Goal: Task Accomplishment & Management: Manage account settings

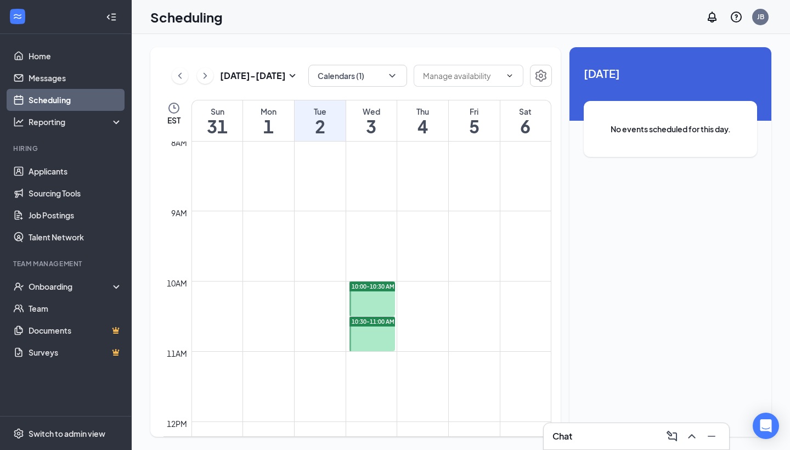
scroll to position [561, 0]
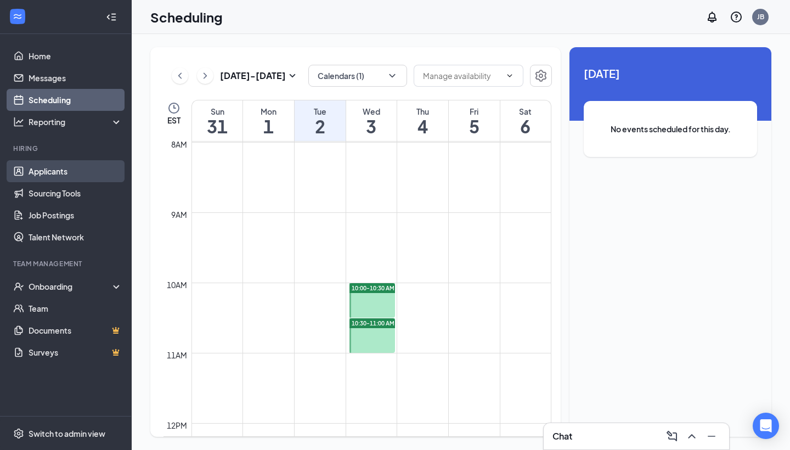
click at [60, 176] on link "Applicants" at bounding box center [76, 171] width 94 height 22
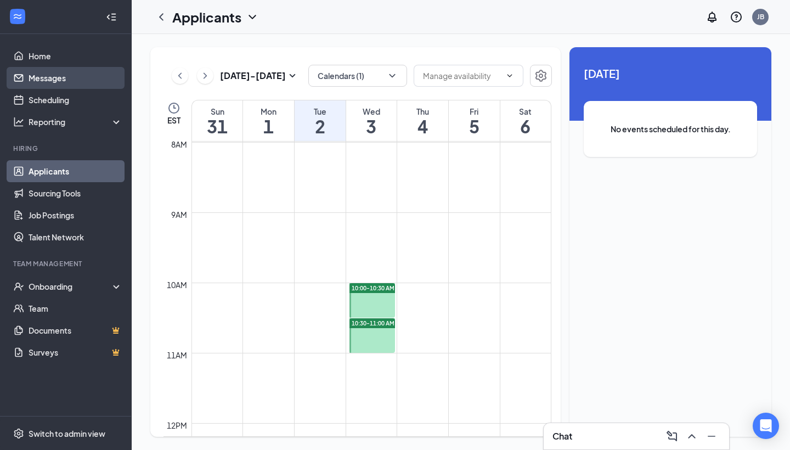
click at [35, 81] on link "Messages" at bounding box center [76, 78] width 94 height 22
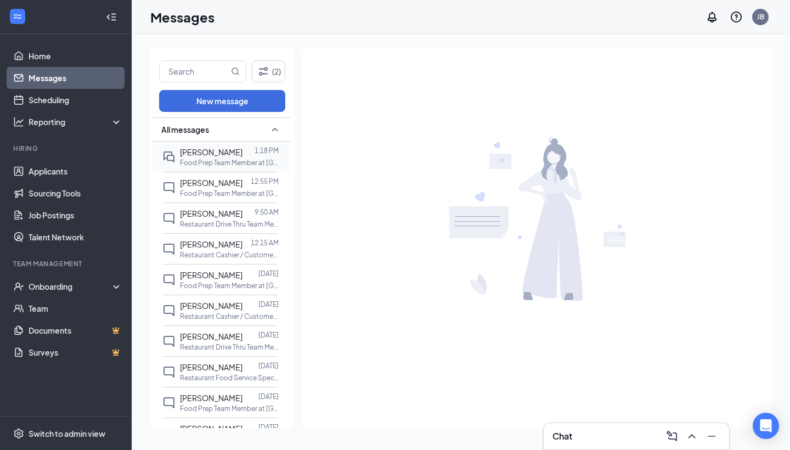
click at [216, 156] on div "[PERSON_NAME]" at bounding box center [211, 152] width 63 height 12
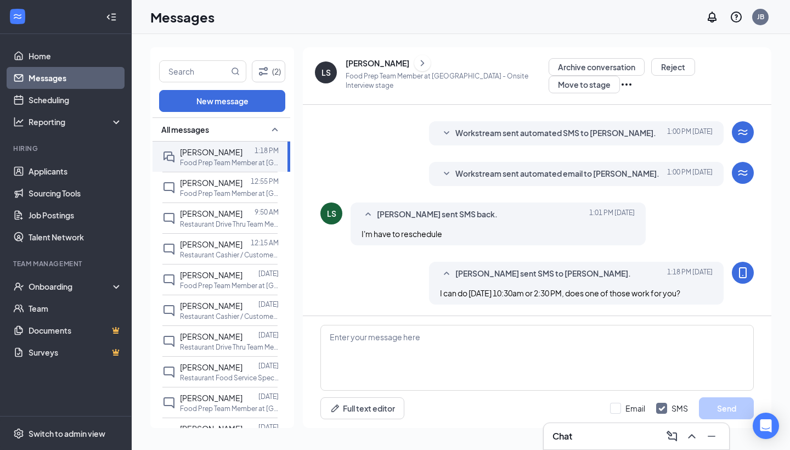
scroll to position [300, 0]
click at [58, 167] on link "Applicants" at bounding box center [76, 171] width 94 height 22
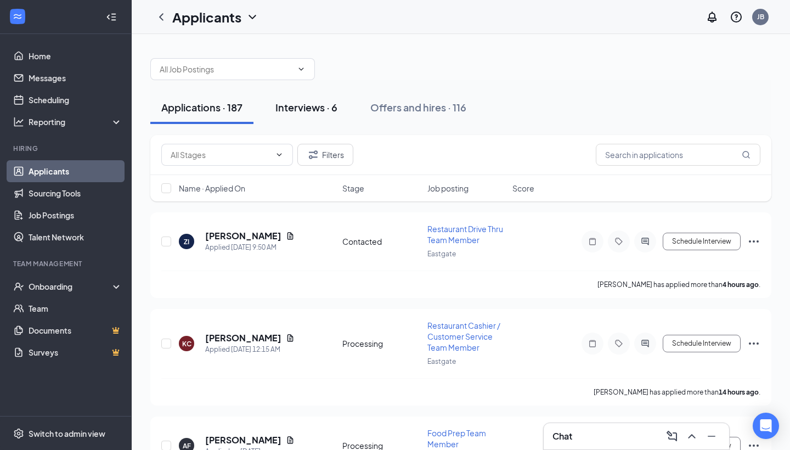
click at [337, 110] on div "Interviews · 6" at bounding box center [306, 107] width 62 height 14
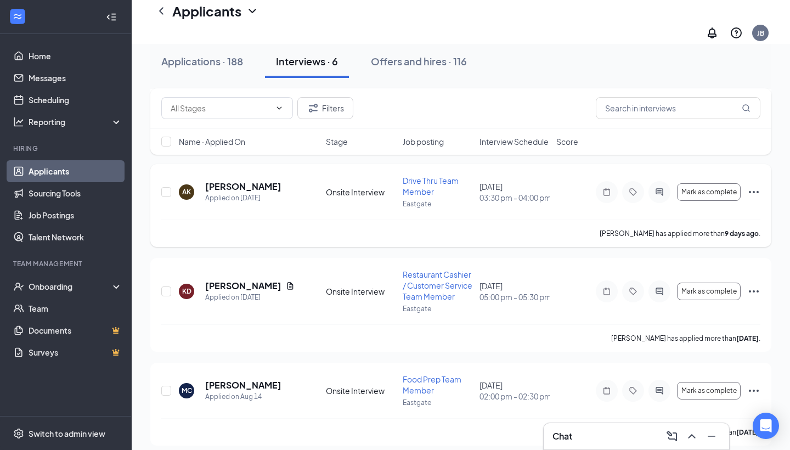
scroll to position [262, 0]
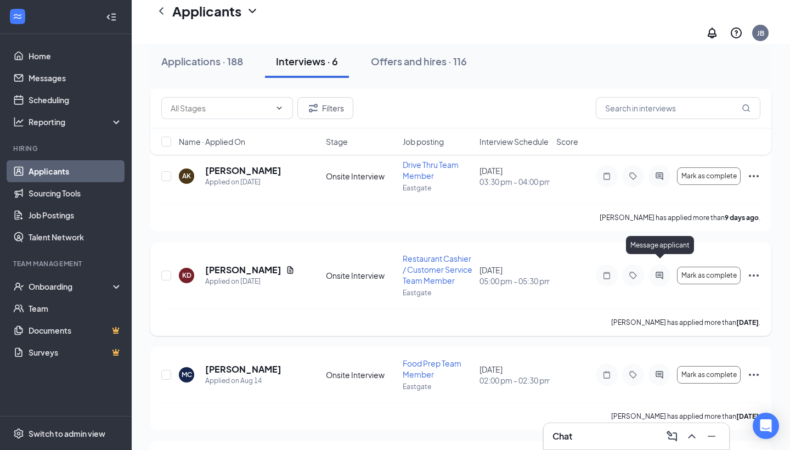
click at [656, 271] on icon "ActiveChat" at bounding box center [659, 275] width 13 height 9
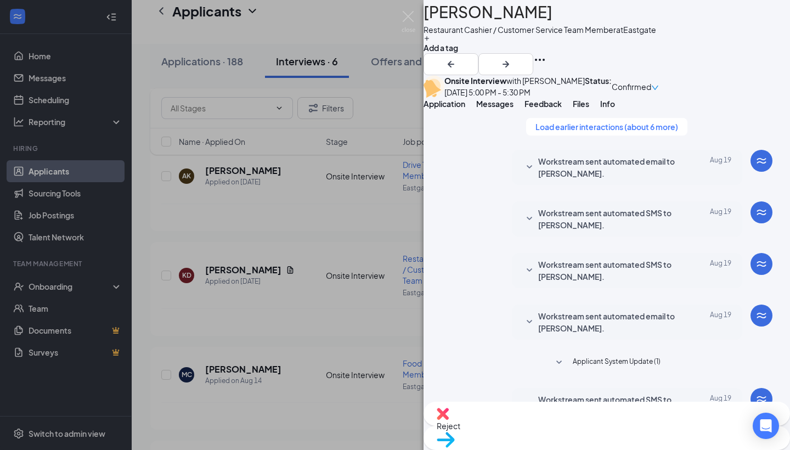
scroll to position [380, 0]
click at [407, 12] on img at bounding box center [409, 21] width 14 height 21
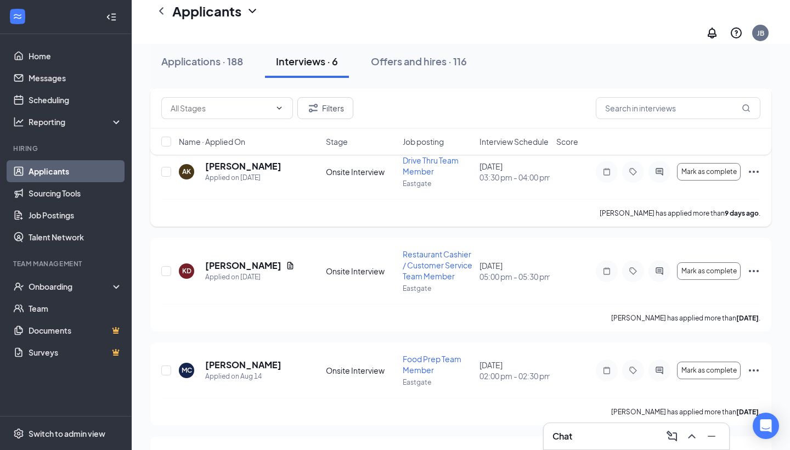
scroll to position [267, 0]
click at [232, 259] on h5 "[PERSON_NAME]" at bounding box center [243, 265] width 76 height 12
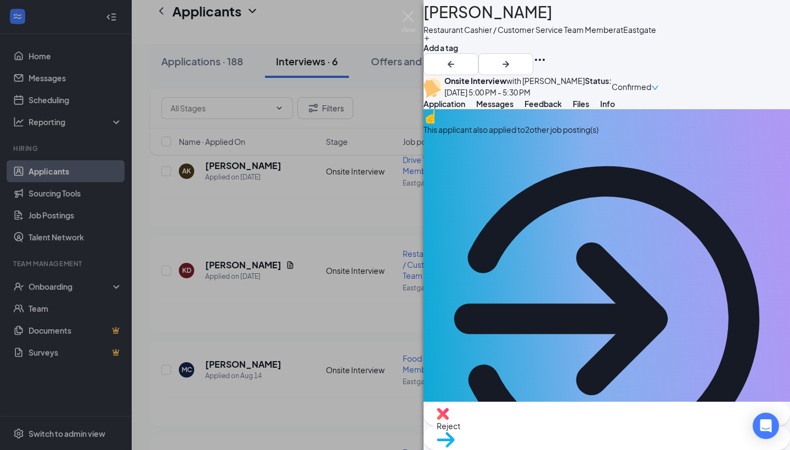
click at [514, 109] on span "Messages" at bounding box center [494, 104] width 37 height 10
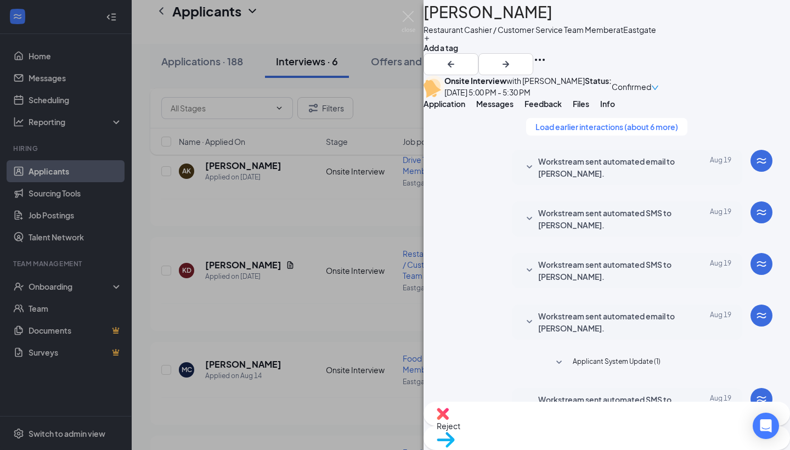
scroll to position [369, 0]
drag, startPoint x: 514, startPoint y: 198, endPoint x: 640, endPoint y: 241, distance: 133.8
copy span "I noticed that you live in zip code 45207 which is not located anywhere near th…"
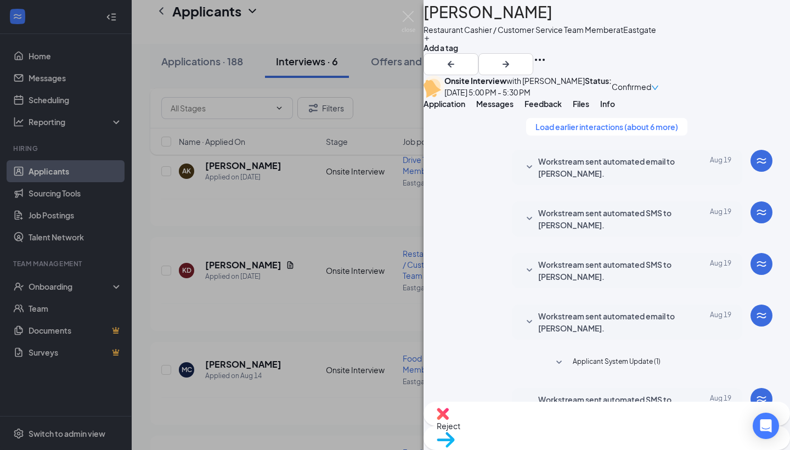
paste textarea "I noticed that you live in zip code 45207 which is not located anywhere near th…"
type textarea "I noticed that you live in zip code 45207 which is not located anywhere near th…"
checkbox input "true"
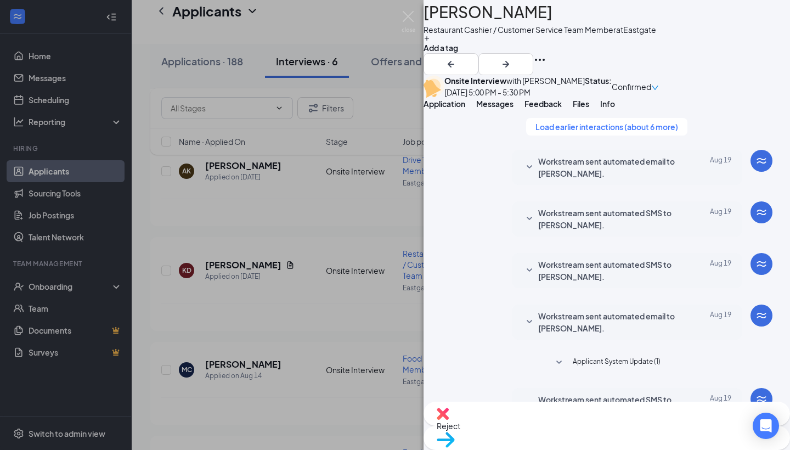
drag, startPoint x: 492, startPoint y: 339, endPoint x: 492, endPoint y: 356, distance: 17.6
type textarea "I noticed that you live in zip code 45207 which is not located anywhere near th…"
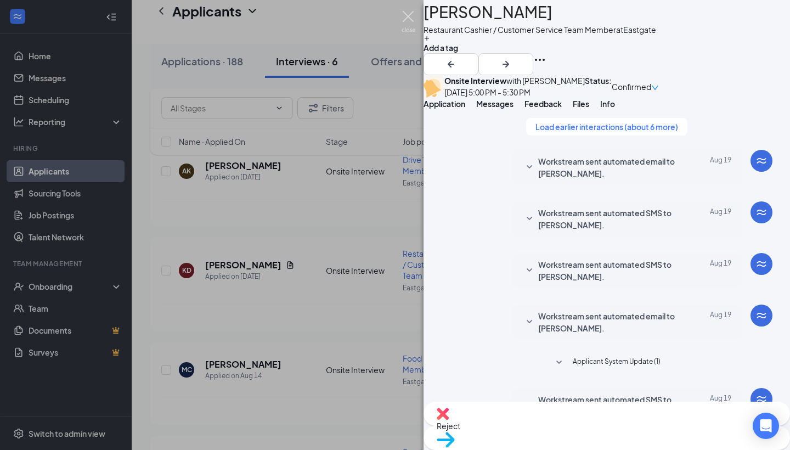
click at [407, 15] on img at bounding box center [409, 21] width 14 height 21
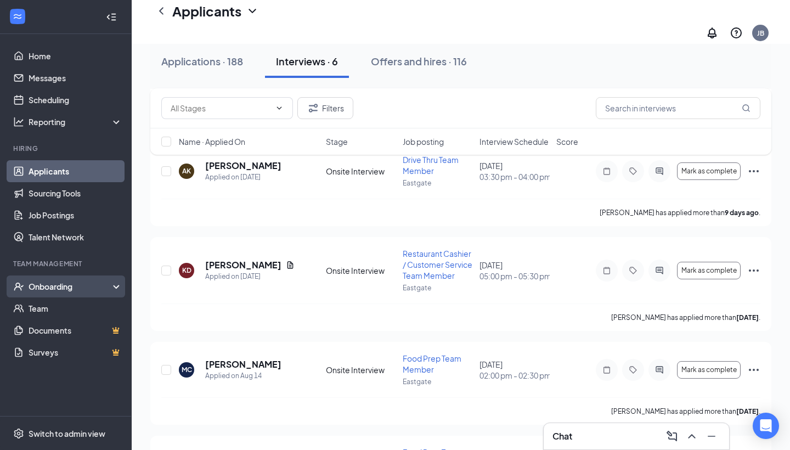
click at [52, 284] on div "Onboarding" at bounding box center [71, 286] width 85 height 11
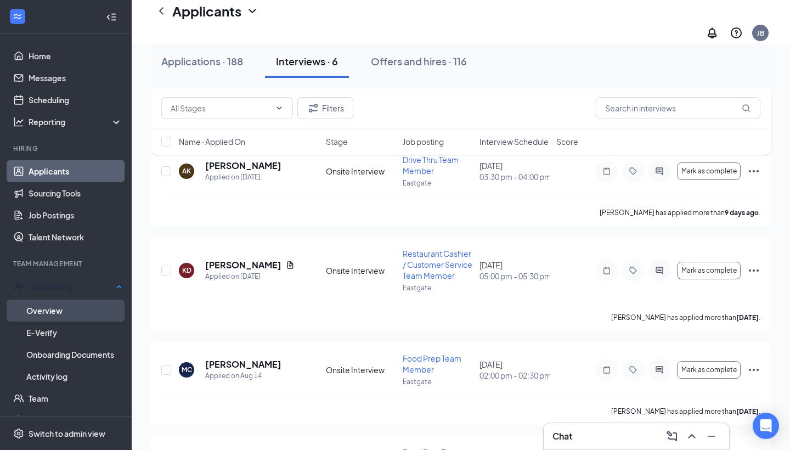
click at [65, 307] on link "Overview" at bounding box center [74, 311] width 96 height 22
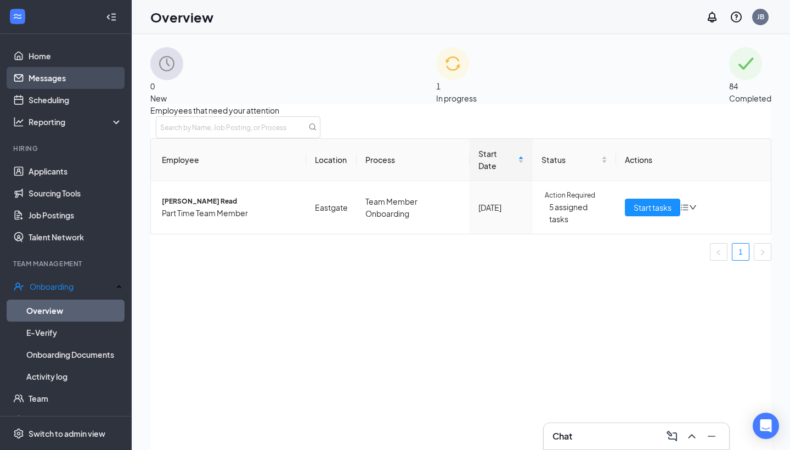
click at [58, 76] on link "Messages" at bounding box center [76, 78] width 94 height 22
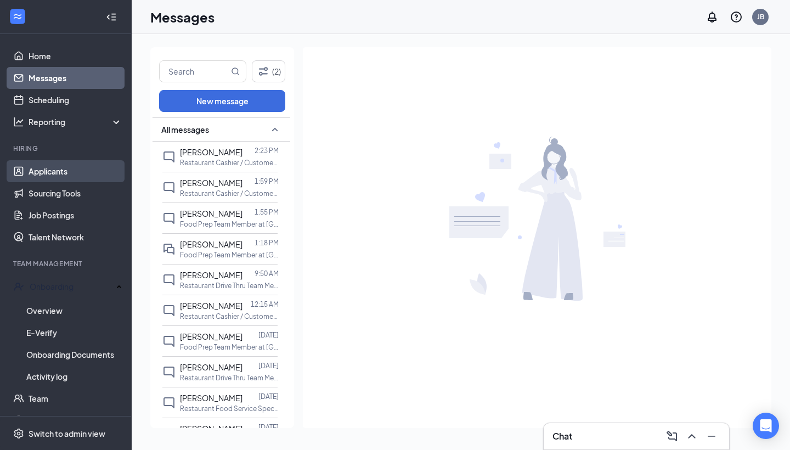
click at [58, 171] on link "Applicants" at bounding box center [76, 171] width 94 height 22
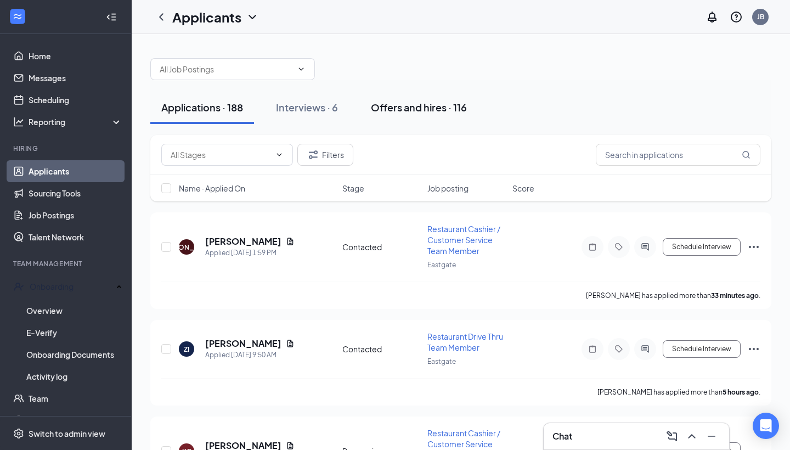
click at [435, 108] on div "Offers and hires · 116" at bounding box center [419, 107] width 96 height 14
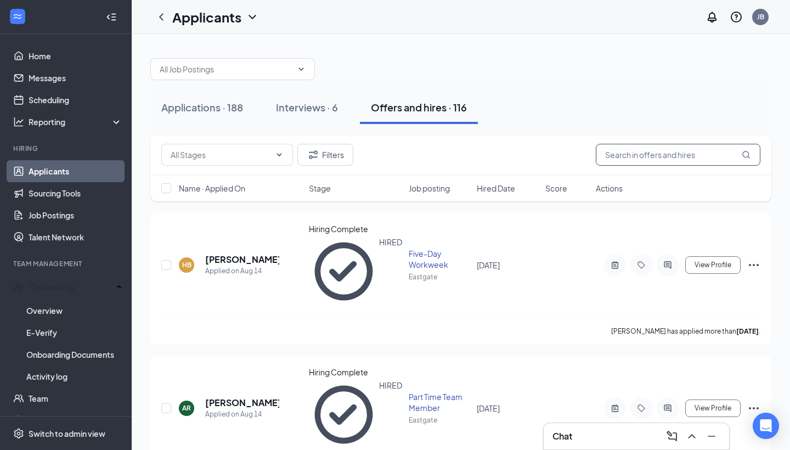
click at [628, 158] on input "text" at bounding box center [678, 155] width 165 height 22
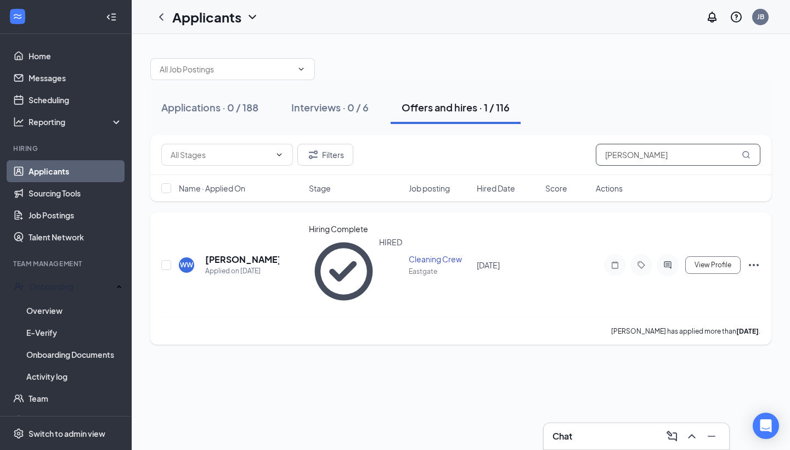
type input "[PERSON_NAME]"
click at [755, 258] on icon "Ellipses" at bounding box center [753, 264] width 13 height 13
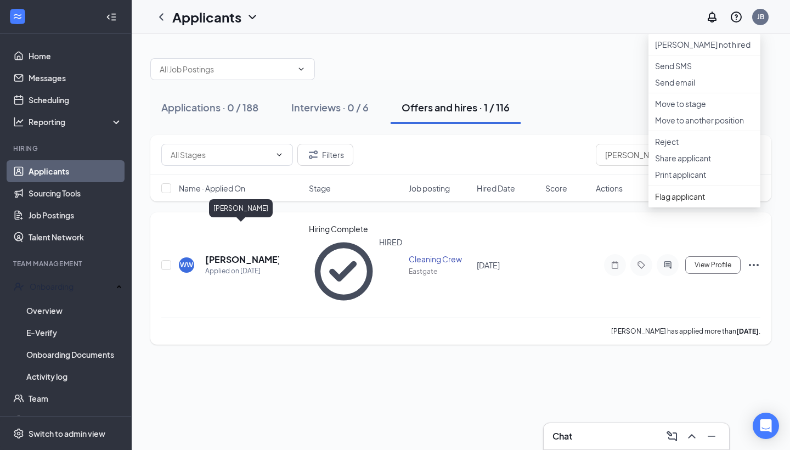
click at [256, 254] on h5 "[PERSON_NAME]" at bounding box center [242, 260] width 74 height 12
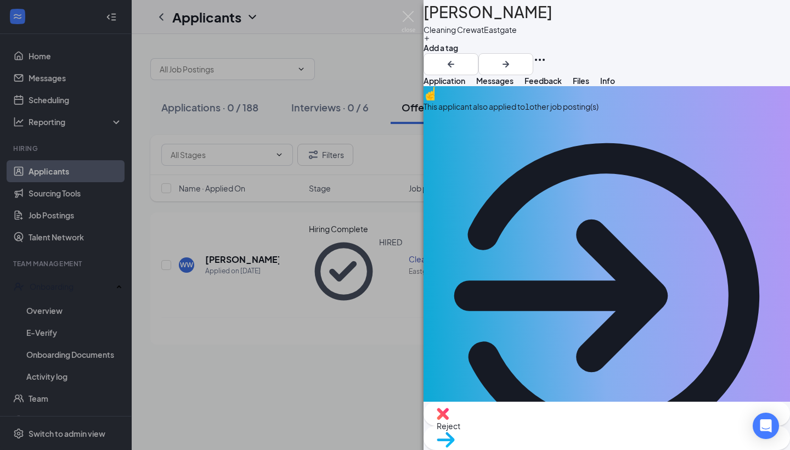
click at [562, 86] on span "Feedback" at bounding box center [543, 81] width 37 height 10
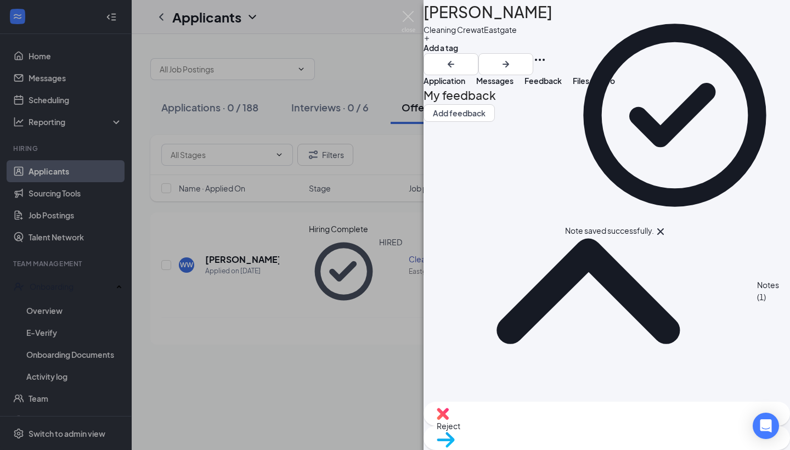
click at [545, 425] on span "Reject" at bounding box center [607, 426] width 340 height 12
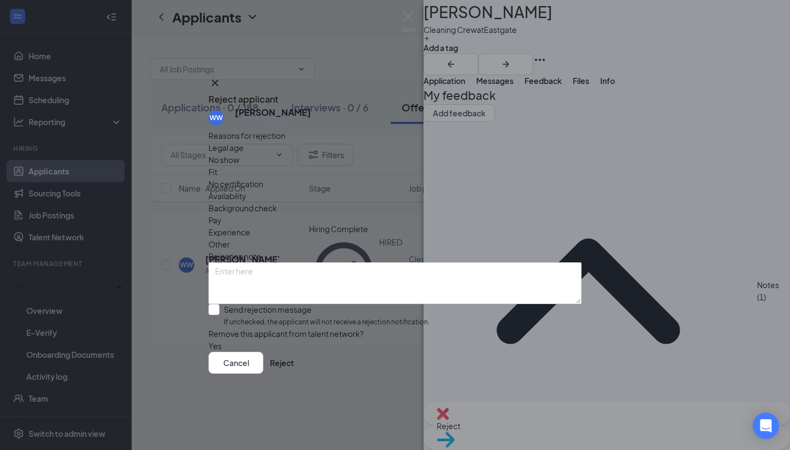
click at [230, 238] on span "Other" at bounding box center [219, 244] width 21 height 12
click at [294, 374] on button "Reject" at bounding box center [282, 363] width 24 height 22
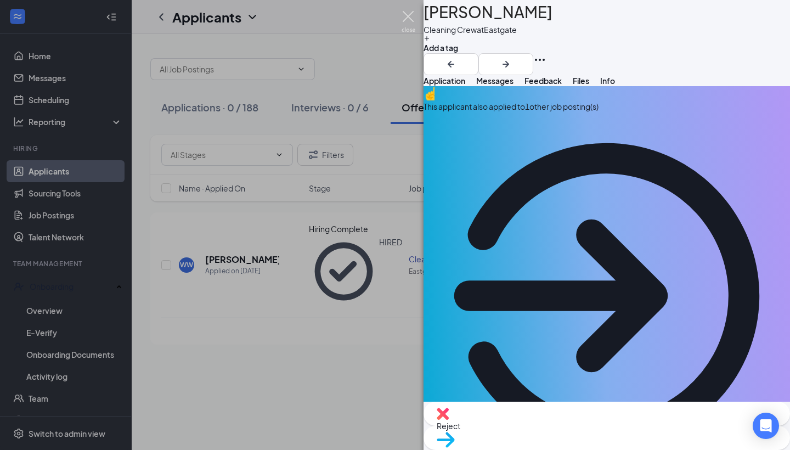
click at [406, 16] on img at bounding box center [409, 21] width 14 height 21
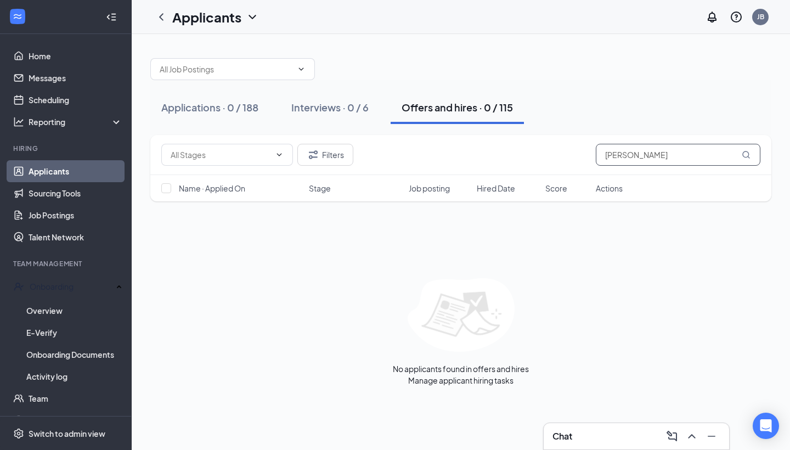
drag, startPoint x: 648, startPoint y: 155, endPoint x: 573, endPoint y: 161, distance: 74.9
click at [573, 161] on div "Filters [PERSON_NAME]" at bounding box center [460, 155] width 599 height 22
drag, startPoint x: 648, startPoint y: 150, endPoint x: 586, endPoint y: 150, distance: 61.5
click at [586, 150] on div "Filters [PERSON_NAME]" at bounding box center [460, 155] width 599 height 22
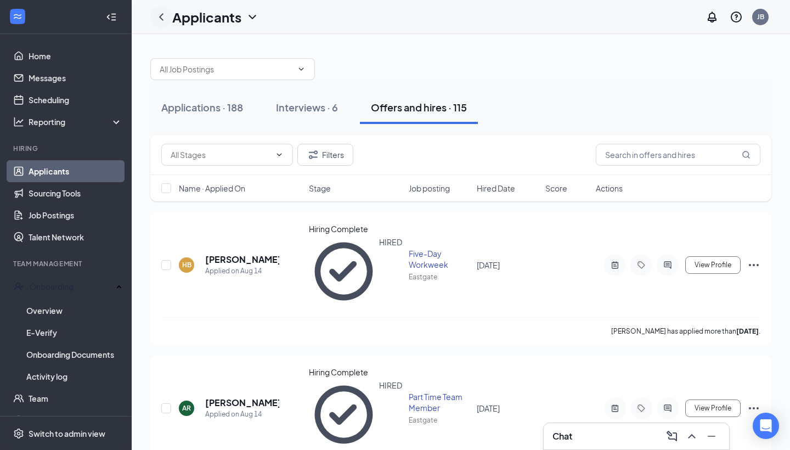
click at [161, 21] on icon "ChevronLeft" at bounding box center [161, 16] width 13 height 13
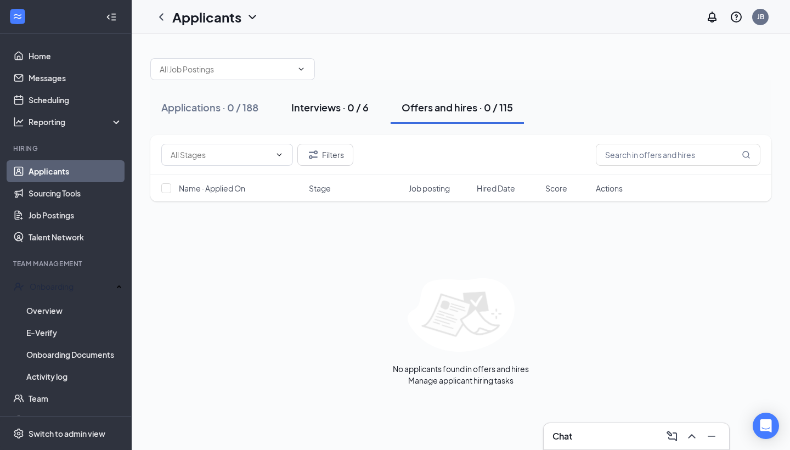
click at [355, 107] on div "Interviews · 0 / 6" at bounding box center [329, 107] width 77 height 14
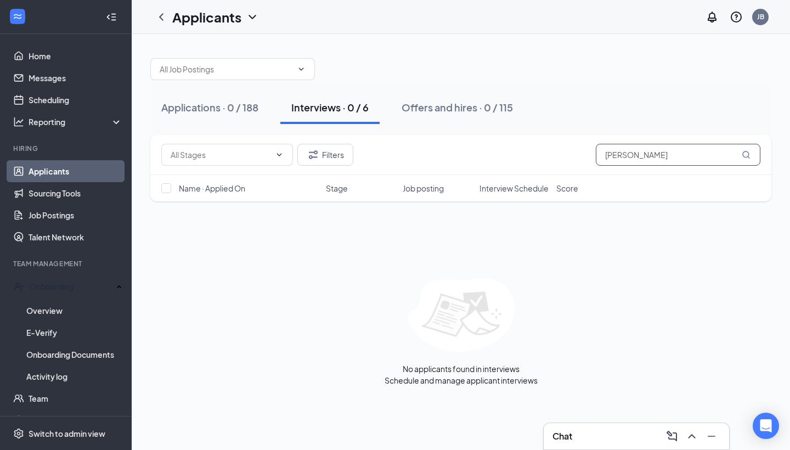
drag, startPoint x: 650, startPoint y: 157, endPoint x: 599, endPoint y: 155, distance: 51.7
click at [599, 155] on input "[PERSON_NAME]" at bounding box center [678, 155] width 165 height 22
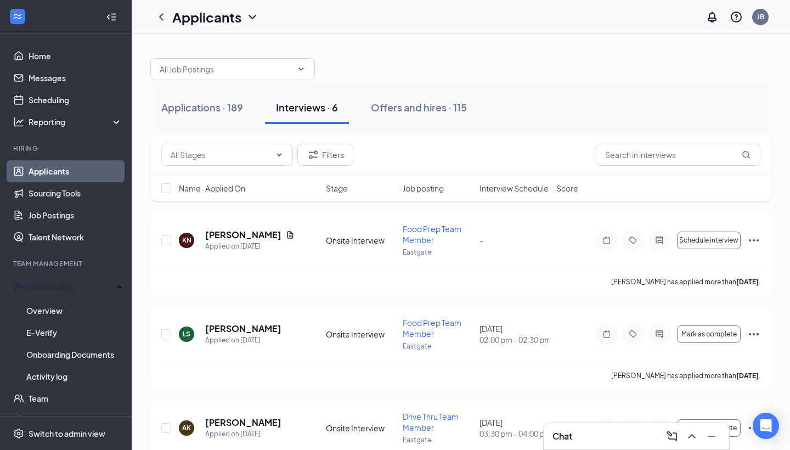
click at [306, 112] on div "Interviews · 6" at bounding box center [307, 107] width 62 height 14
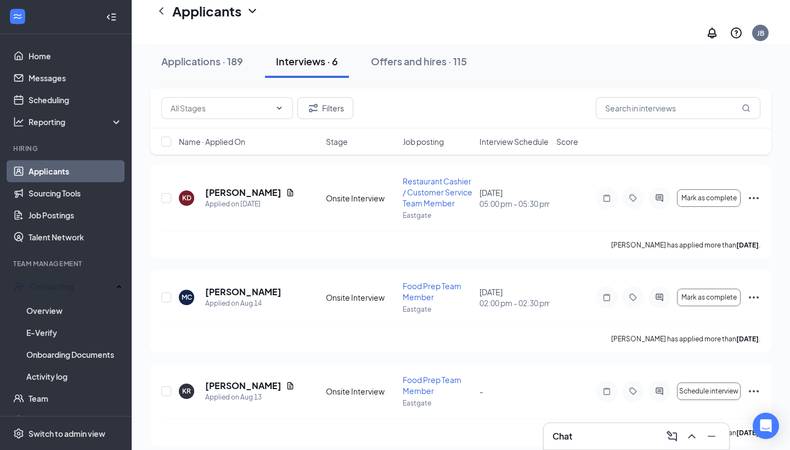
scroll to position [339, 0]
click at [67, 306] on link "Overview" at bounding box center [74, 311] width 96 height 22
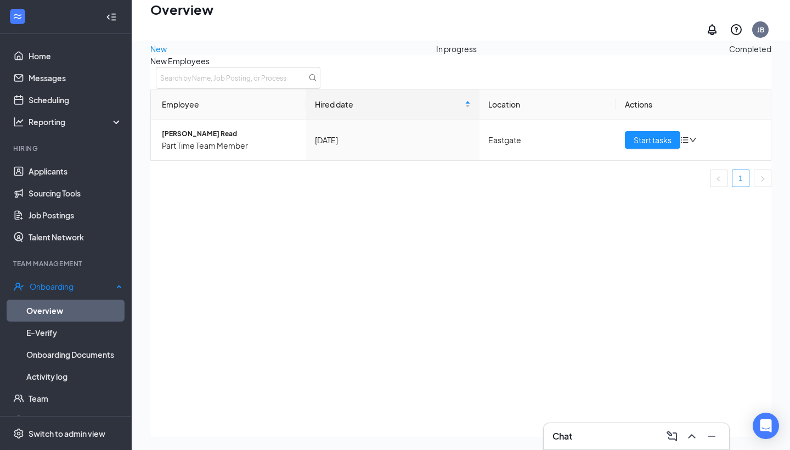
scroll to position [49, 0]
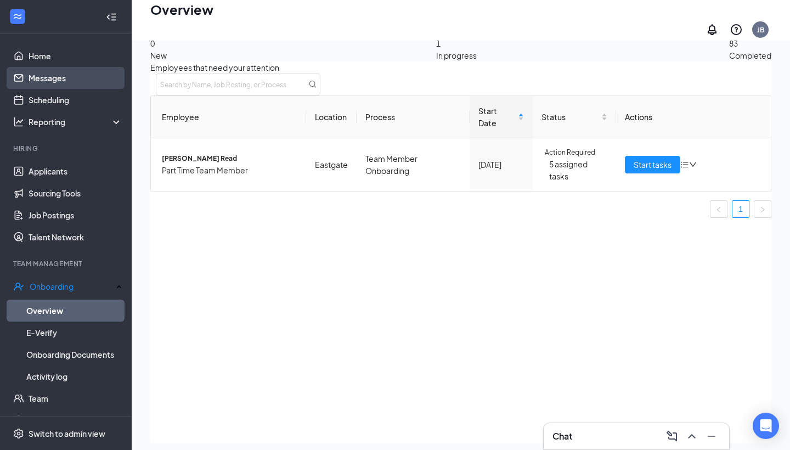
click at [63, 82] on link "Messages" at bounding box center [76, 78] width 94 height 22
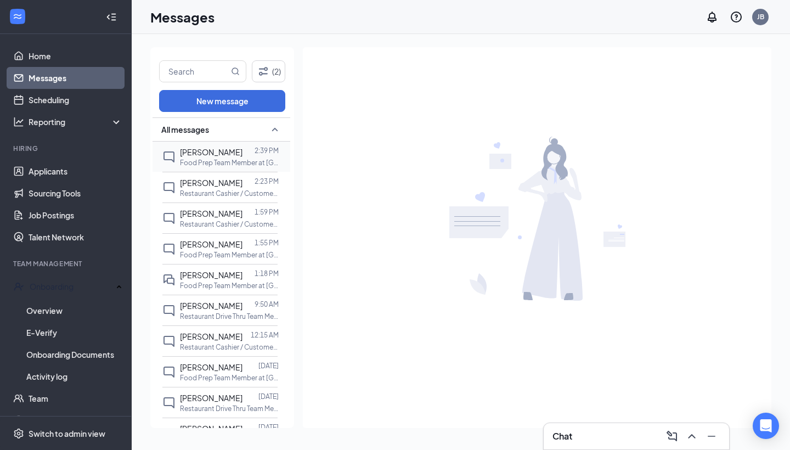
click at [211, 161] on p "Food Prep Team Member at [GEOGRAPHIC_DATA]" at bounding box center [229, 162] width 99 height 9
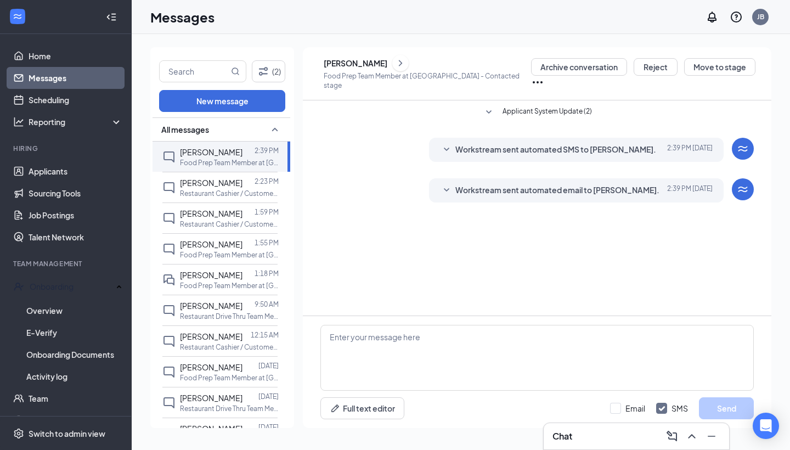
click at [490, 184] on span "Workstream sent automated email to [PERSON_NAME]." at bounding box center [557, 190] width 204 height 13
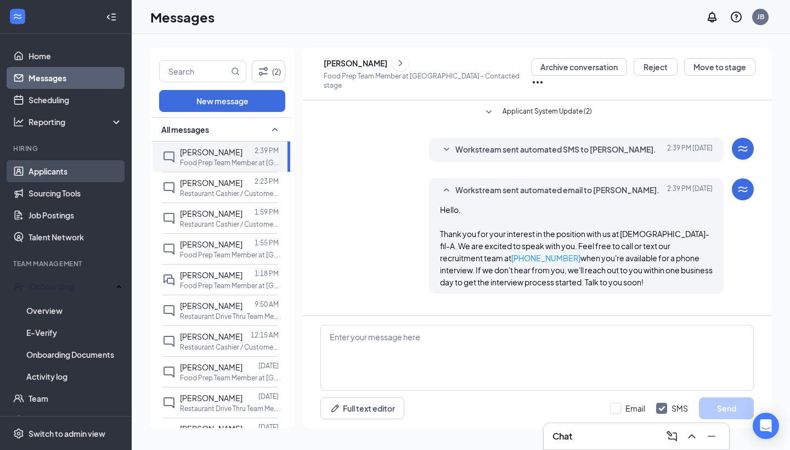
click at [63, 167] on link "Applicants" at bounding box center [76, 171] width 94 height 22
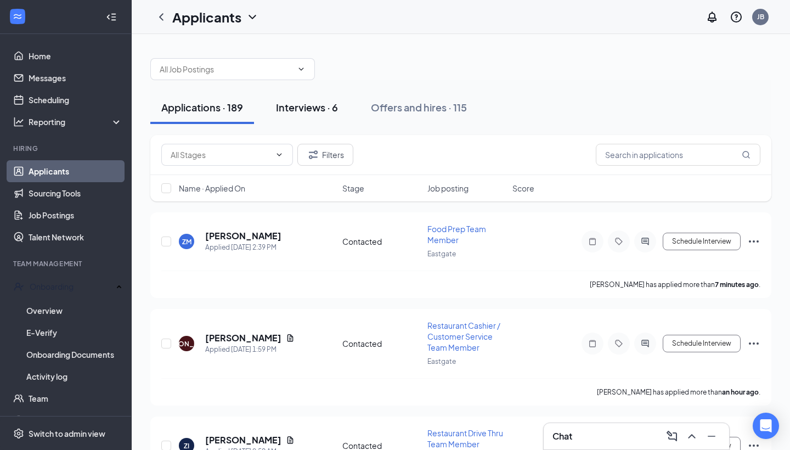
click at [311, 106] on div "Interviews · 6" at bounding box center [307, 107] width 62 height 14
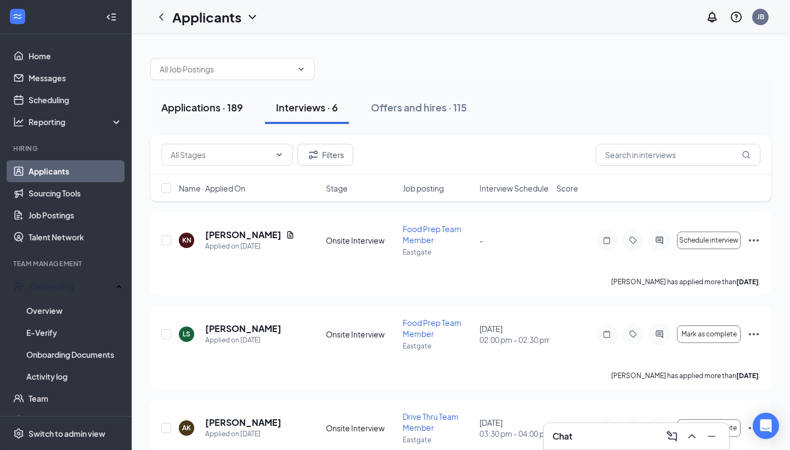
click at [178, 105] on div "Applications · 189" at bounding box center [202, 107] width 82 height 14
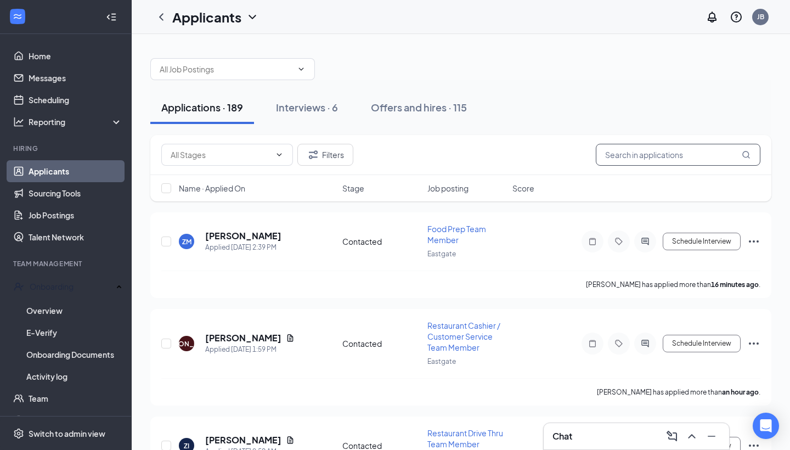
click at [618, 156] on input "text" at bounding box center [678, 155] width 165 height 22
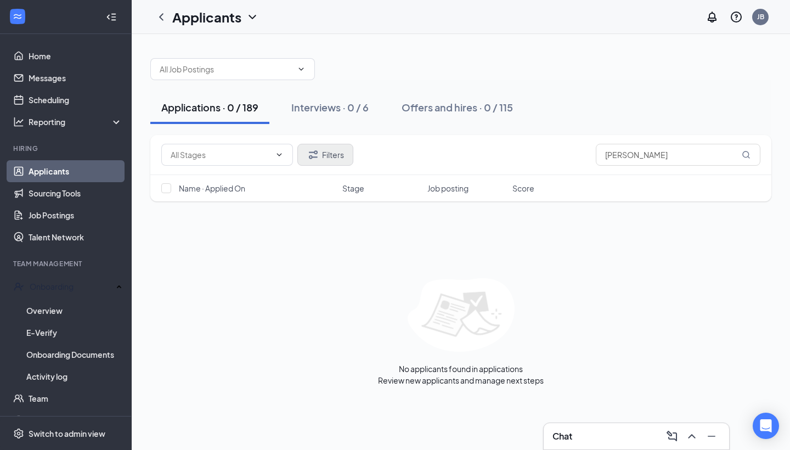
click at [334, 153] on button "Filters" at bounding box center [325, 155] width 56 height 22
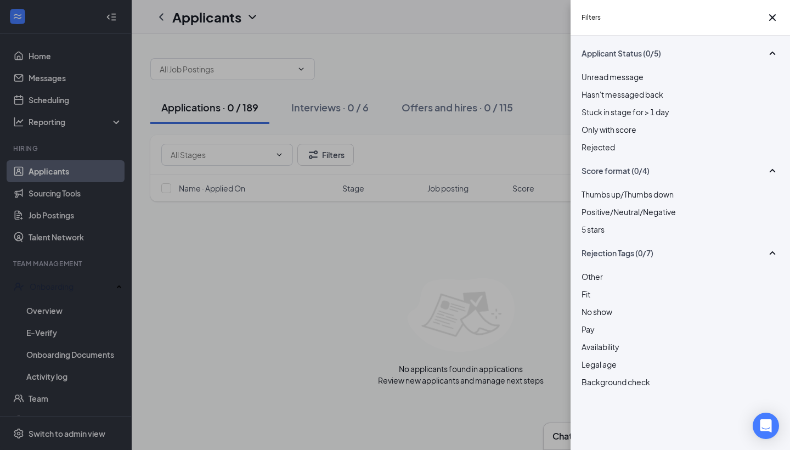
click at [587, 141] on div at bounding box center [681, 141] width 198 height 0
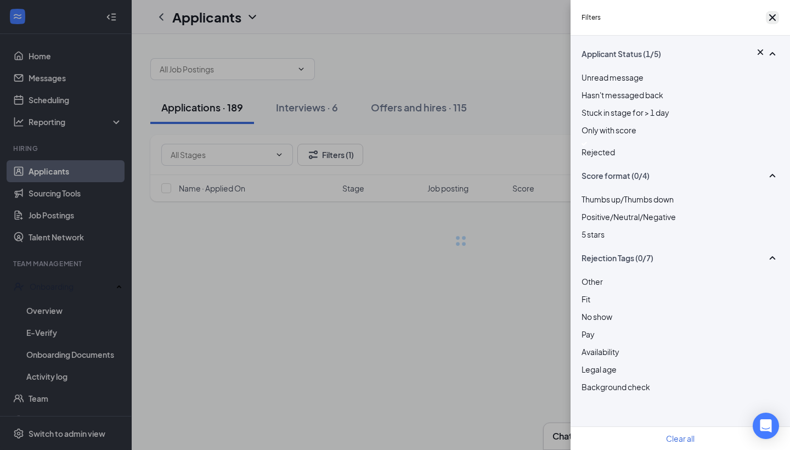
click at [769, 21] on icon "Cross" at bounding box center [772, 17] width 7 height 7
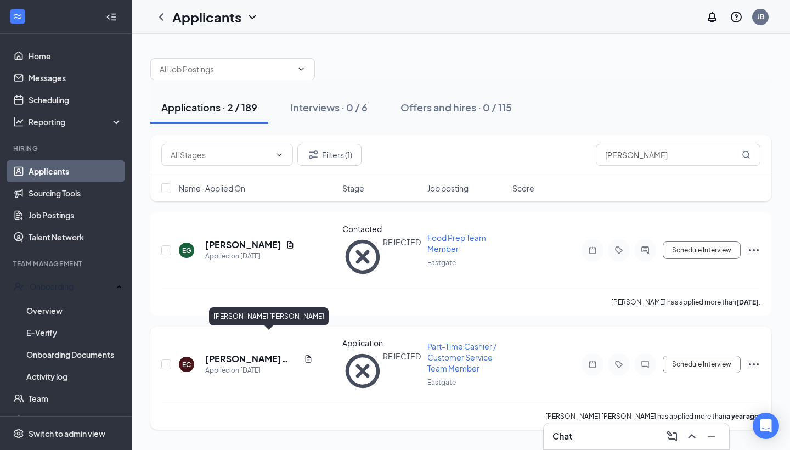
click at [246, 353] on h5 "[PERSON_NAME] [PERSON_NAME]" at bounding box center [252, 359] width 94 height 12
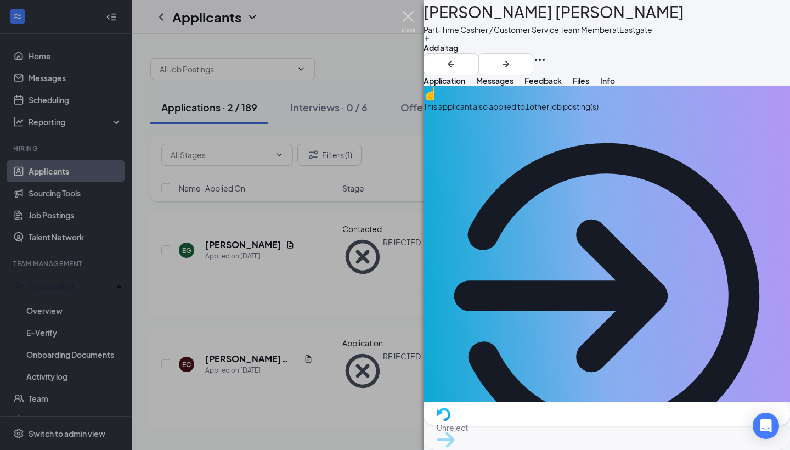
click at [407, 18] on img at bounding box center [409, 21] width 14 height 21
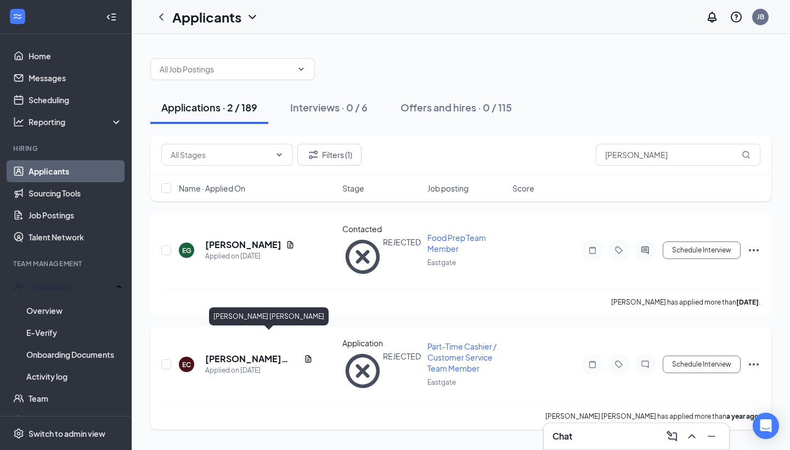
click at [234, 353] on h5 "[PERSON_NAME] [PERSON_NAME]" at bounding box center [252, 359] width 94 height 12
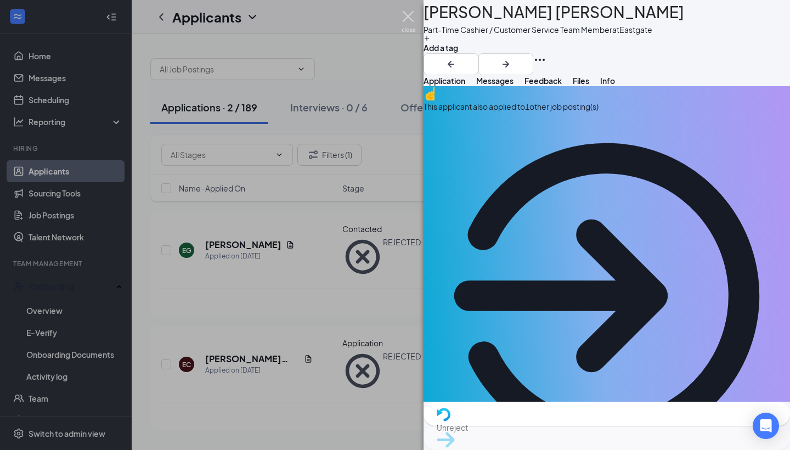
click at [407, 15] on img at bounding box center [409, 21] width 14 height 21
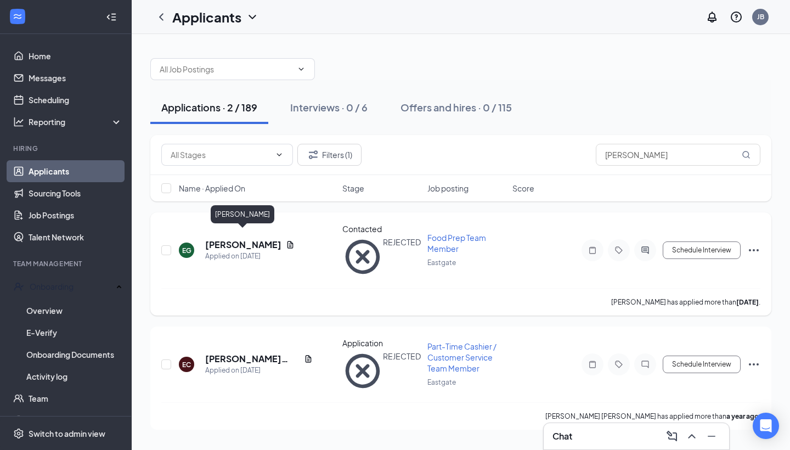
click at [230, 239] on h5 "[PERSON_NAME]" at bounding box center [243, 245] width 76 height 12
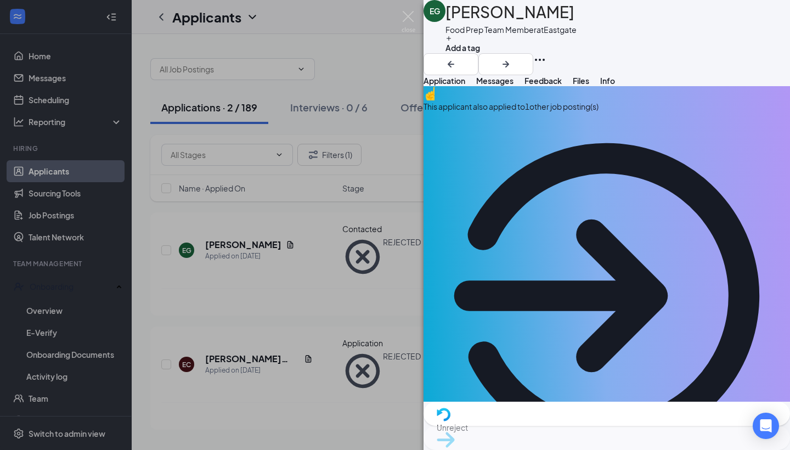
click at [589, 86] on span "Files" at bounding box center [581, 81] width 16 height 10
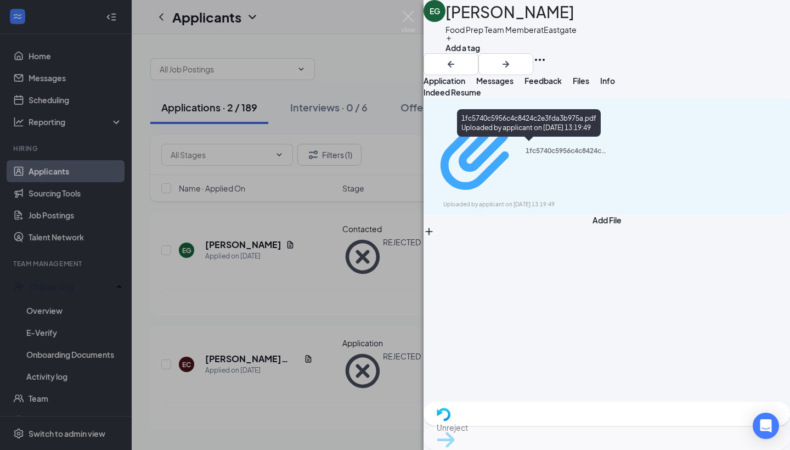
click at [569, 200] on div "Uploaded by applicant on [DATE] 13:19:49" at bounding box center [525, 204] width 165 height 9
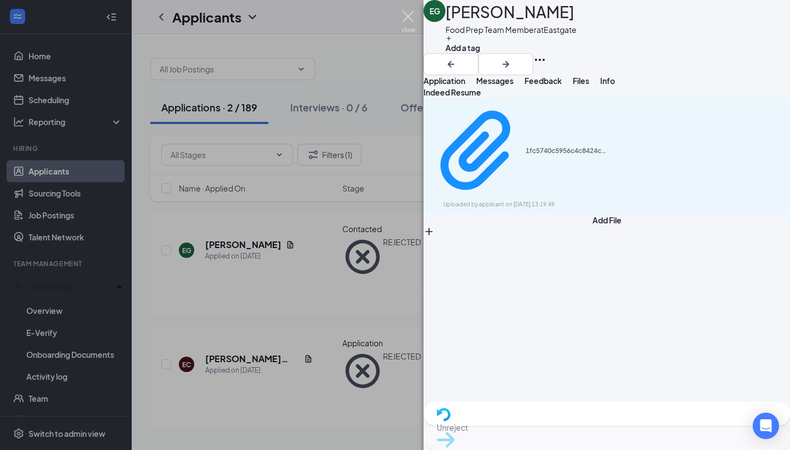
click at [407, 16] on img at bounding box center [409, 21] width 14 height 21
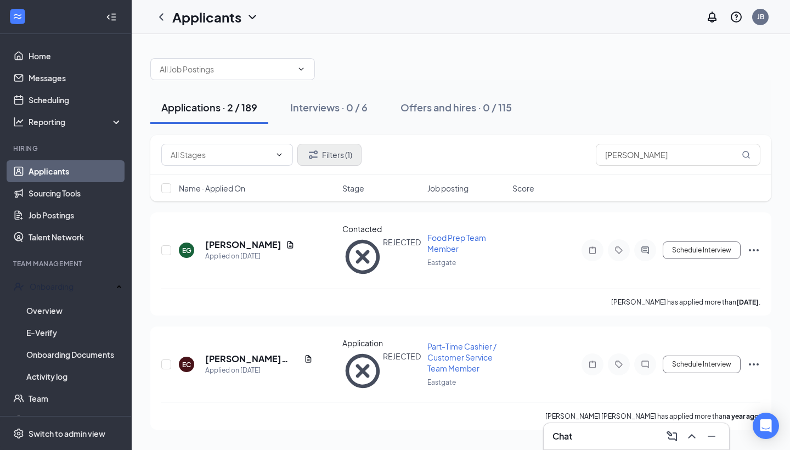
click at [346, 156] on button "Filters (1)" at bounding box center [329, 155] width 64 height 22
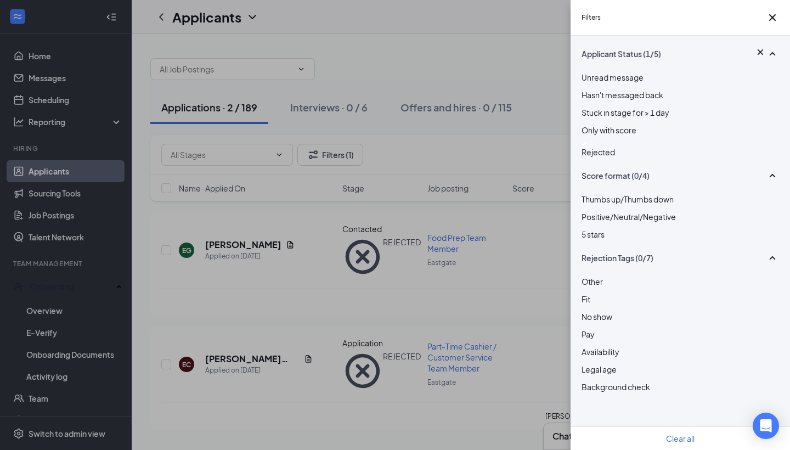
click at [584, 146] on img at bounding box center [584, 144] width 5 height 4
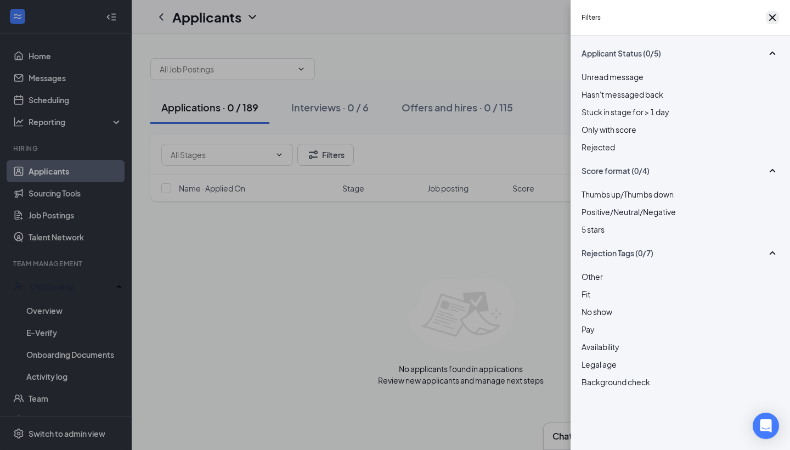
click at [769, 18] on icon "Cross" at bounding box center [772, 17] width 13 height 13
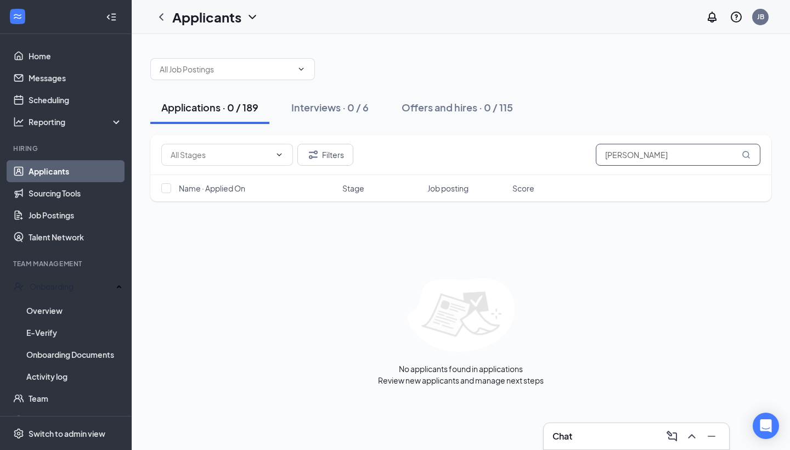
click at [639, 153] on input "[PERSON_NAME]" at bounding box center [678, 155] width 165 height 22
type input "E"
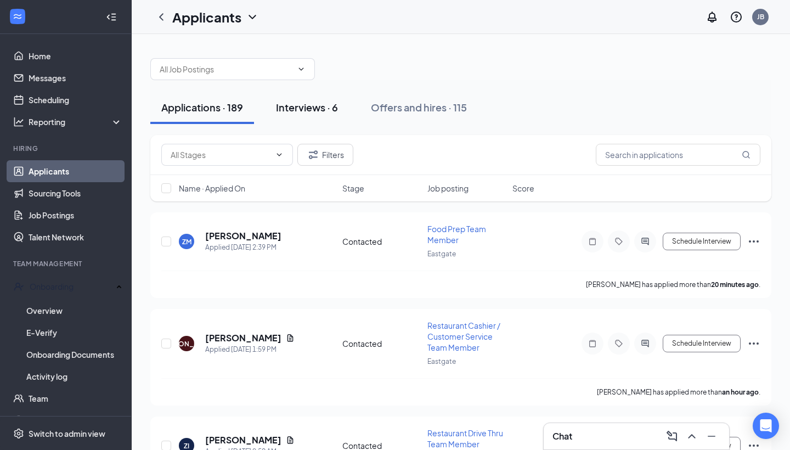
click at [319, 102] on div "Interviews · 6" at bounding box center [307, 107] width 62 height 14
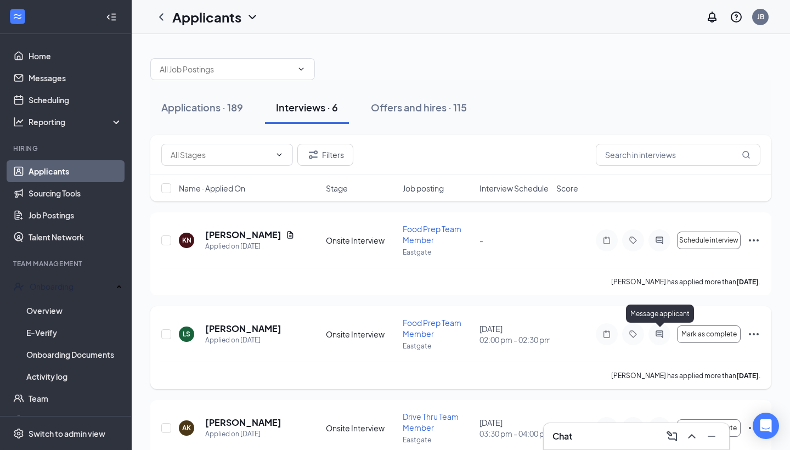
click at [657, 333] on icon "ActiveChat" at bounding box center [659, 334] width 13 height 9
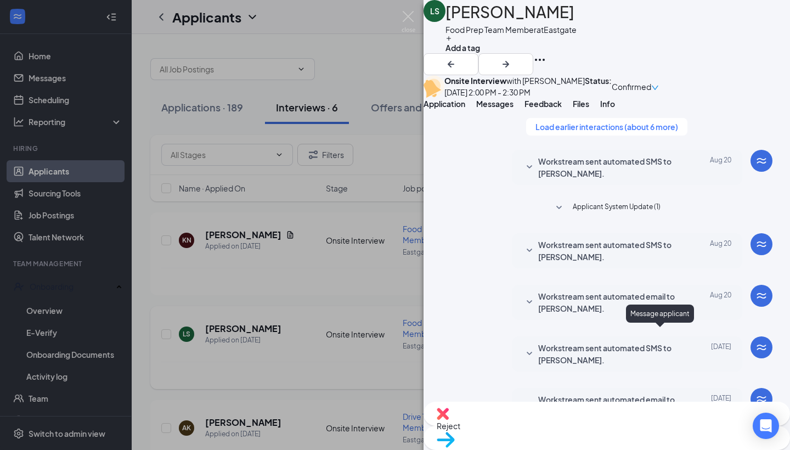
scroll to position [431, 0]
drag, startPoint x: 511, startPoint y: 259, endPoint x: 724, endPoint y: 284, distance: 214.4
copy span "I can do [DATE] 10:30am or 2:30 PM, does one of those work for you?"
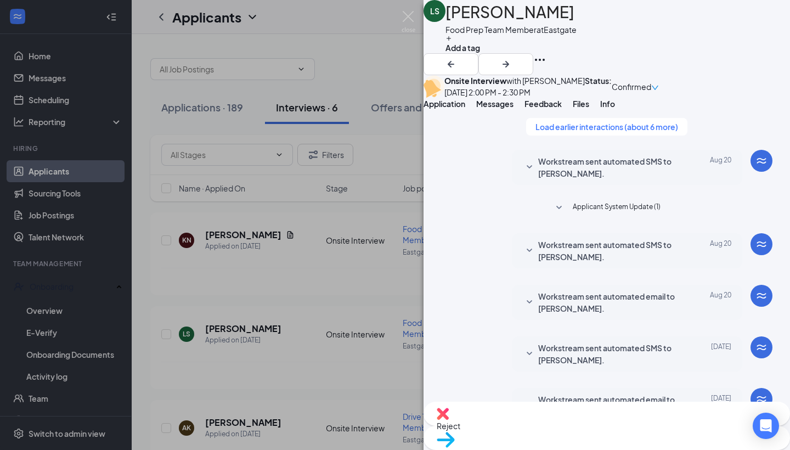
paste textarea "I can do [DATE] 10:30am or 2:30 PM, does one of those work for you?"
type textarea "I can do [DATE] 10:30am or 2:30 PM, does one of those work for you?"
checkbox input "true"
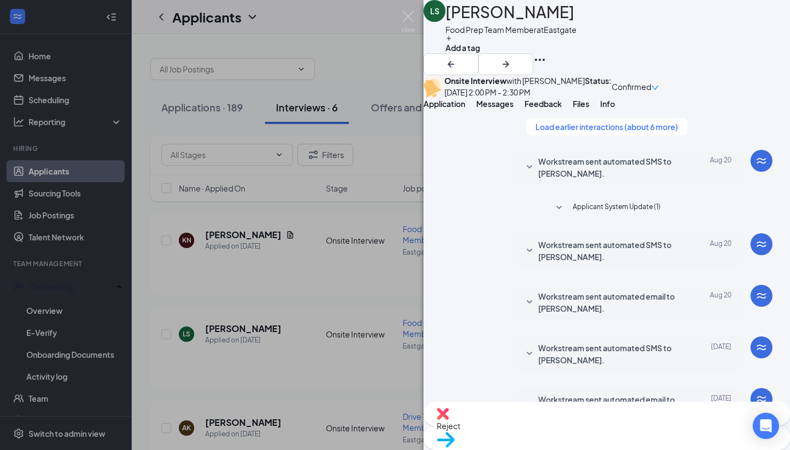
checkbox input "false"
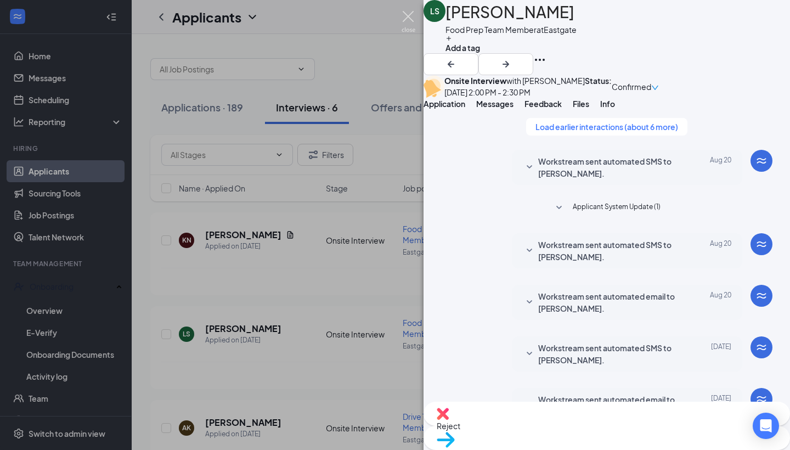
click at [408, 19] on img at bounding box center [409, 21] width 14 height 21
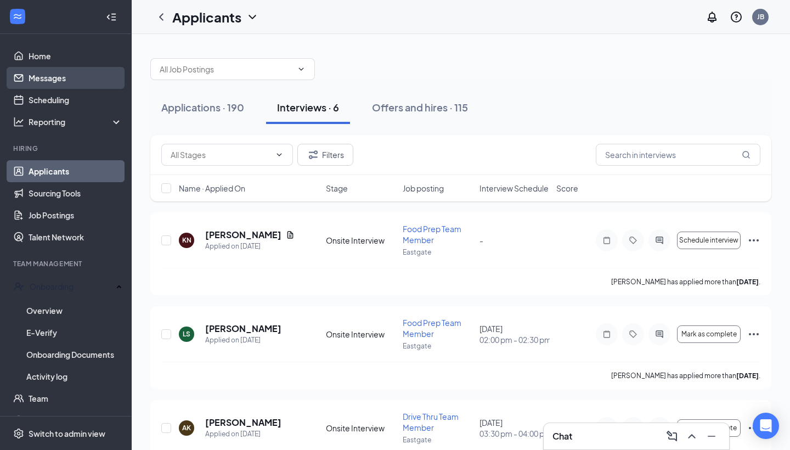
click at [58, 84] on link "Messages" at bounding box center [76, 78] width 94 height 22
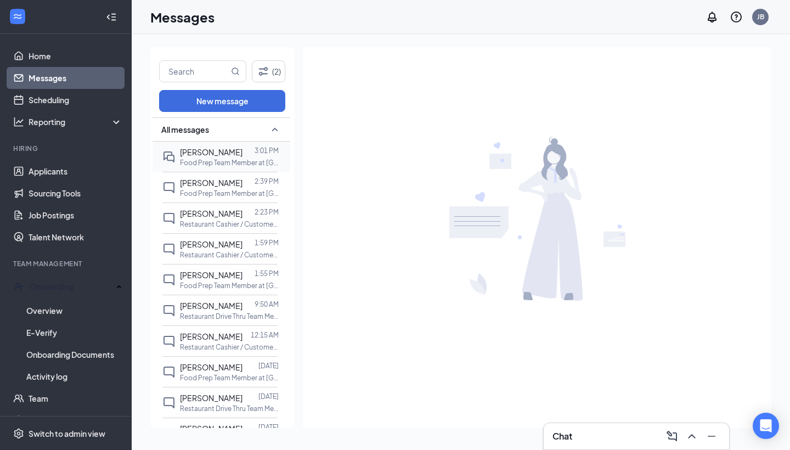
click at [234, 160] on p "Food Prep Team Member at [GEOGRAPHIC_DATA]" at bounding box center [229, 162] width 99 height 9
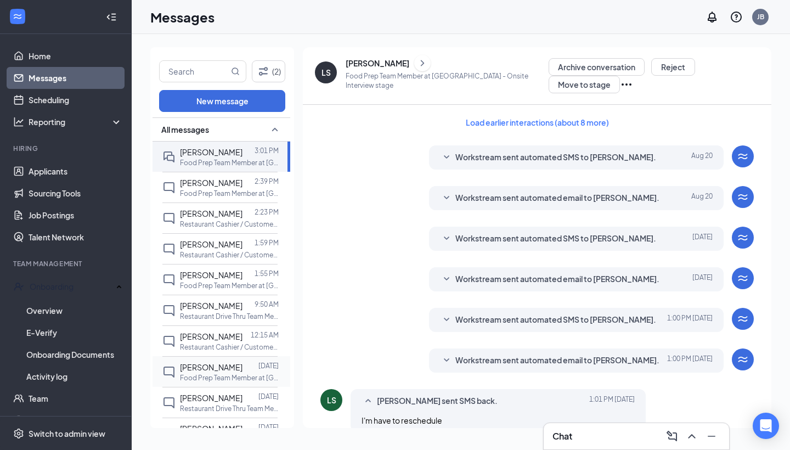
scroll to position [245, 0]
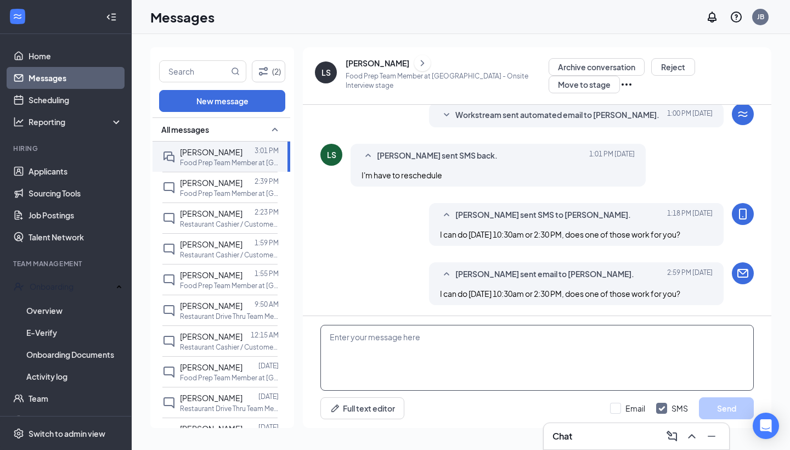
click at [353, 351] on textarea at bounding box center [537, 358] width 434 height 66
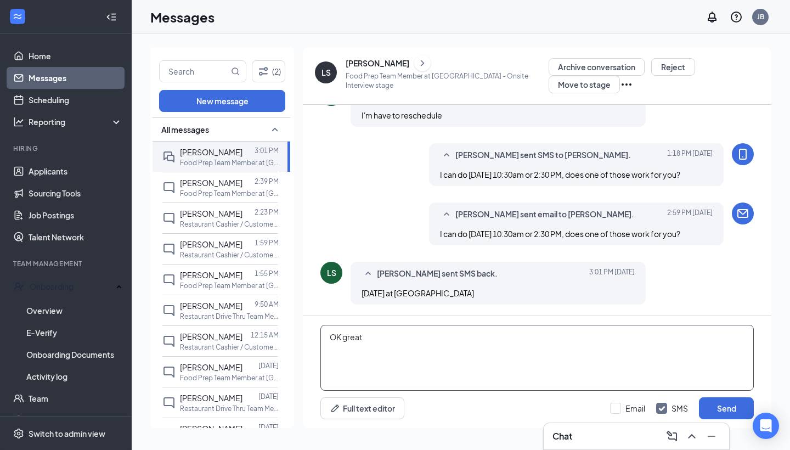
scroll to position [0, 0]
type textarea "OK great, I will get you rescheduled."
click at [723, 406] on button "Send" at bounding box center [726, 408] width 55 height 22
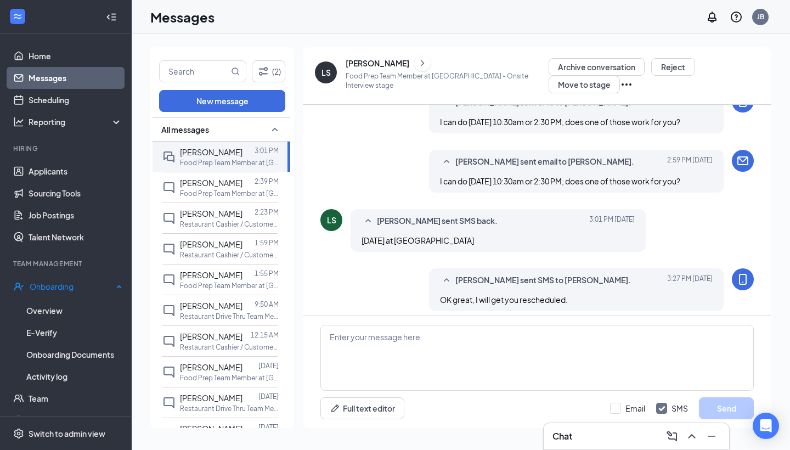
scroll to position [417, 0]
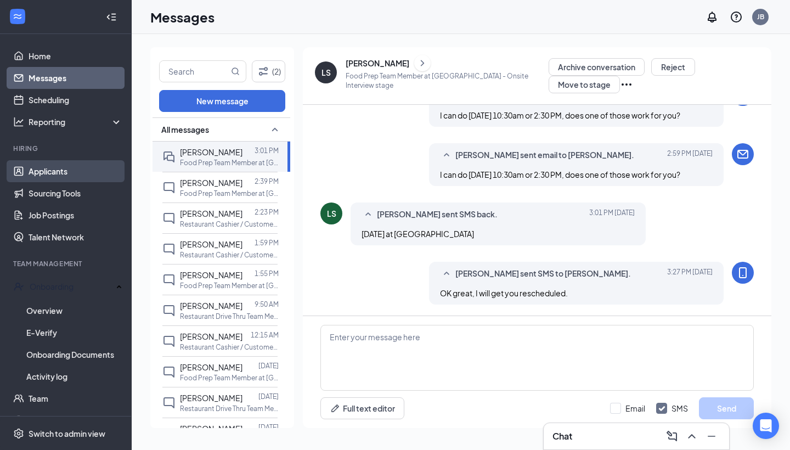
click at [50, 170] on link "Applicants" at bounding box center [76, 171] width 94 height 22
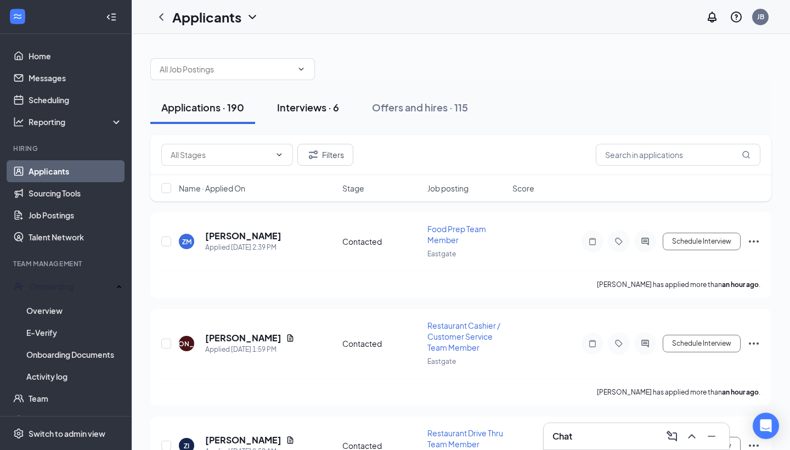
click at [312, 103] on div "Interviews · 6" at bounding box center [308, 107] width 62 height 14
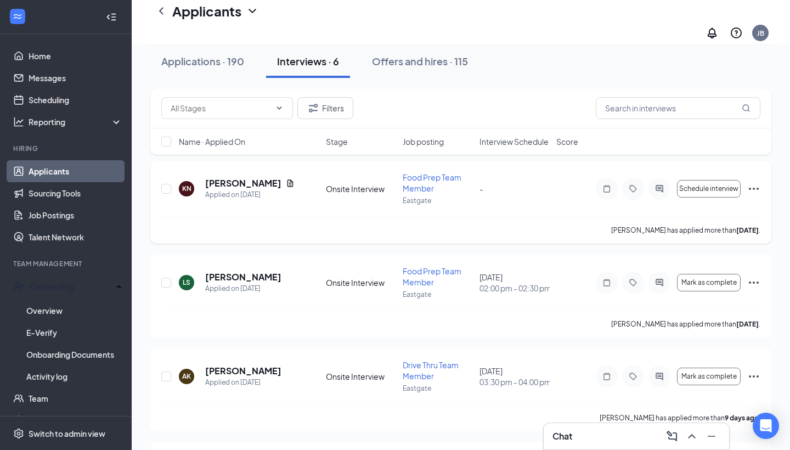
scroll to position [68, 0]
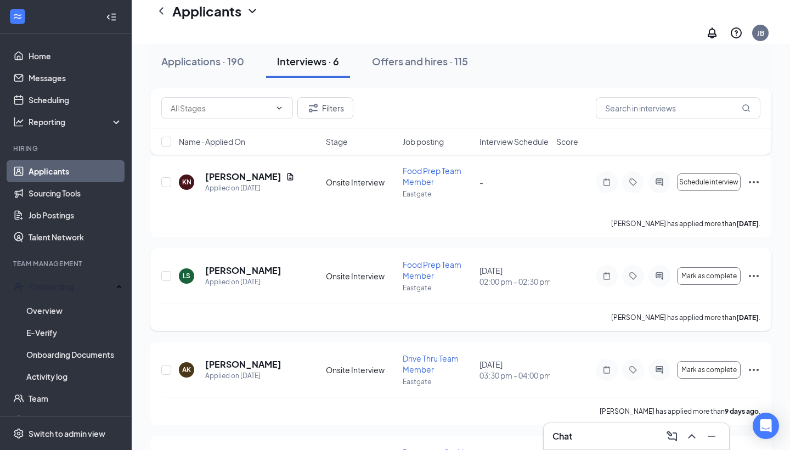
click at [755, 269] on icon "Ellipses" at bounding box center [753, 275] width 13 height 13
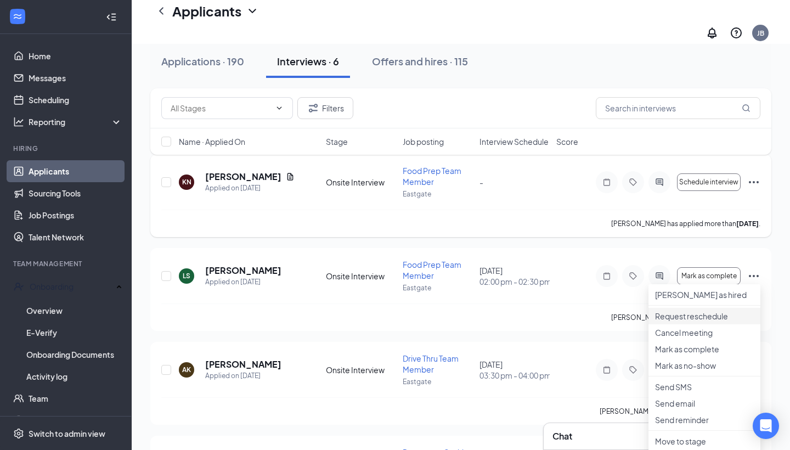
click at [718, 317] on p "Request reschedule" at bounding box center [704, 316] width 99 height 11
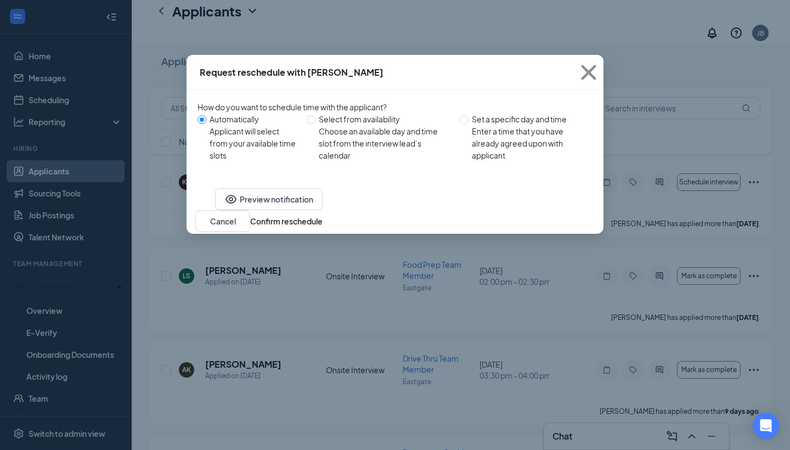
click at [390, 141] on div "Choose an available day and time slot from the interview lead’s calendar" at bounding box center [385, 143] width 132 height 36
click at [316, 124] on input "Select from availability Choose an available day and time slot from the intervi…" at bounding box center [311, 119] width 9 height 9
radio input "true"
radio input "false"
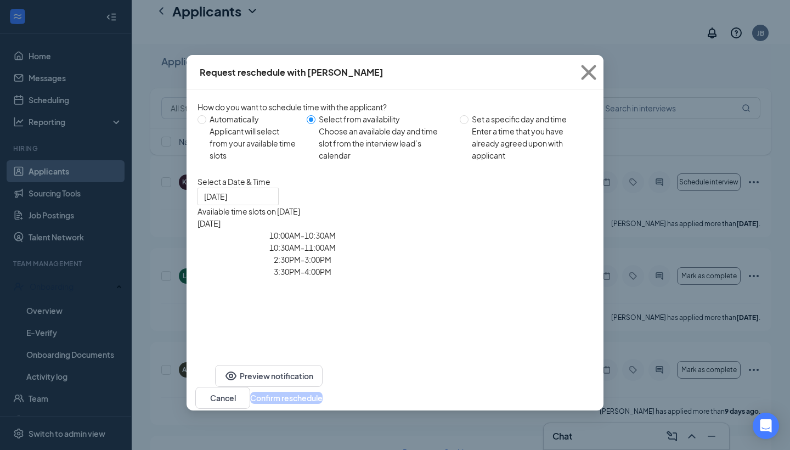
type input "[DATE]"
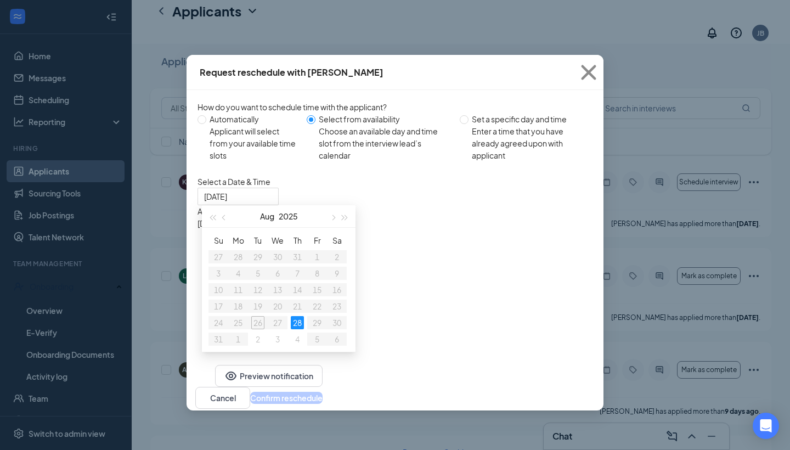
click at [408, 241] on div "10:30AM - 11:00AM" at bounding box center [303, 247] width 210 height 12
click at [323, 404] on button "Confirm reschedule" at bounding box center [286, 398] width 72 height 12
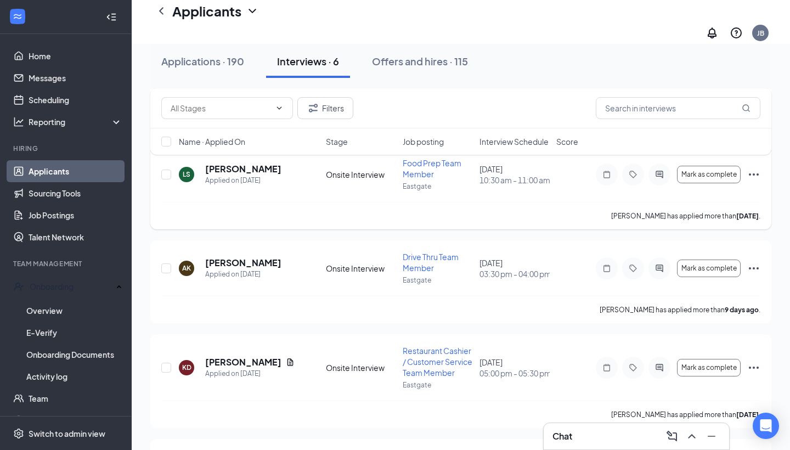
scroll to position [172, 0]
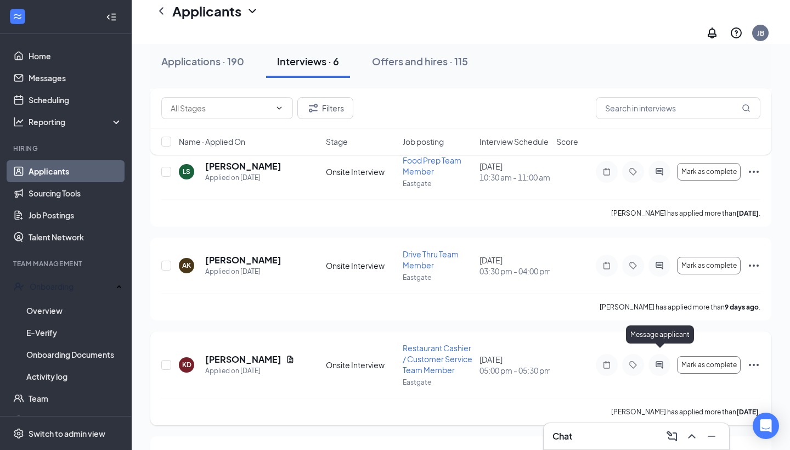
click at [661, 361] on icon "ActiveChat" at bounding box center [659, 365] width 13 height 9
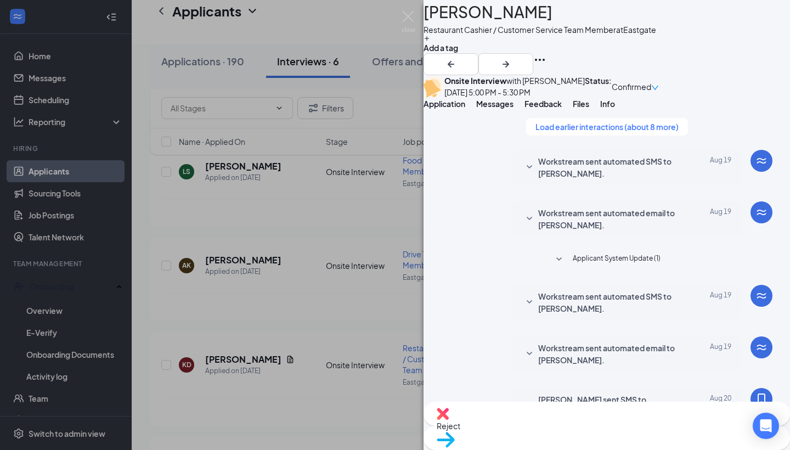
scroll to position [525, 0]
click at [409, 18] on img at bounding box center [409, 21] width 14 height 21
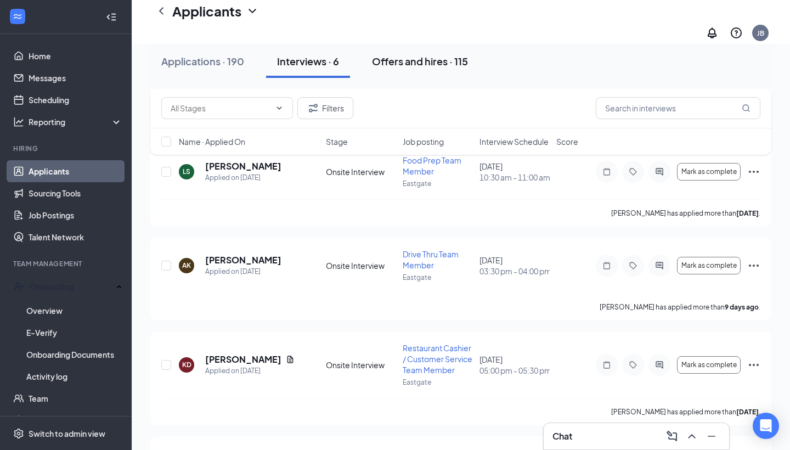
click at [445, 57] on div "Offers and hires · 115" at bounding box center [420, 61] width 96 height 14
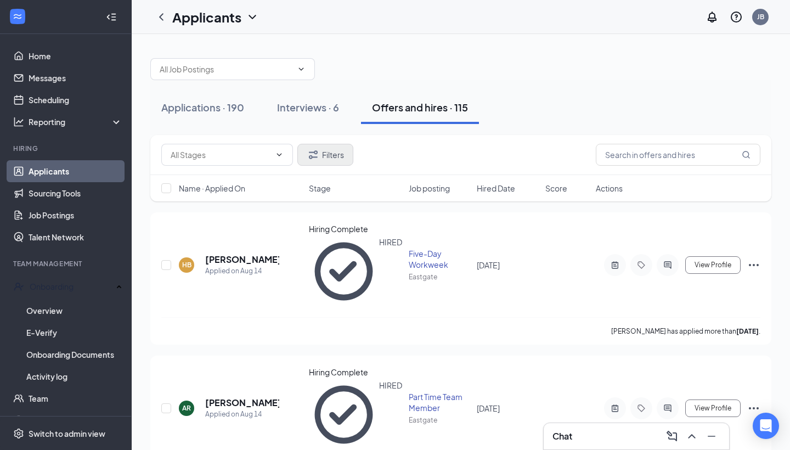
click at [330, 161] on button "Filters" at bounding box center [325, 155] width 56 height 22
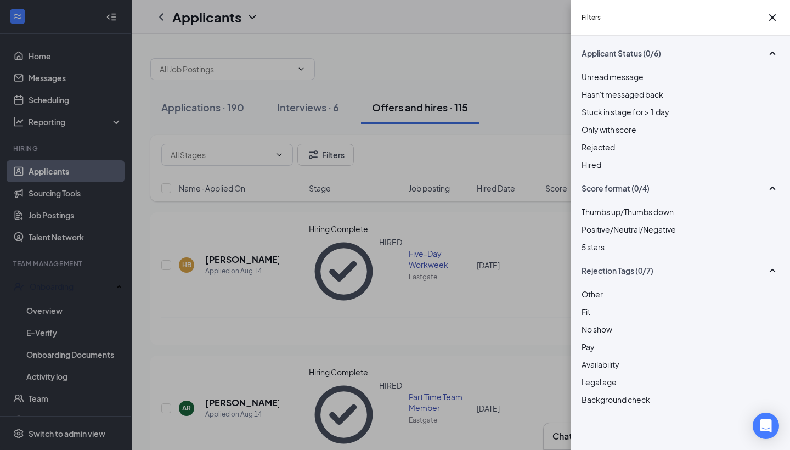
click at [593, 153] on div "Rejected" at bounding box center [681, 147] width 198 height 12
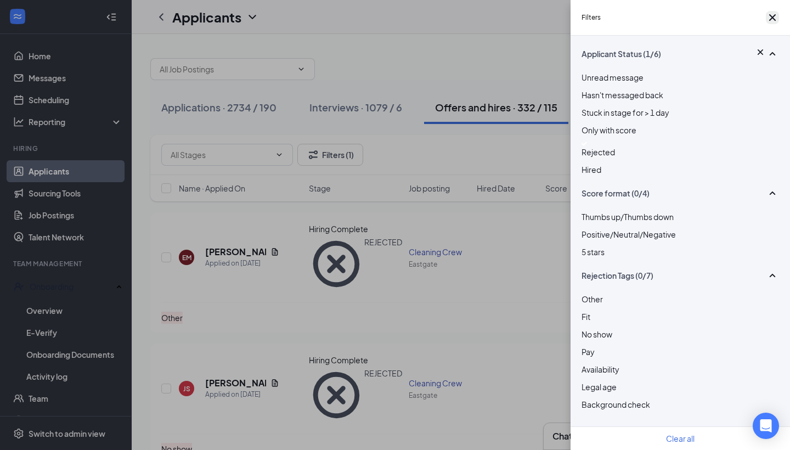
click at [766, 22] on icon "Cross" at bounding box center [772, 17] width 13 height 13
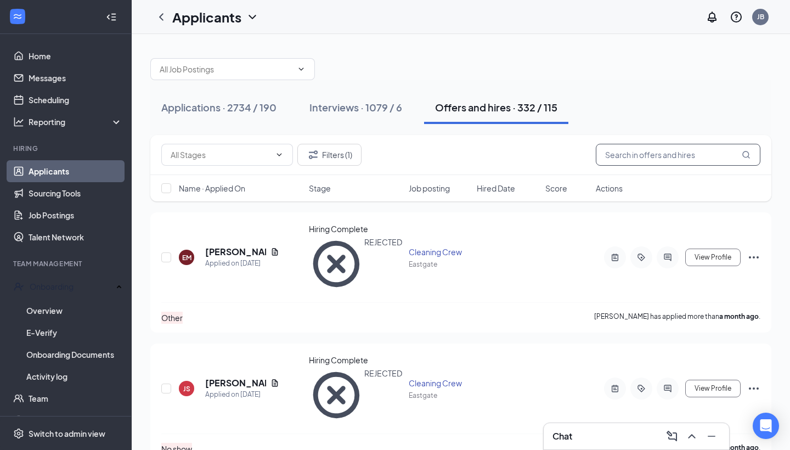
click at [661, 155] on input "text" at bounding box center [678, 155] width 165 height 22
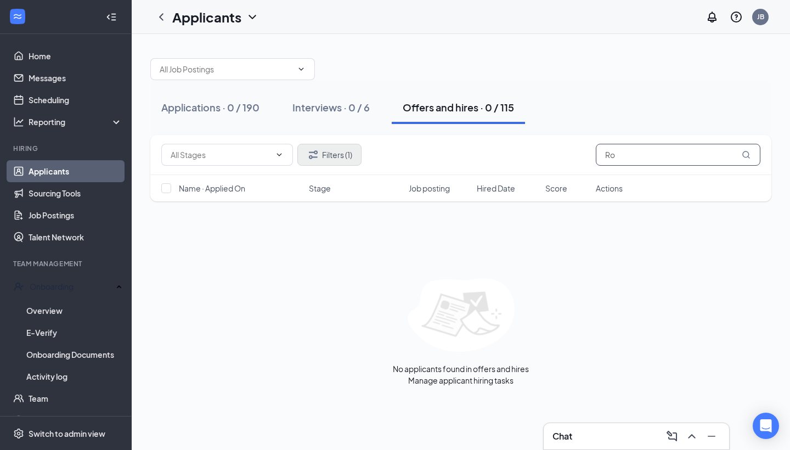
type input "R"
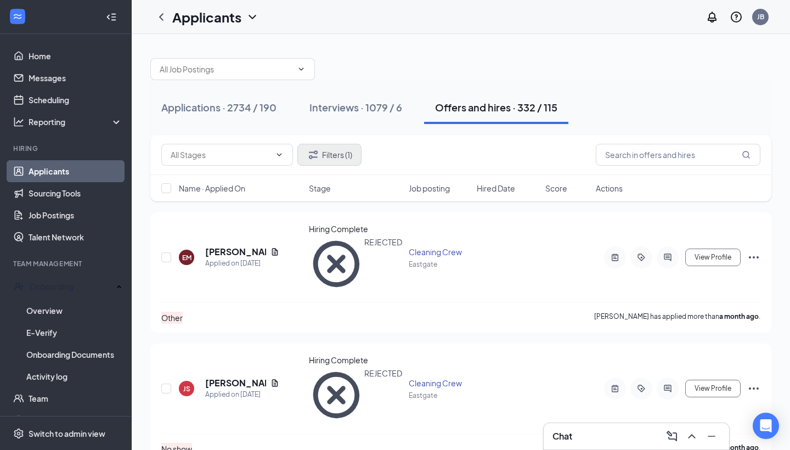
click at [340, 157] on button "Filters (1)" at bounding box center [329, 155] width 64 height 22
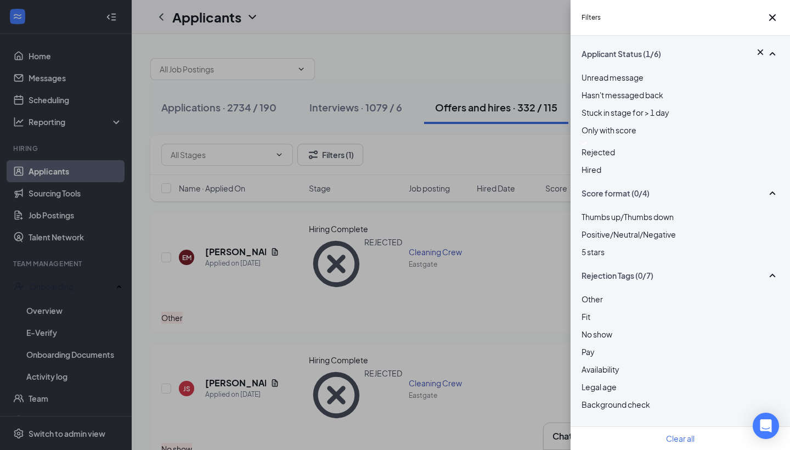
click at [587, 146] on img at bounding box center [584, 144] width 5 height 4
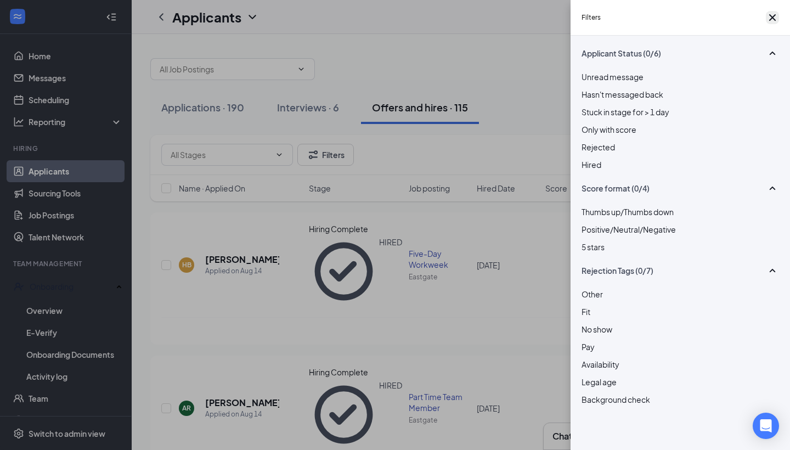
click at [768, 23] on icon "Cross" at bounding box center [772, 17] width 13 height 13
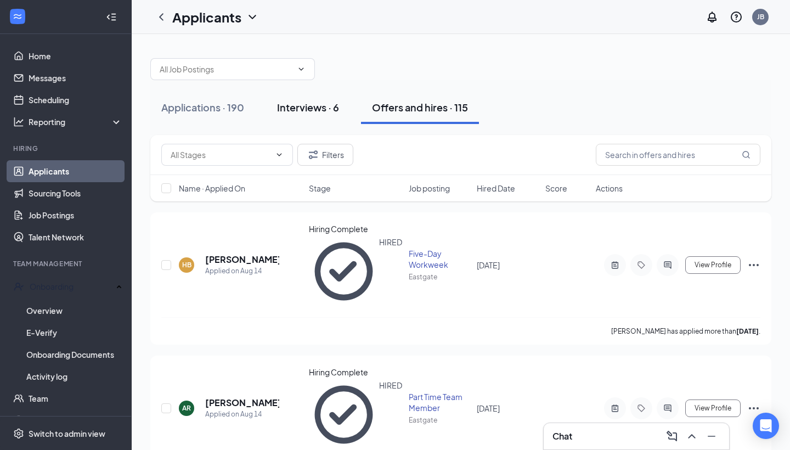
click at [304, 106] on div "Interviews · 6" at bounding box center [308, 107] width 62 height 14
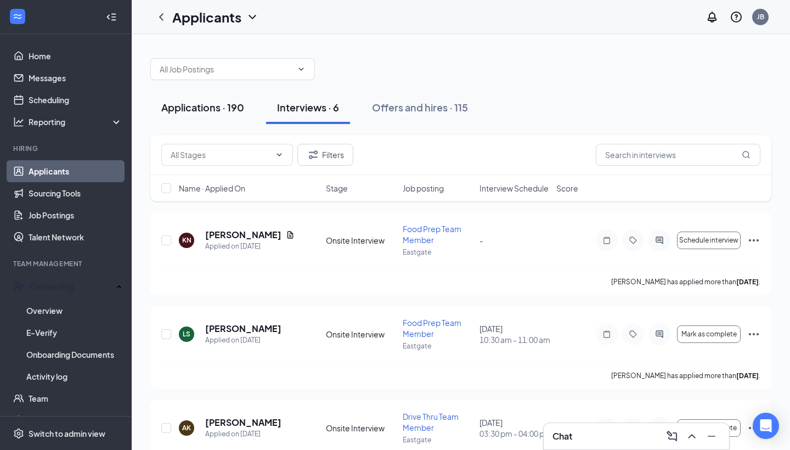
click at [199, 106] on div "Applications · 190" at bounding box center [202, 107] width 83 height 14
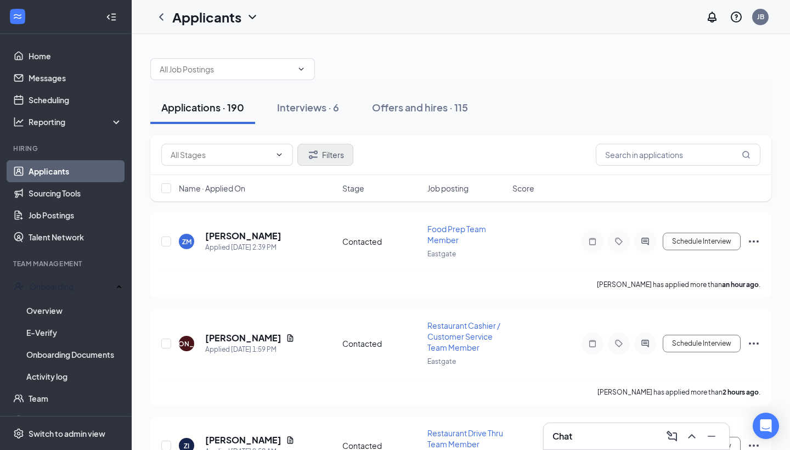
click at [328, 158] on button "Filters" at bounding box center [325, 155] width 56 height 22
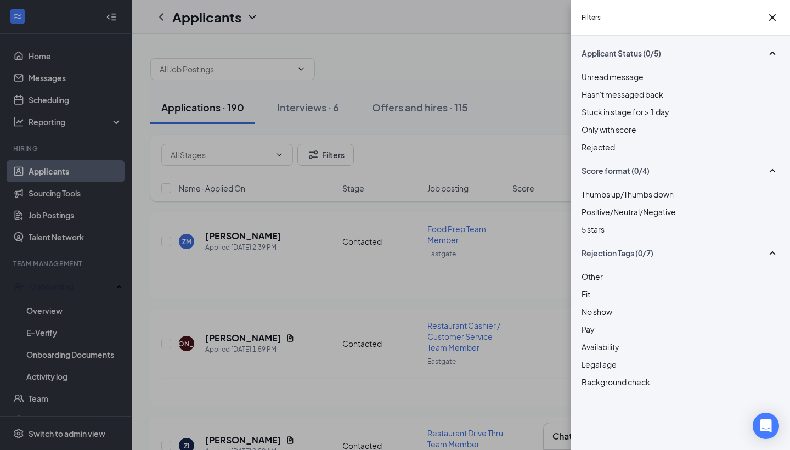
click at [585, 164] on div "Unread message Hasn't messaged back Stuck in stage for > 1 day Only with score …" at bounding box center [681, 117] width 198 height 93
click at [589, 141] on div at bounding box center [681, 141] width 198 height 0
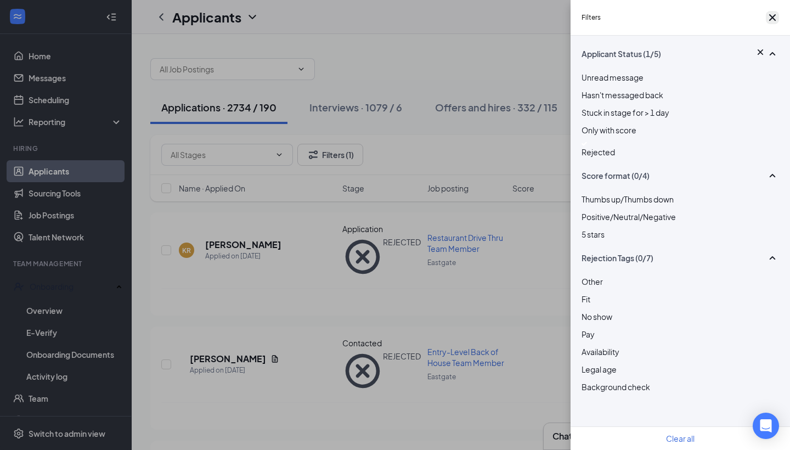
click at [768, 17] on icon "Cross" at bounding box center [772, 17] width 13 height 13
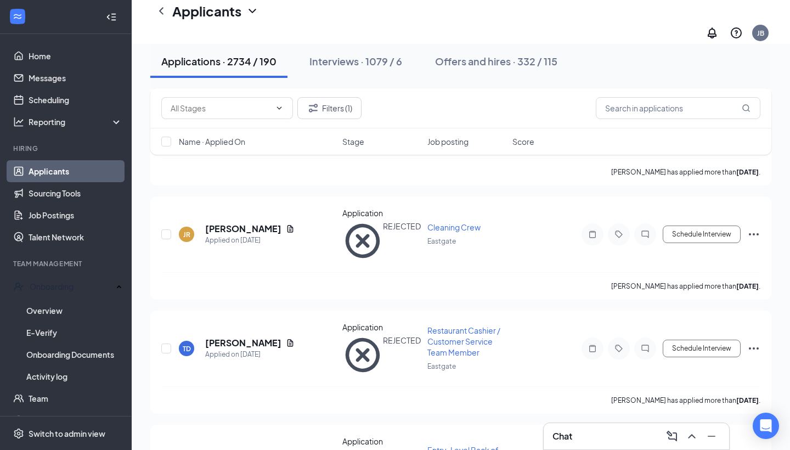
scroll to position [10502, 0]
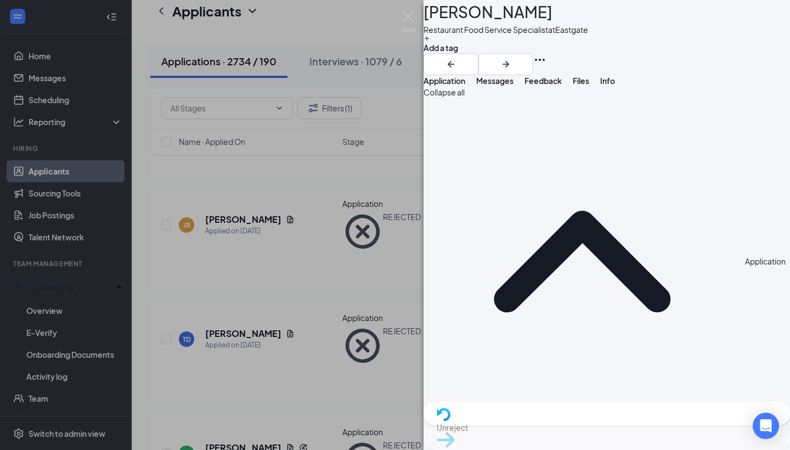
click at [562, 86] on span "Feedback" at bounding box center [543, 81] width 37 height 10
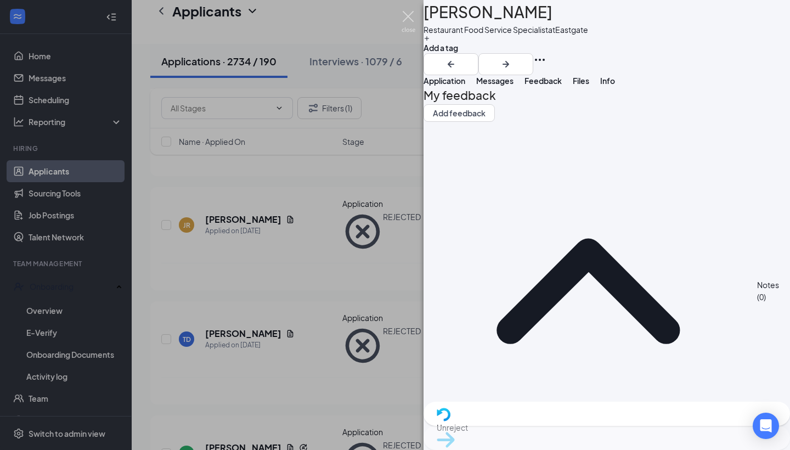
click at [409, 14] on img at bounding box center [409, 21] width 14 height 21
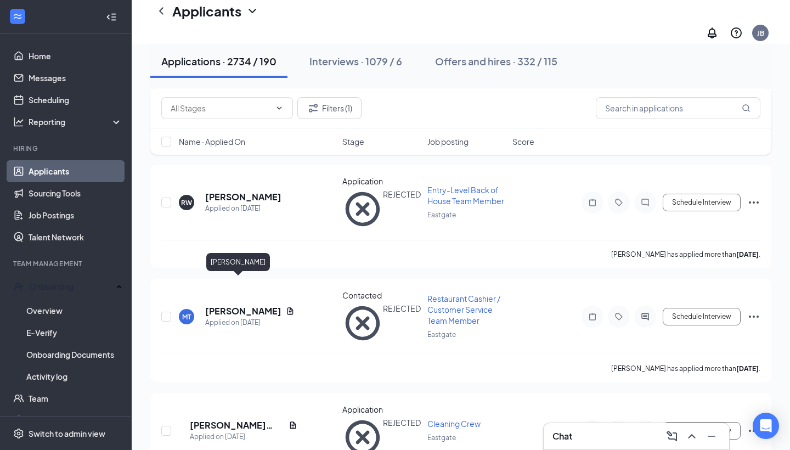
scroll to position [10983, 0]
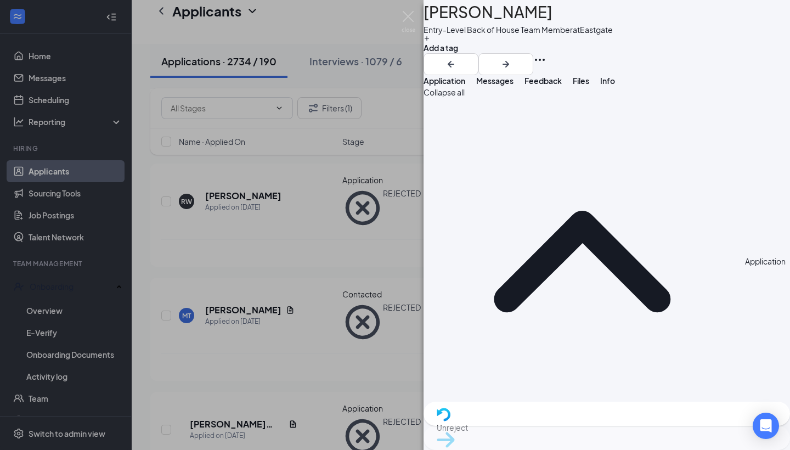
click at [562, 86] on span "Feedback" at bounding box center [543, 81] width 37 height 10
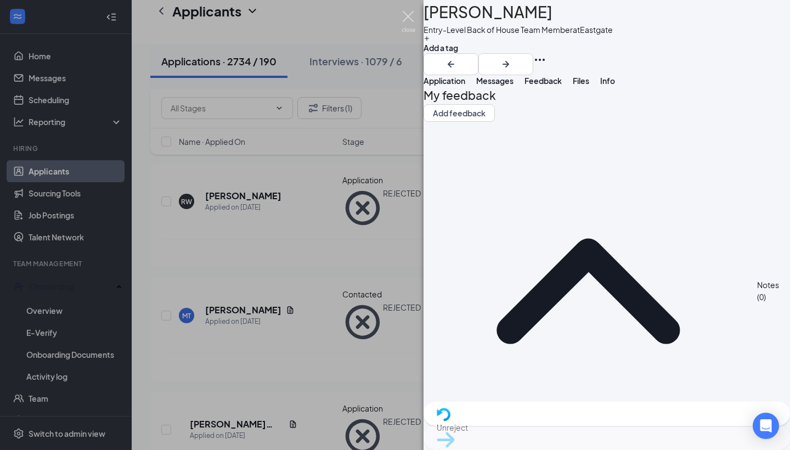
click at [408, 15] on img at bounding box center [409, 21] width 14 height 21
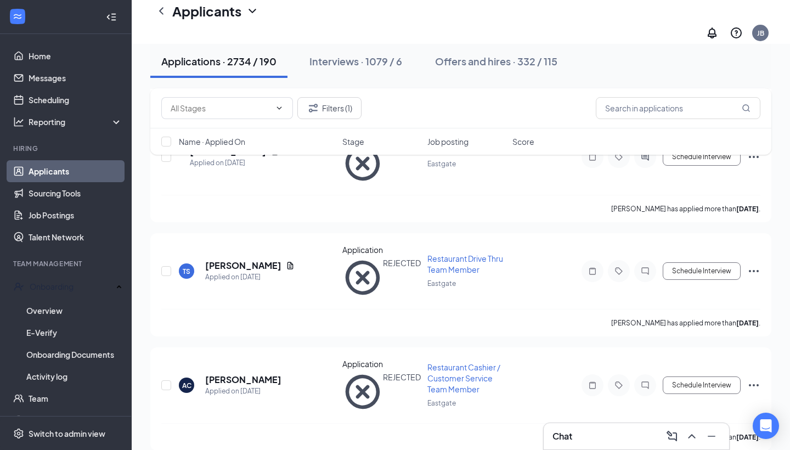
scroll to position [11716, 0]
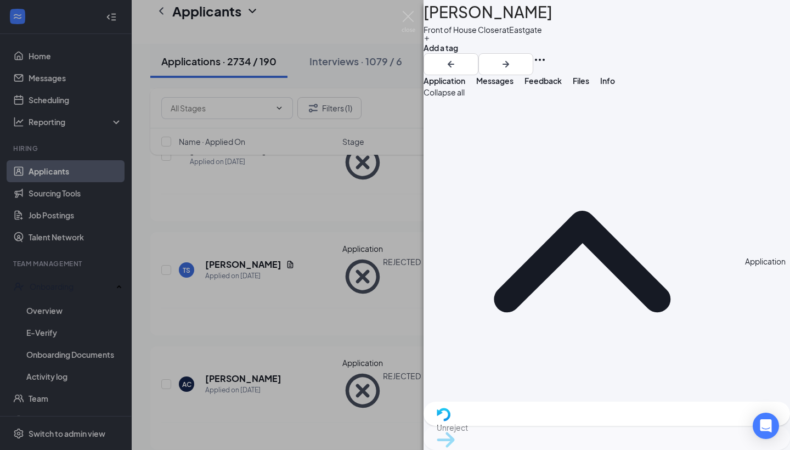
click at [562, 86] on span "Feedback" at bounding box center [543, 81] width 37 height 10
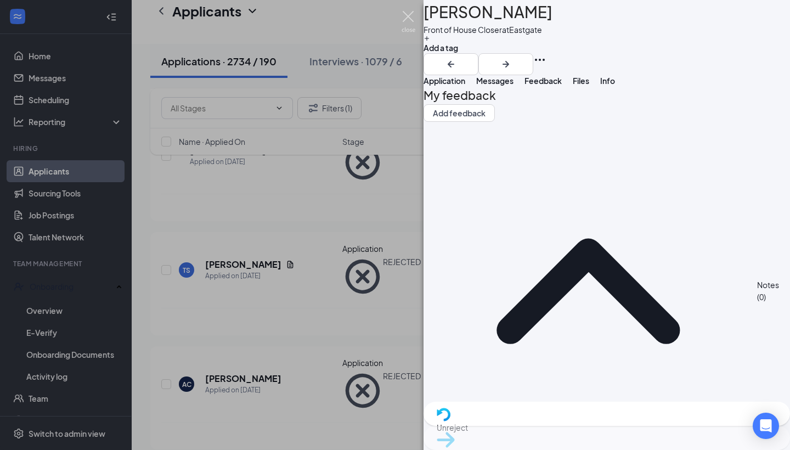
click at [409, 17] on img at bounding box center [409, 21] width 14 height 21
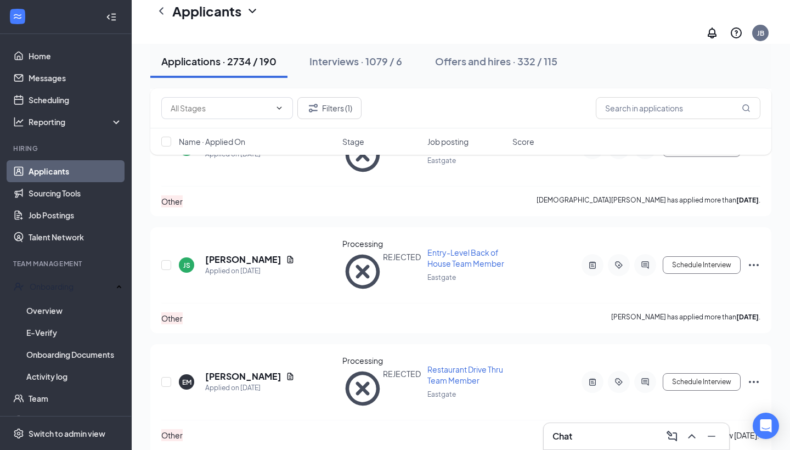
scroll to position [13526, 0]
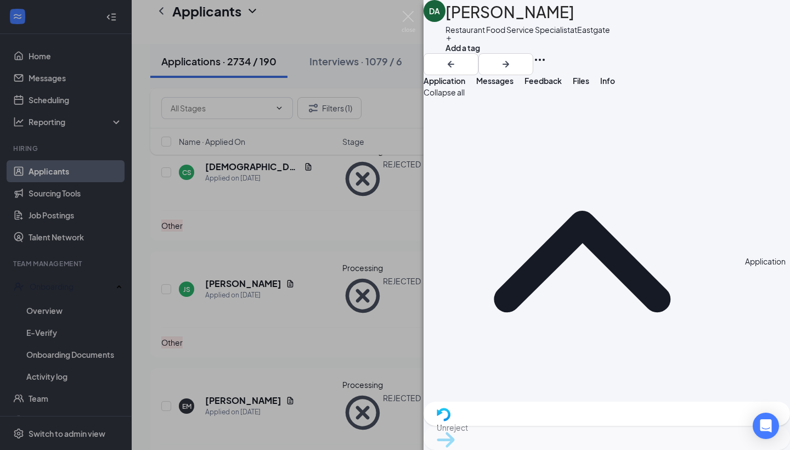
click at [562, 86] on span "Feedback" at bounding box center [543, 81] width 37 height 10
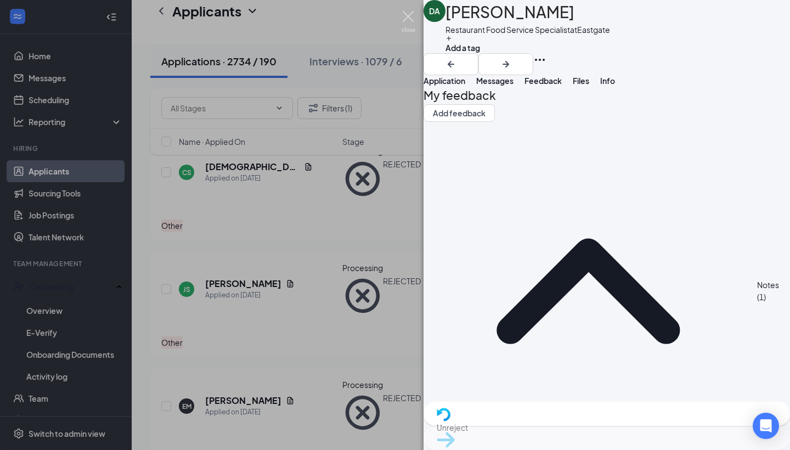
click at [412, 16] on img at bounding box center [409, 21] width 14 height 21
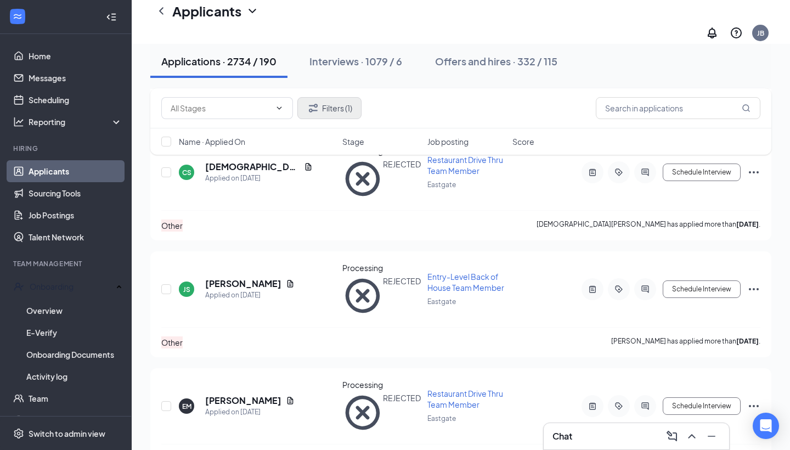
click at [346, 102] on button "Filters (1)" at bounding box center [329, 108] width 64 height 22
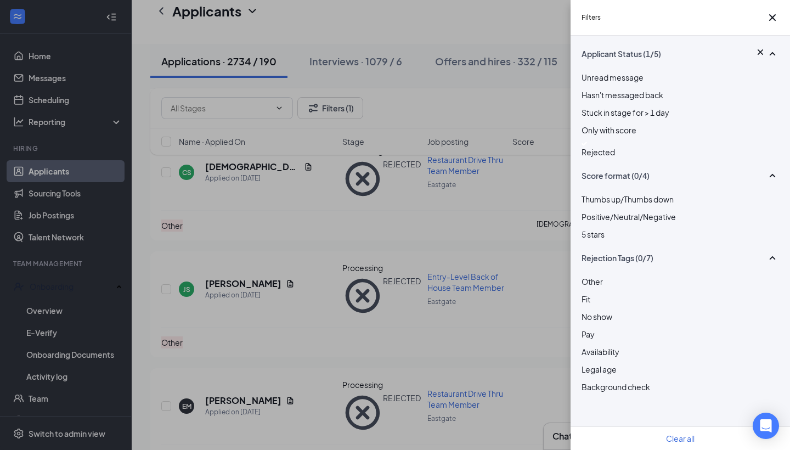
click at [589, 158] on div "Rejected" at bounding box center [681, 150] width 198 height 16
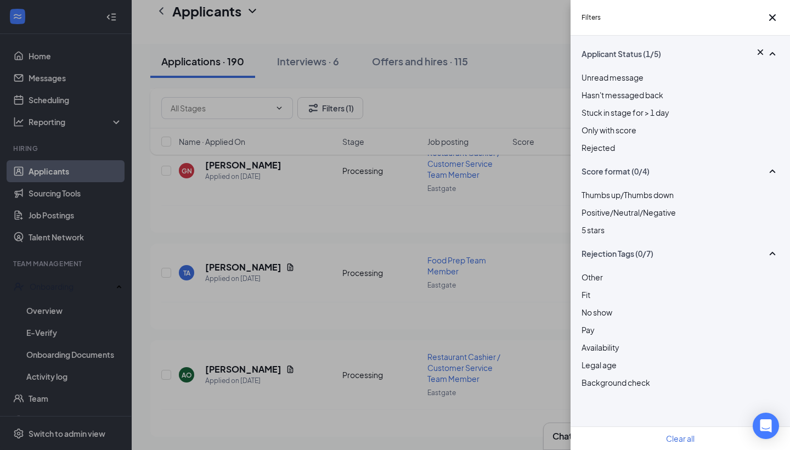
scroll to position [774, 0]
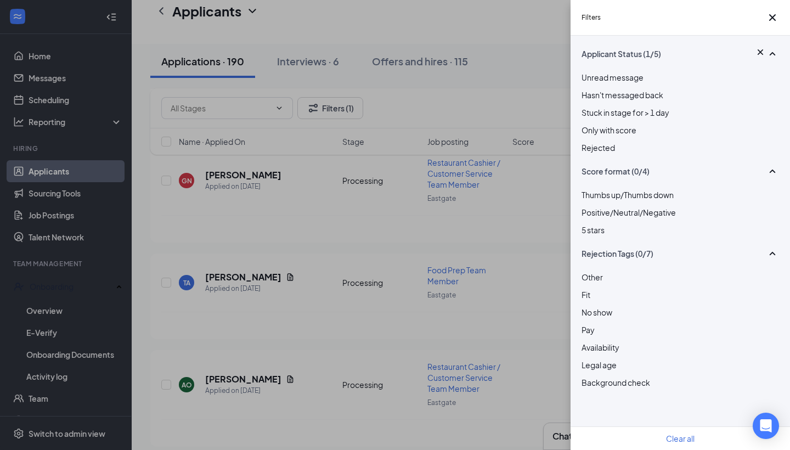
click at [589, 142] on div at bounding box center [681, 142] width 198 height 0
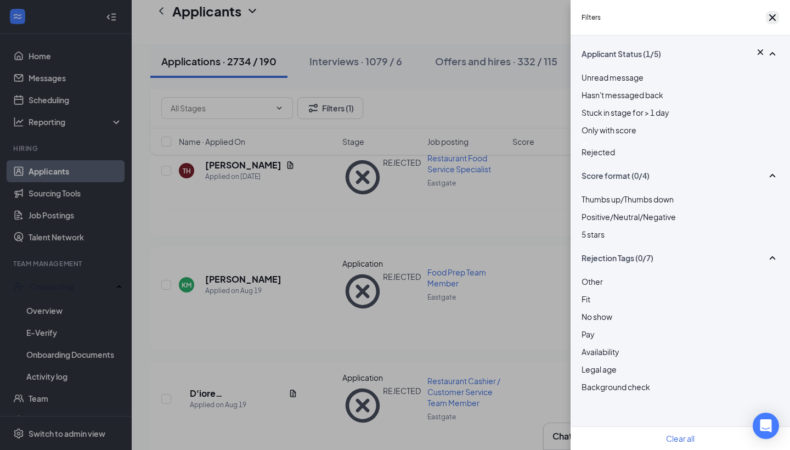
click at [768, 19] on icon "Cross" at bounding box center [772, 17] width 13 height 13
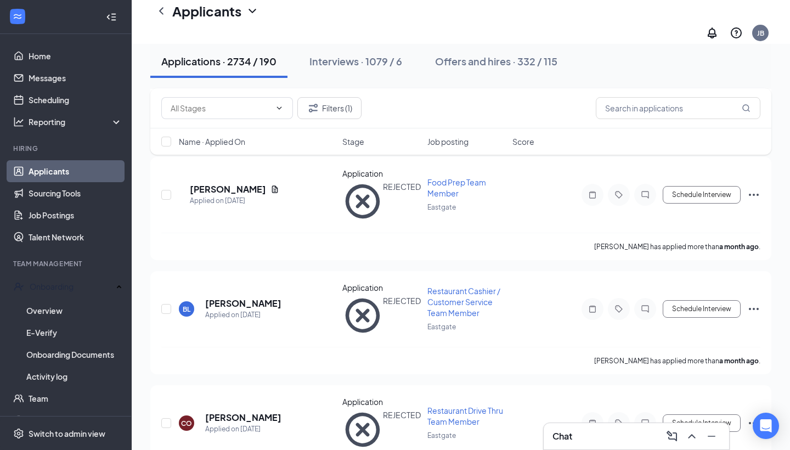
scroll to position [5042, 0]
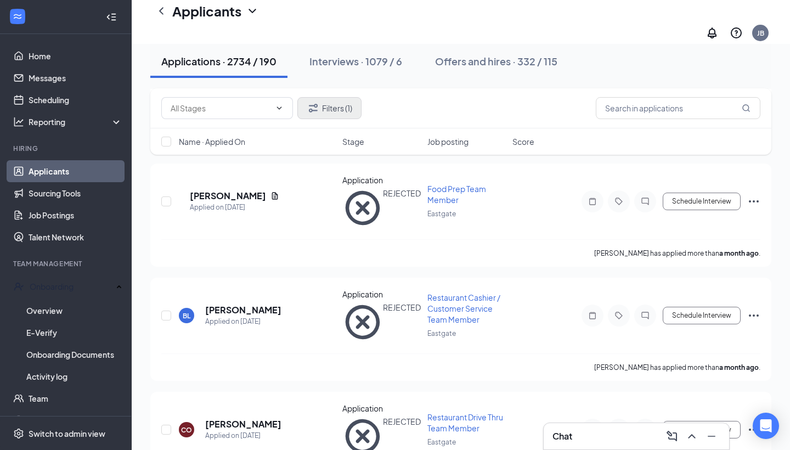
click at [341, 105] on button "Filters (1)" at bounding box center [329, 108] width 64 height 22
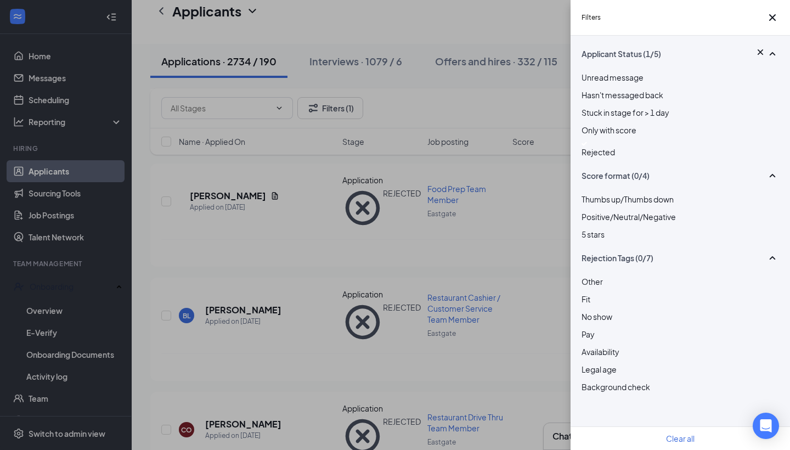
click at [587, 146] on img at bounding box center [584, 144] width 5 height 4
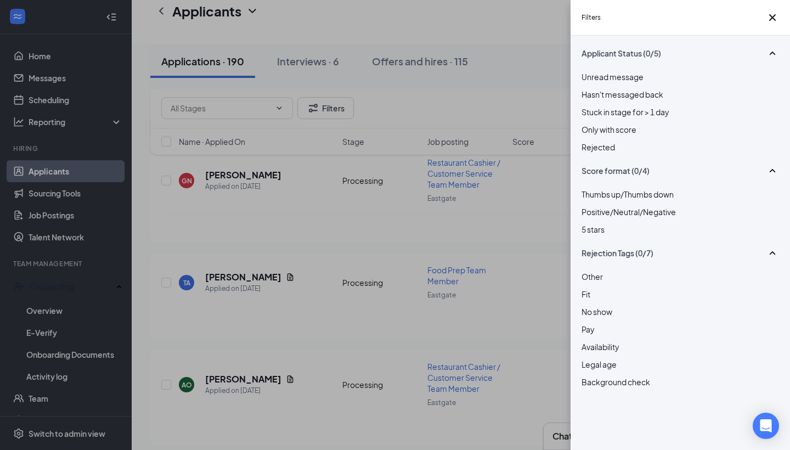
click at [589, 141] on div at bounding box center [681, 141] width 198 height 0
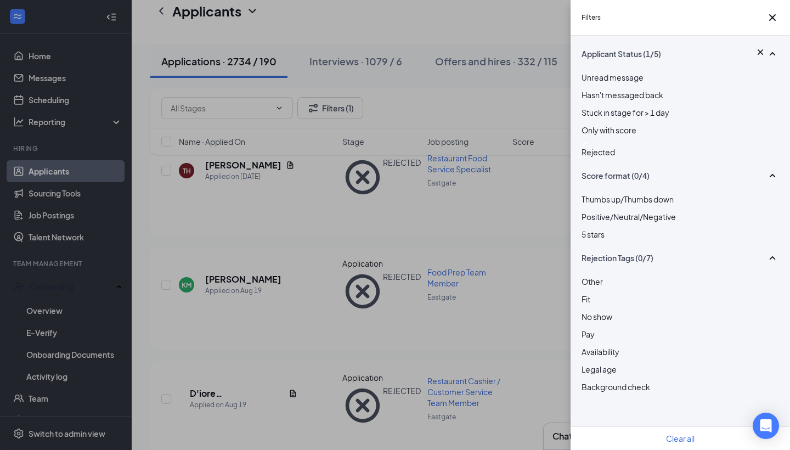
click at [587, 146] on img at bounding box center [584, 144] width 5 height 4
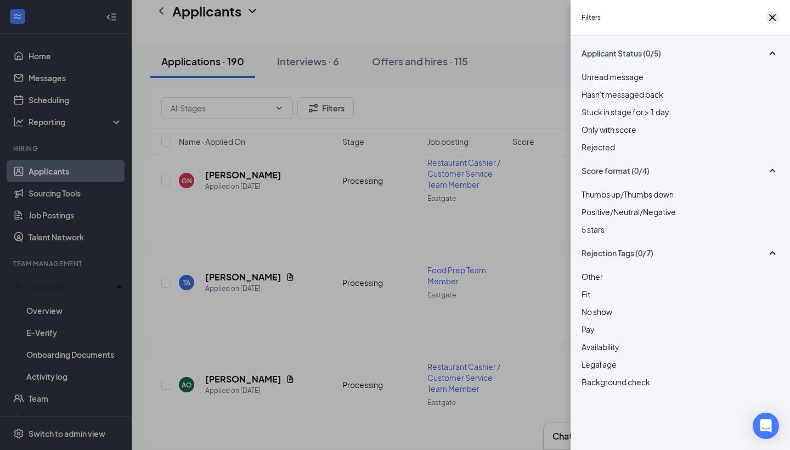
click at [766, 21] on icon "Cross" at bounding box center [772, 17] width 13 height 13
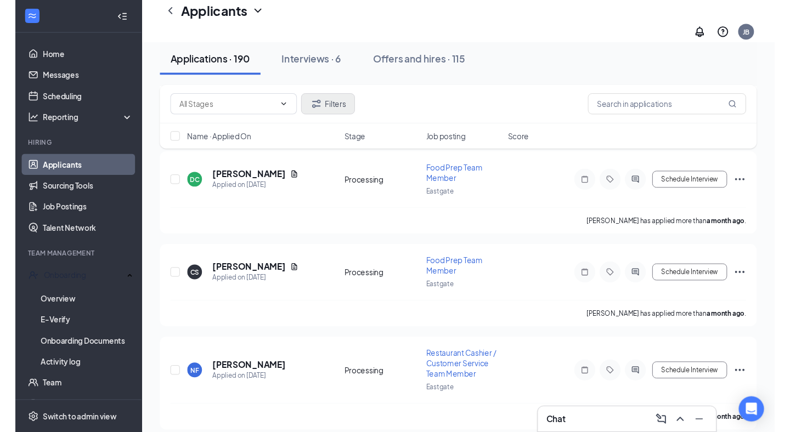
scroll to position [18056, 0]
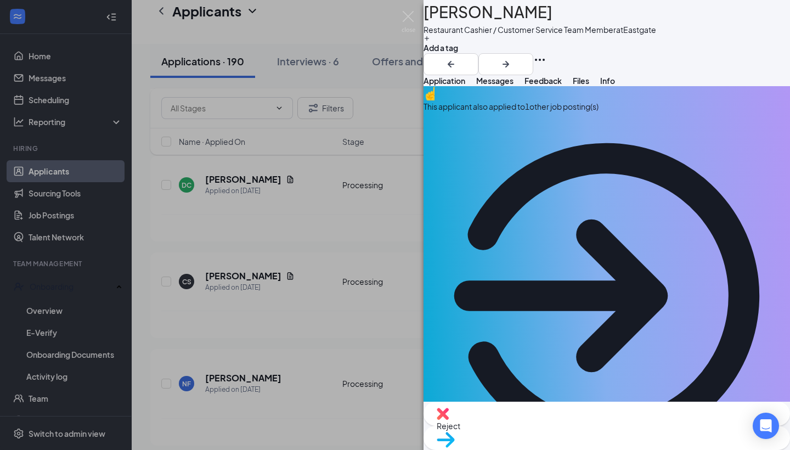
click at [562, 86] on span "Feedback" at bounding box center [543, 81] width 37 height 10
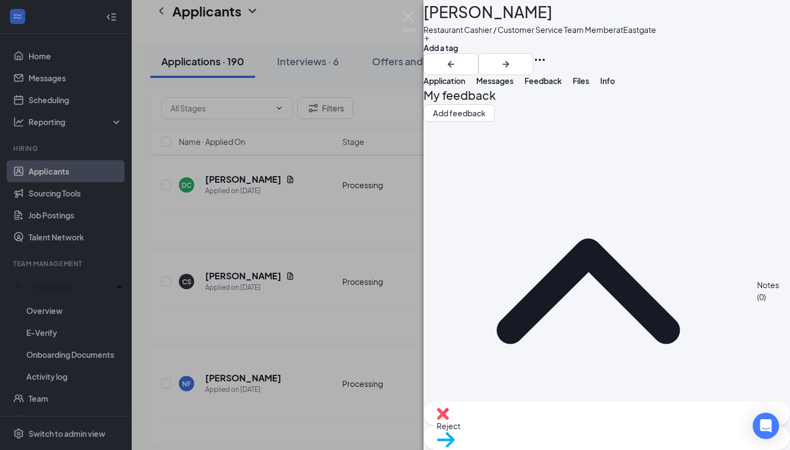
click at [563, 430] on span "Reject" at bounding box center [607, 426] width 340 height 12
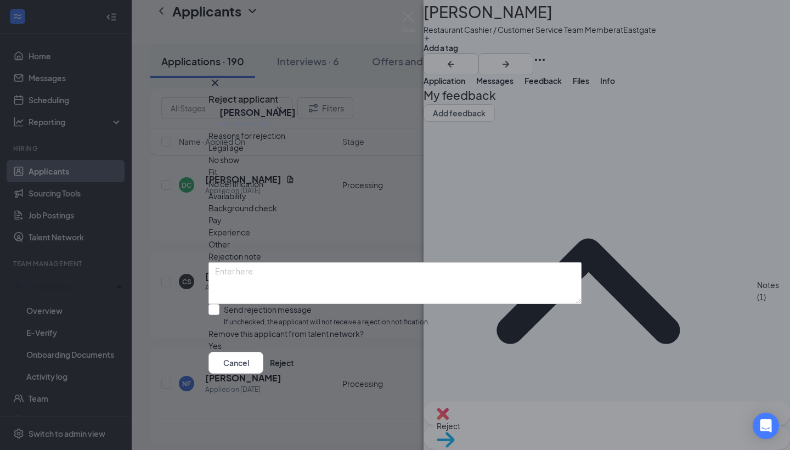
click at [230, 238] on span "Other" at bounding box center [219, 244] width 21 height 12
click at [294, 374] on button "Reject" at bounding box center [282, 363] width 24 height 22
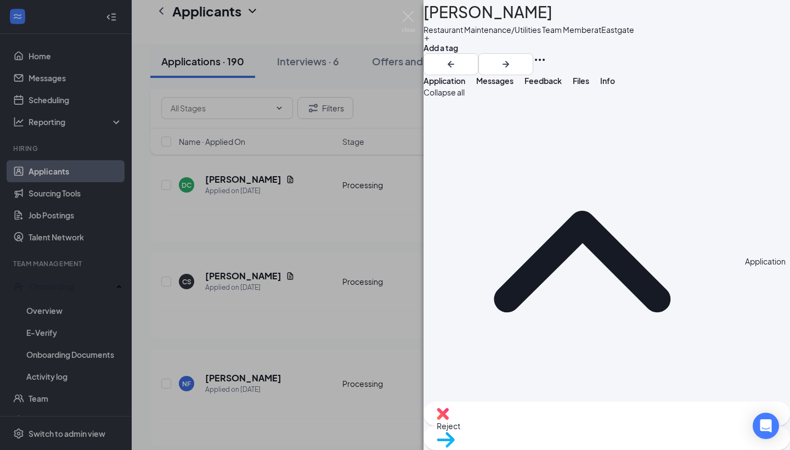
click at [562, 86] on span "Feedback" at bounding box center [543, 81] width 37 height 10
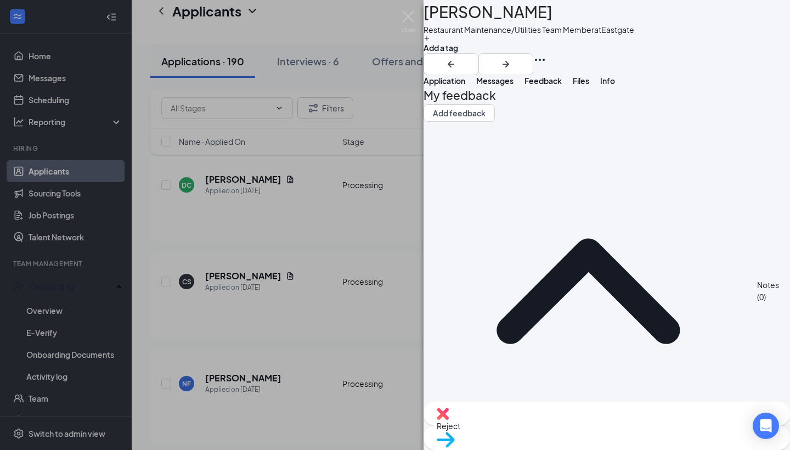
drag, startPoint x: 453, startPoint y: 217, endPoint x: 489, endPoint y: 214, distance: 35.8
drag, startPoint x: 454, startPoint y: 216, endPoint x: 475, endPoint y: 210, distance: 21.6
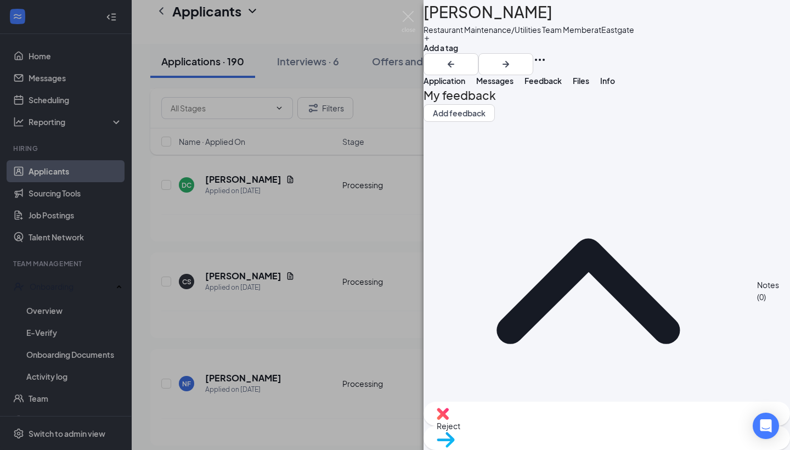
drag, startPoint x: 453, startPoint y: 212, endPoint x: 567, endPoint y: 215, distance: 114.7
drag, startPoint x: 583, startPoint y: 215, endPoint x: 447, endPoint y: 213, distance: 136.1
copy span "In processing for more than 30 days"
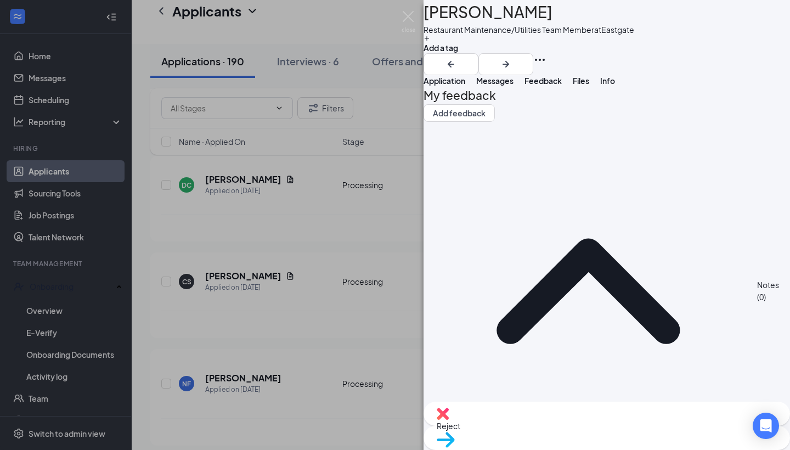
click at [542, 426] on div "Reject" at bounding box center [607, 414] width 367 height 24
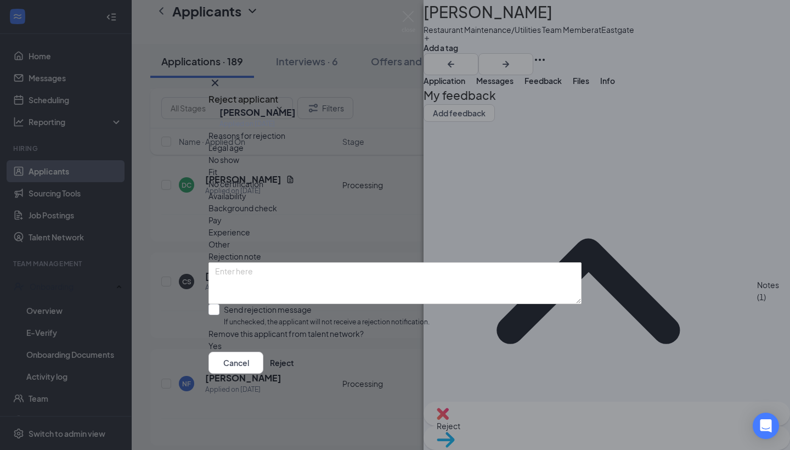
click at [230, 238] on span "Other" at bounding box center [219, 244] width 21 height 12
click at [294, 374] on button "Reject" at bounding box center [282, 363] width 24 height 22
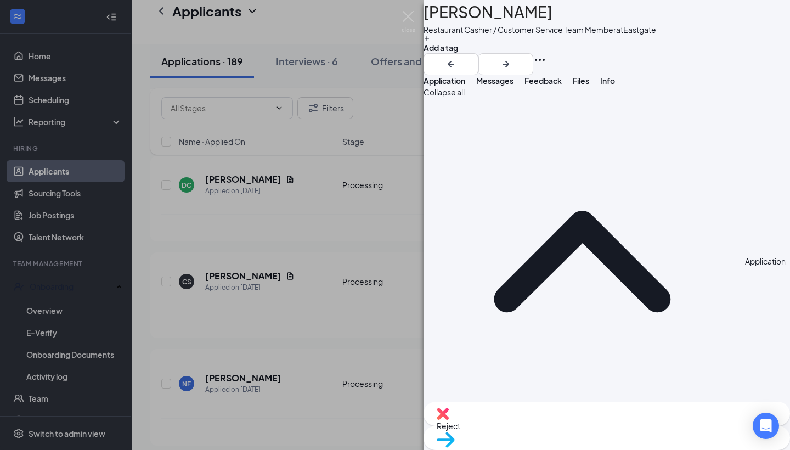
click at [562, 86] on span "Feedback" at bounding box center [543, 81] width 37 height 10
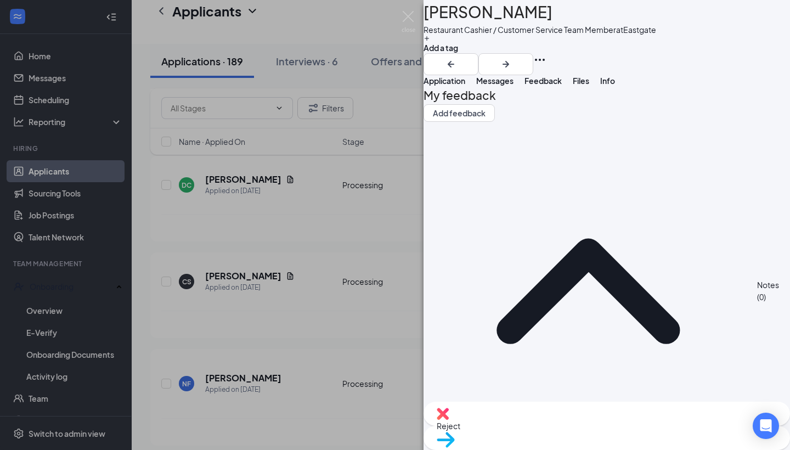
click at [539, 426] on div "Reject" at bounding box center [607, 414] width 367 height 24
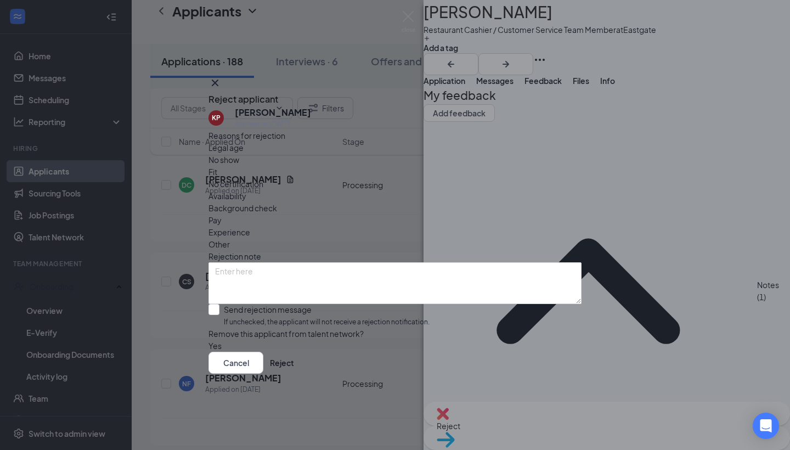
click at [230, 238] on span "Other" at bounding box center [219, 244] width 21 height 12
click at [294, 373] on button "Reject" at bounding box center [282, 363] width 24 height 22
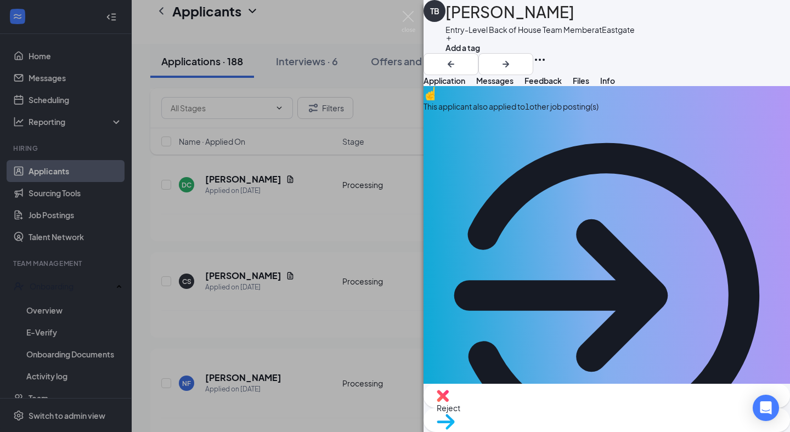
click at [562, 86] on span "Feedback" at bounding box center [543, 81] width 37 height 10
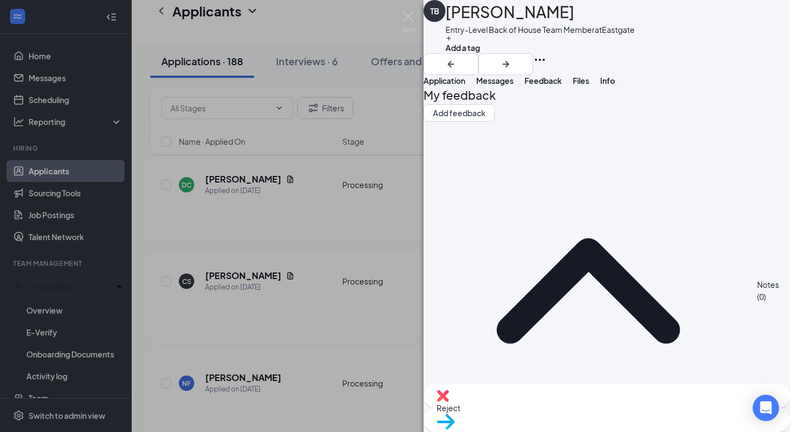
click at [544, 414] on span "Reject" at bounding box center [607, 408] width 340 height 12
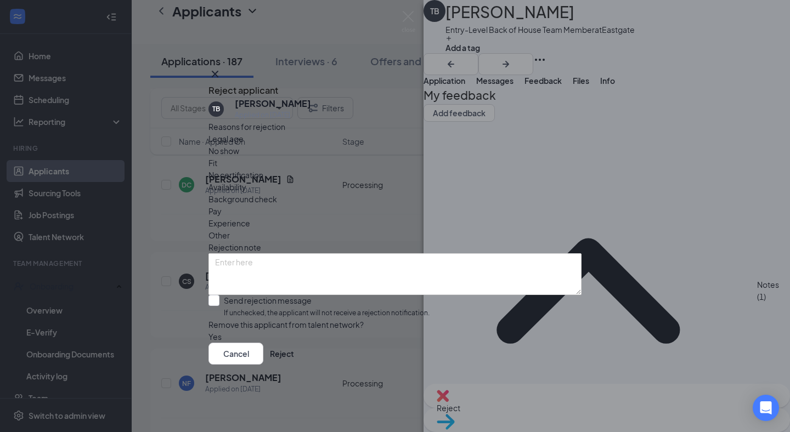
click at [230, 229] on span "Other" at bounding box center [219, 235] width 21 height 12
click at [294, 364] on button "Reject" at bounding box center [282, 354] width 24 height 22
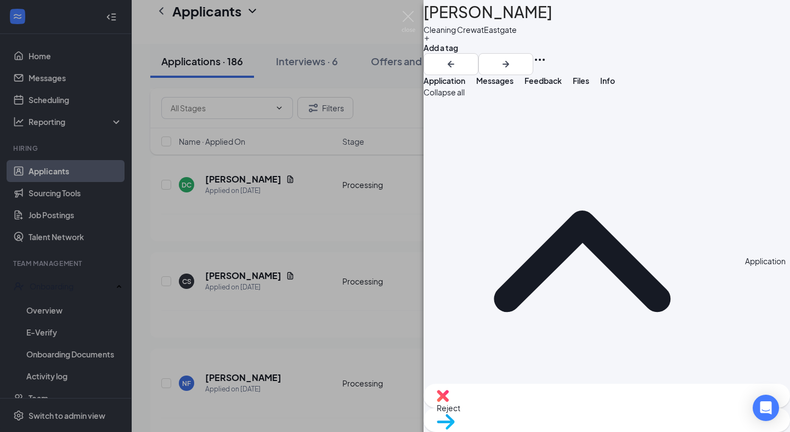
click at [562, 86] on span "Feedback" at bounding box center [543, 81] width 37 height 10
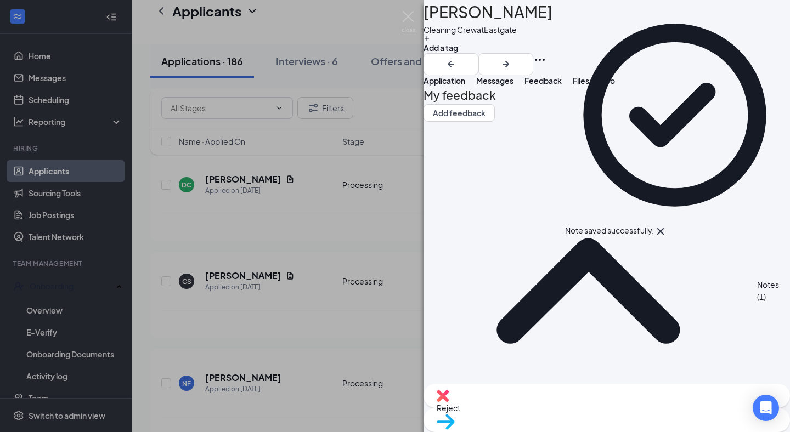
click at [541, 408] on div "Reject" at bounding box center [607, 396] width 367 height 24
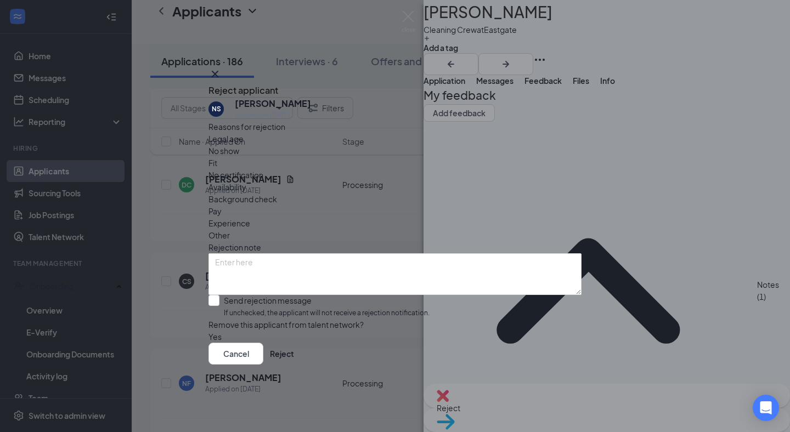
click at [230, 229] on span "Other" at bounding box center [219, 235] width 21 height 12
click at [294, 363] on button "Reject" at bounding box center [282, 354] width 24 height 22
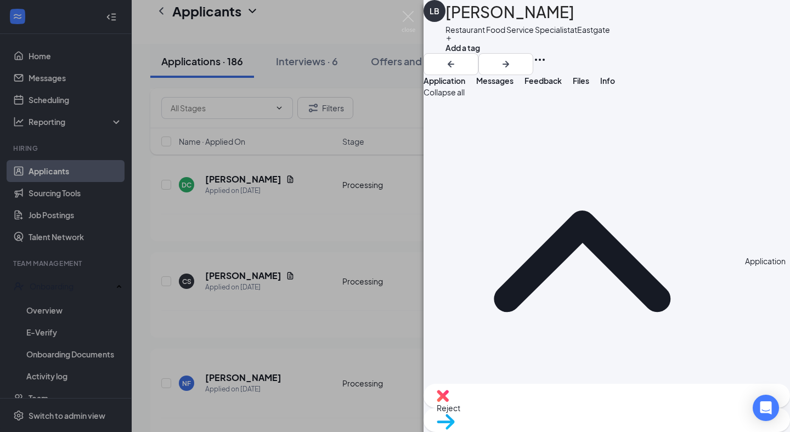
click at [562, 86] on span "Feedback" at bounding box center [543, 81] width 37 height 10
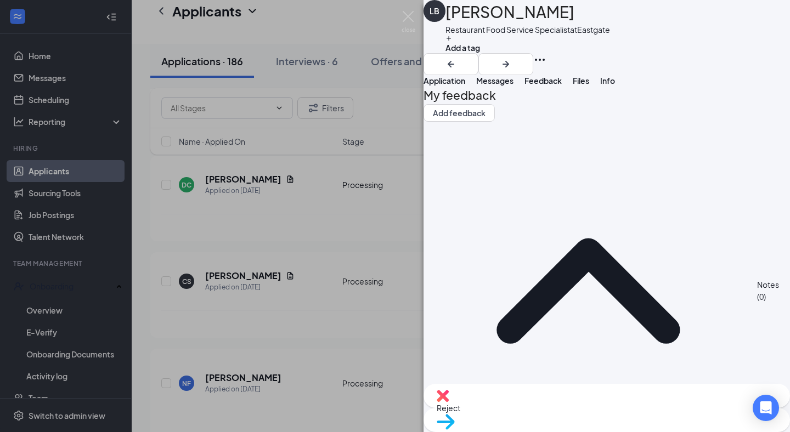
click at [449, 402] on img at bounding box center [443, 396] width 12 height 12
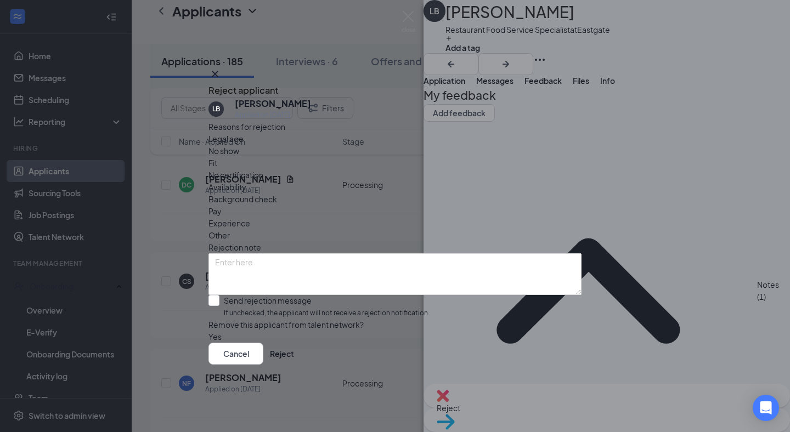
click at [230, 229] on span "Other" at bounding box center [219, 235] width 21 height 12
click at [294, 364] on button "Reject" at bounding box center [282, 354] width 24 height 22
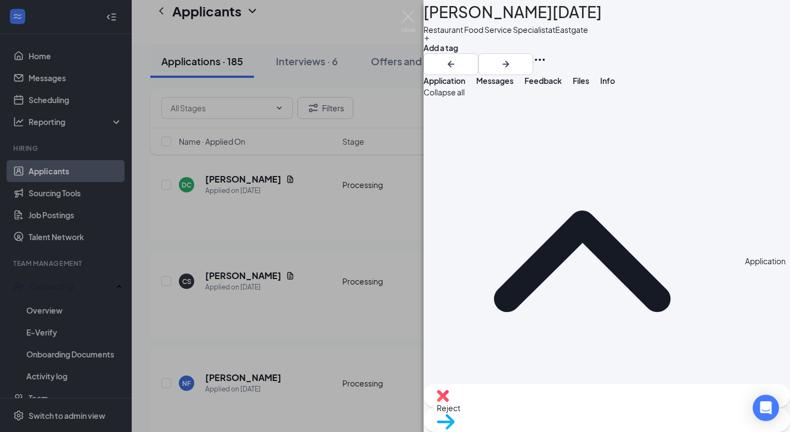
click at [562, 86] on span "Feedback" at bounding box center [543, 81] width 37 height 10
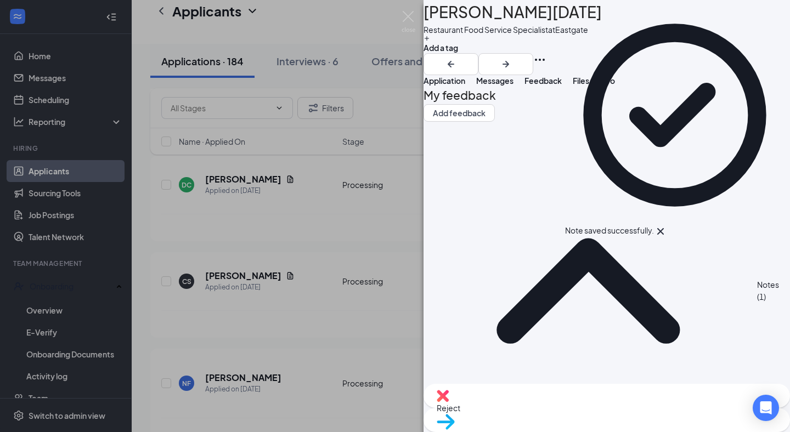
click at [538, 408] on div "Reject" at bounding box center [607, 396] width 367 height 24
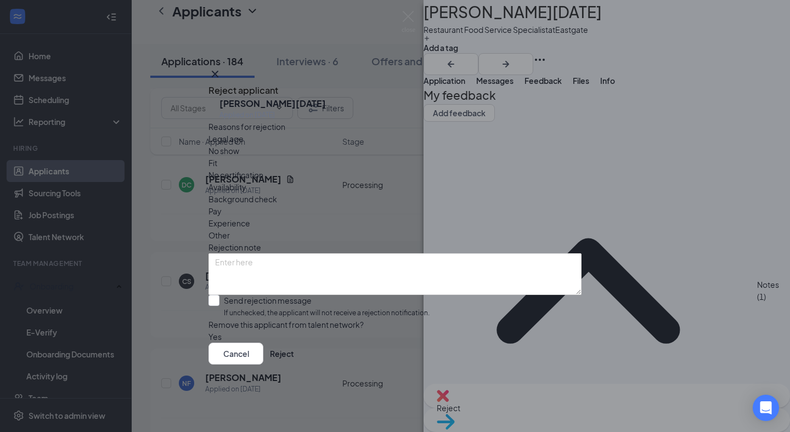
click at [230, 229] on span "Other" at bounding box center [219, 235] width 21 height 12
click at [294, 365] on button "Reject" at bounding box center [282, 354] width 24 height 22
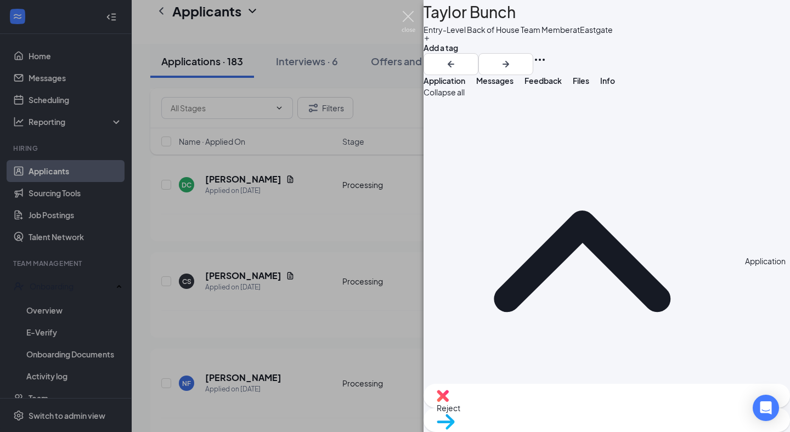
click at [407, 18] on img at bounding box center [409, 21] width 14 height 21
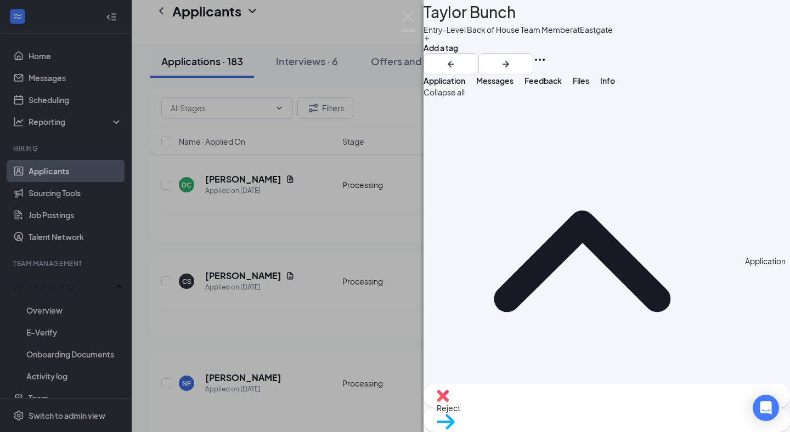
click at [562, 86] on span "Feedback" at bounding box center [543, 81] width 37 height 10
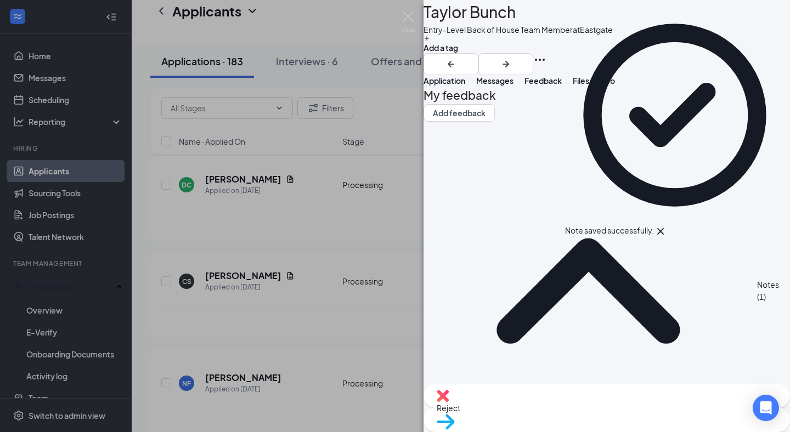
click at [537, 408] on div "Reject" at bounding box center [607, 396] width 367 height 24
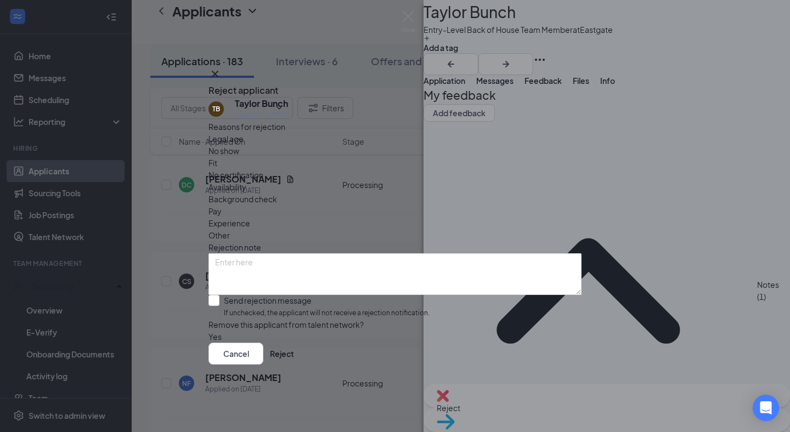
click at [230, 229] on span "Other" at bounding box center [219, 235] width 21 height 12
click at [294, 365] on button "Reject" at bounding box center [282, 354] width 24 height 22
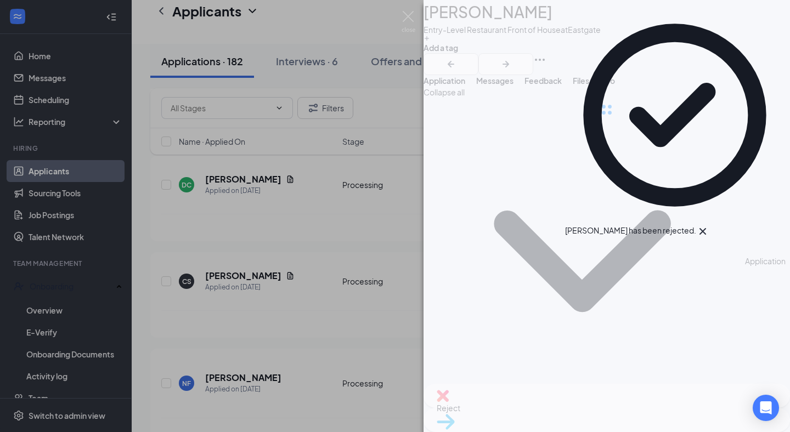
click at [562, 86] on span "Feedback" at bounding box center [543, 81] width 37 height 10
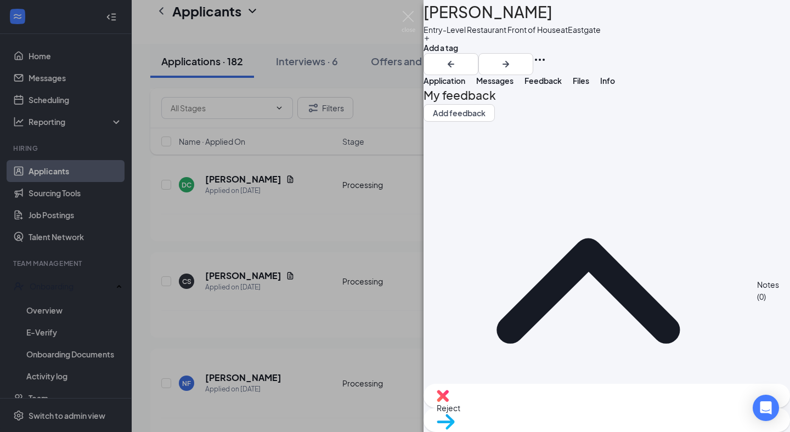
click at [543, 409] on span "Reject" at bounding box center [607, 408] width 340 height 12
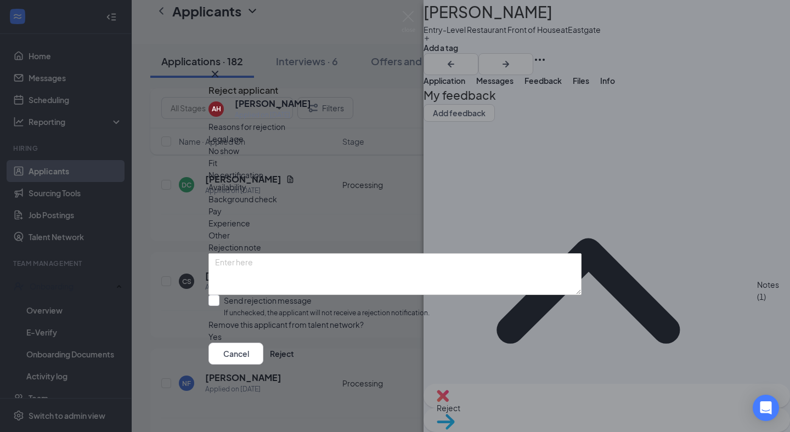
click at [230, 229] on span "Other" at bounding box center [219, 235] width 21 height 12
click at [294, 361] on button "Reject" at bounding box center [282, 354] width 24 height 22
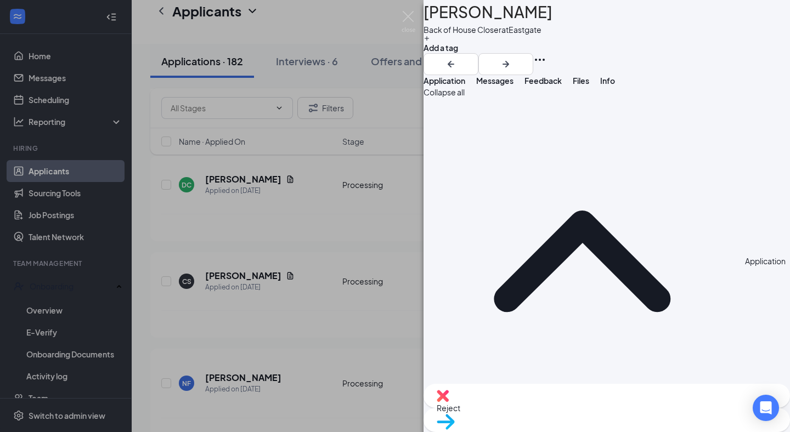
click at [562, 86] on span "Feedback" at bounding box center [543, 81] width 37 height 10
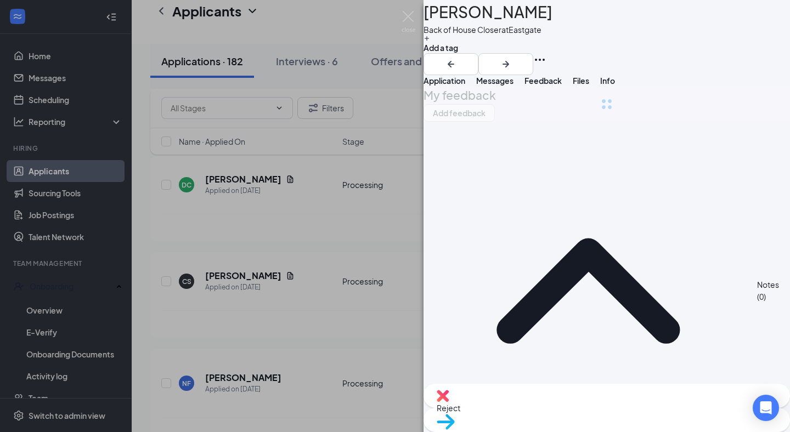
scroll to position [17979, 0]
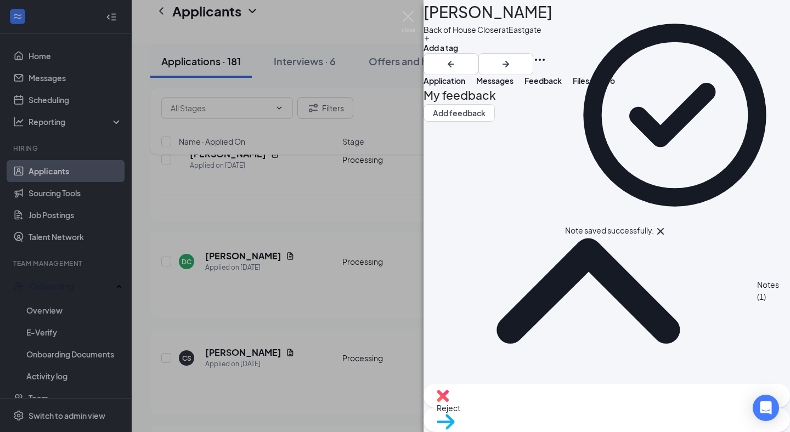
click at [449, 402] on img at bounding box center [443, 396] width 12 height 12
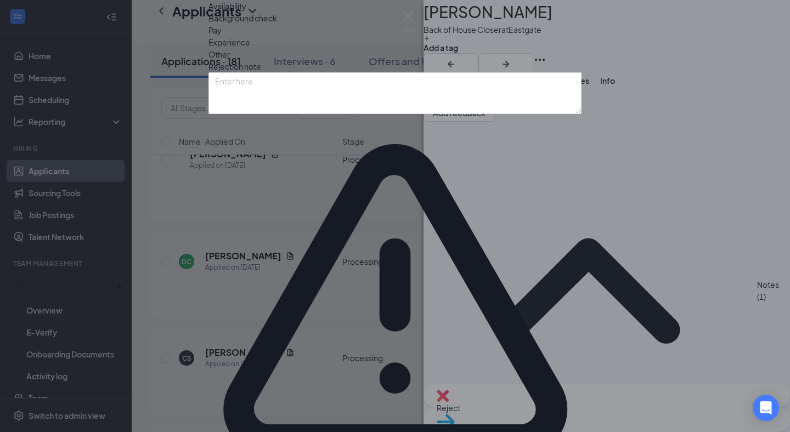
click at [230, 60] on span "Other" at bounding box center [219, 54] width 21 height 12
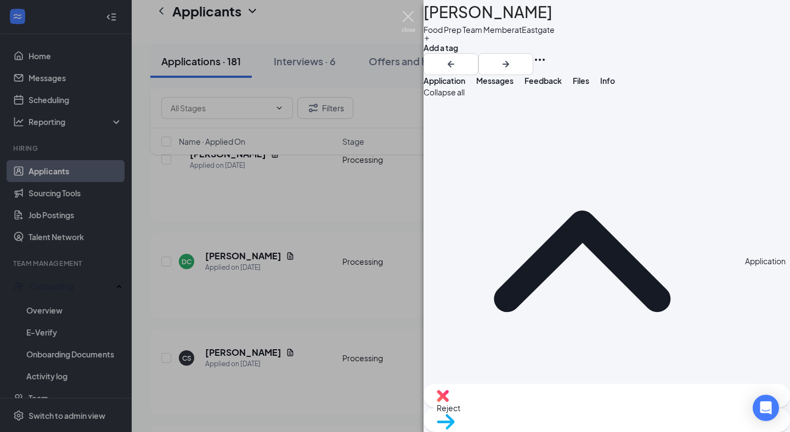
click at [408, 18] on img at bounding box center [409, 21] width 14 height 21
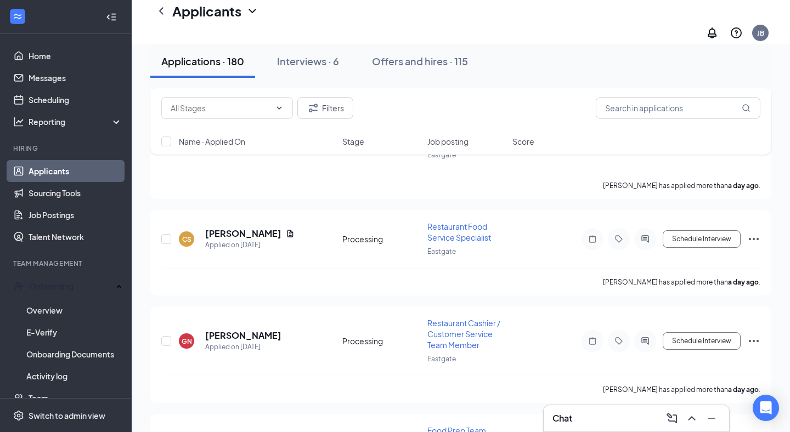
scroll to position [18903, 0]
click at [190, 61] on div "Applications · 180" at bounding box center [202, 61] width 83 height 14
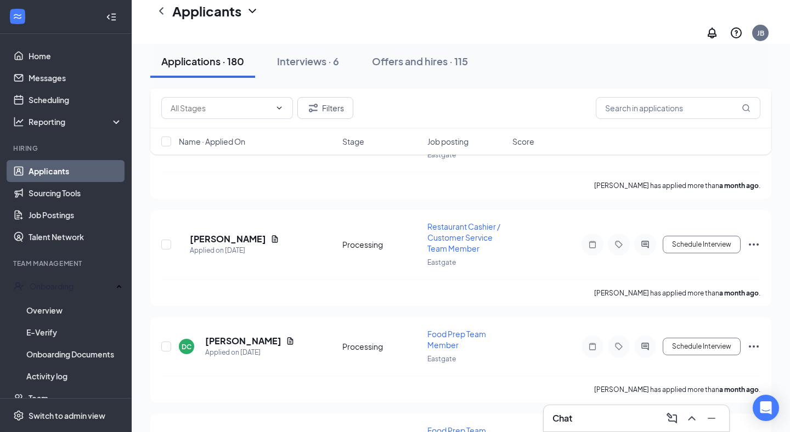
scroll to position [17893, 0]
click at [51, 100] on link "Scheduling" at bounding box center [76, 100] width 94 height 22
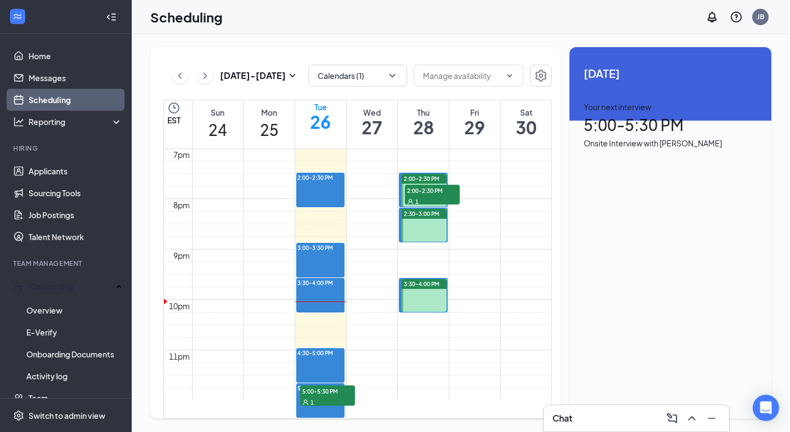
scroll to position [1066, 0]
click at [75, 83] on link "Messages" at bounding box center [76, 78] width 94 height 22
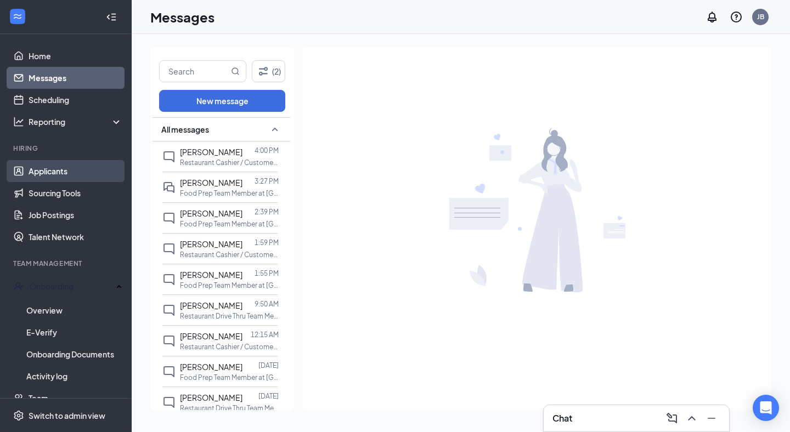
click at [57, 165] on link "Applicants" at bounding box center [76, 171] width 94 height 22
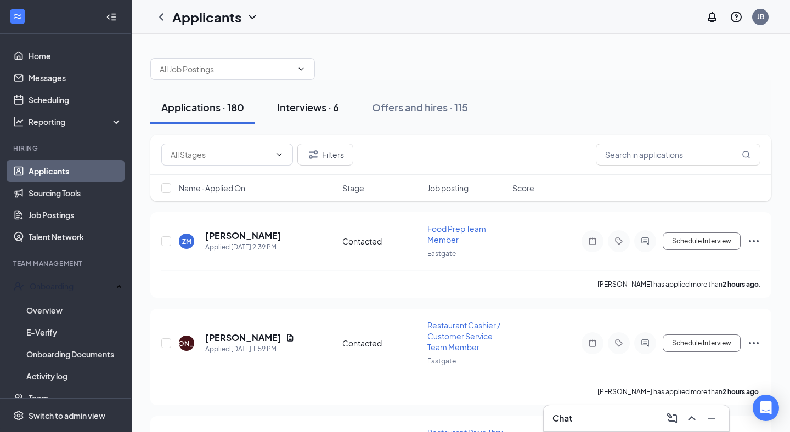
click at [319, 101] on div "Interviews · 6" at bounding box center [308, 107] width 62 height 14
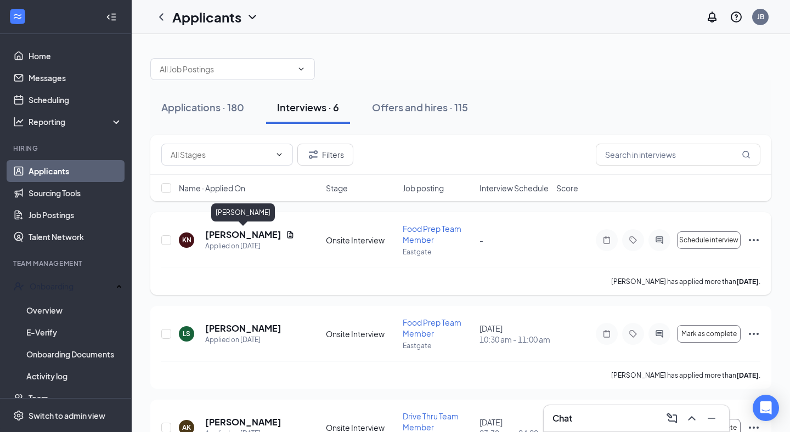
click at [271, 235] on h5 "[PERSON_NAME]" at bounding box center [243, 235] width 76 height 12
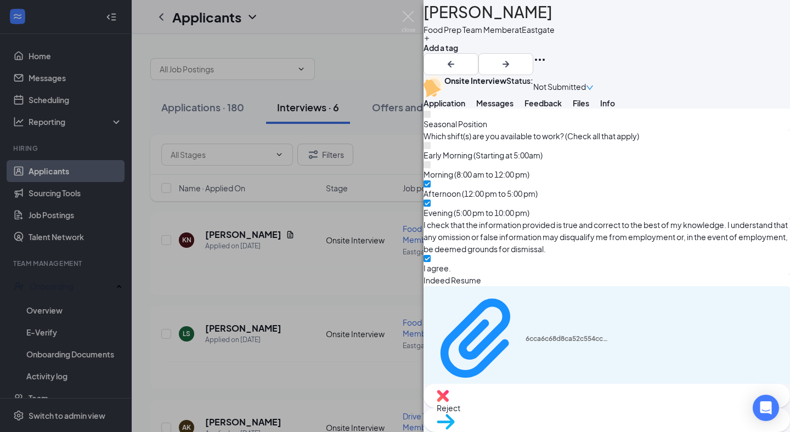
scroll to position [736, 0]
click at [562, 108] on span "Feedback" at bounding box center [543, 103] width 37 height 10
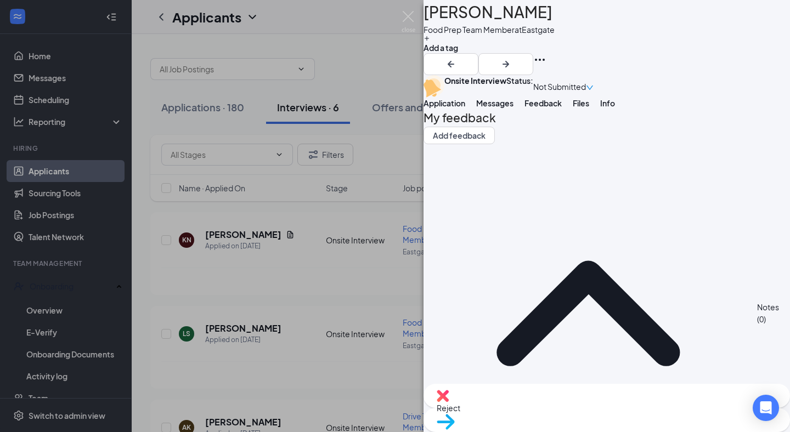
click at [589, 108] on span "Files" at bounding box center [581, 103] width 16 height 10
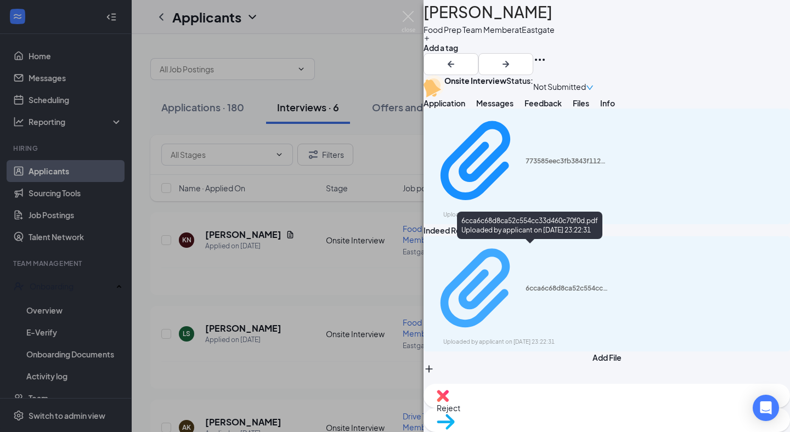
click at [608, 255] on div "6cca6c68d8ca52c554cc33d460c70f0d.pdf Uploaded by applicant on [DATE] 23:22:31" at bounding box center [519, 294] width 178 height 106
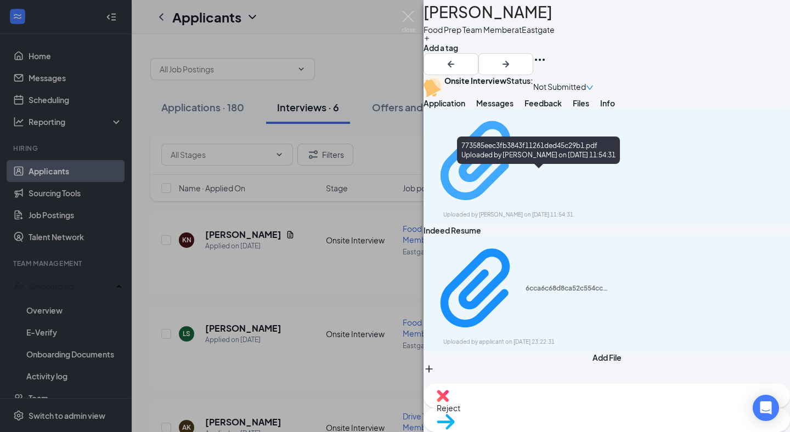
click at [526, 166] on div "773585eec3fb3843f11261ded45c29b1.pdf" at bounding box center [567, 161] width 82 height 9
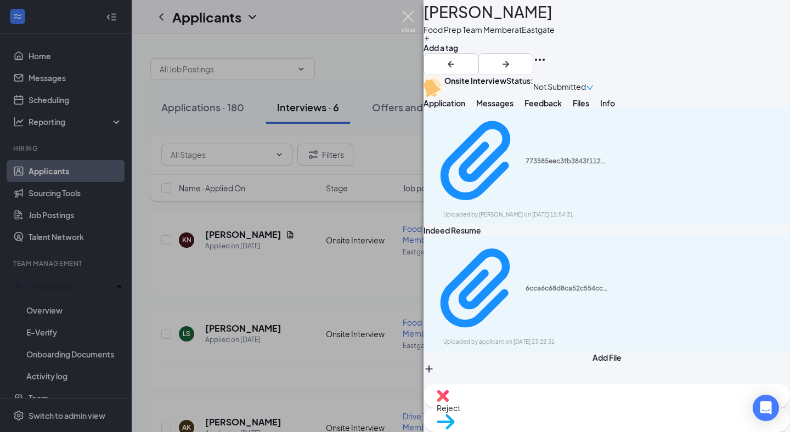
click at [410, 13] on img at bounding box center [409, 21] width 14 height 21
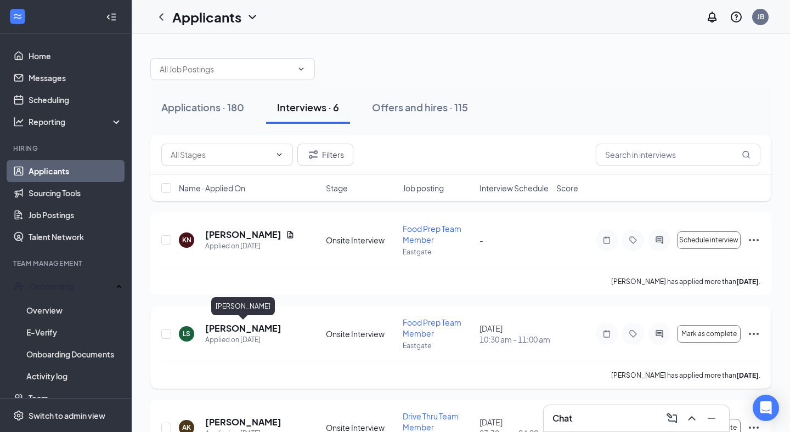
click at [262, 329] on h5 "[PERSON_NAME]" at bounding box center [243, 329] width 76 height 12
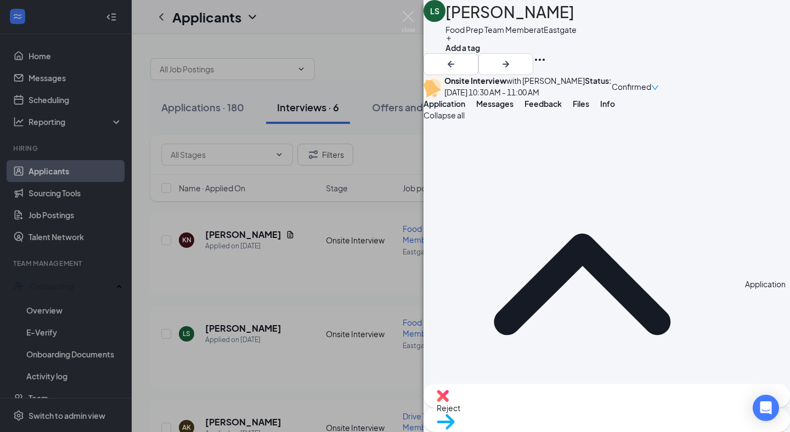
click at [589, 109] on span "Files" at bounding box center [581, 104] width 16 height 10
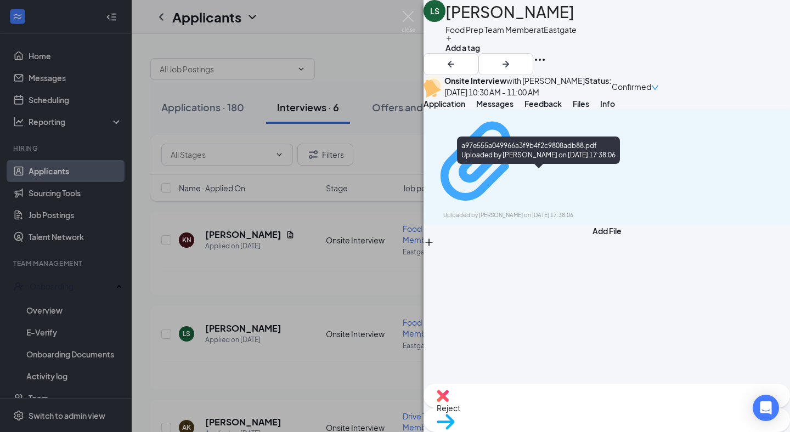
click at [592, 211] on div "Uploaded by [PERSON_NAME] on [DATE] 17:38:06" at bounding box center [525, 215] width 165 height 9
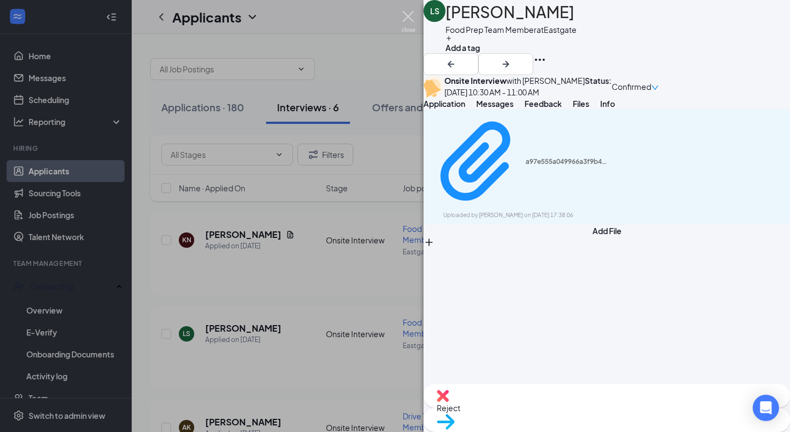
click at [405, 16] on img at bounding box center [409, 21] width 14 height 21
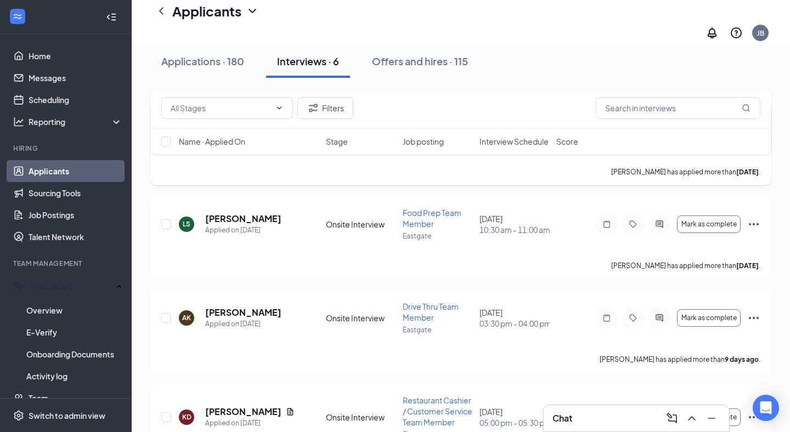
scroll to position [122, 0]
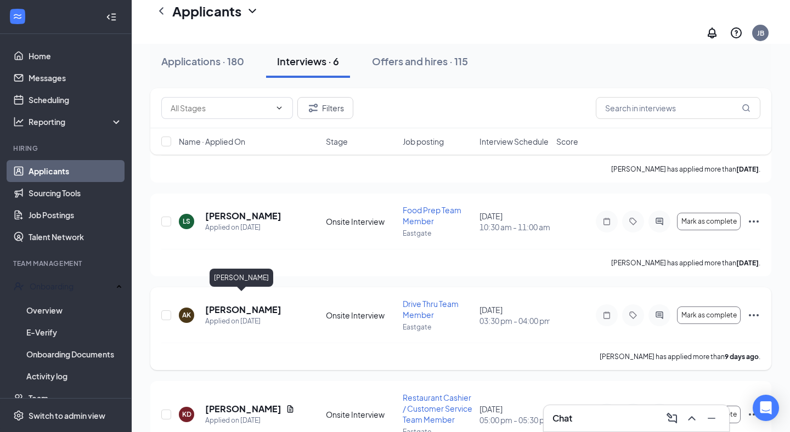
click at [251, 304] on h5 "[PERSON_NAME]" at bounding box center [243, 310] width 76 height 12
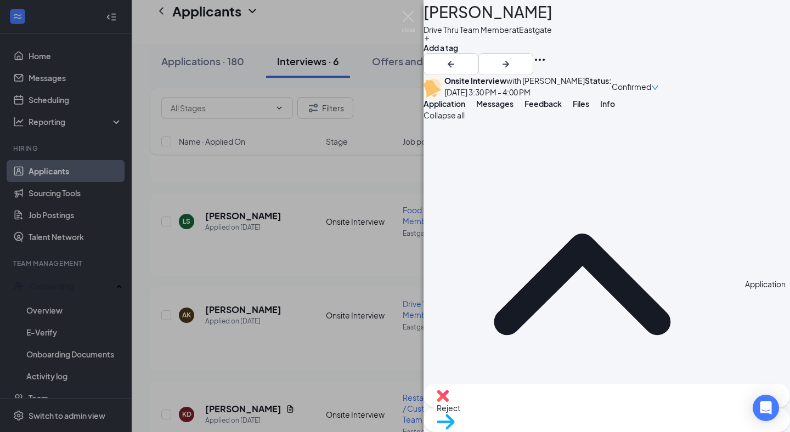
click at [589, 109] on span "Files" at bounding box center [581, 104] width 16 height 10
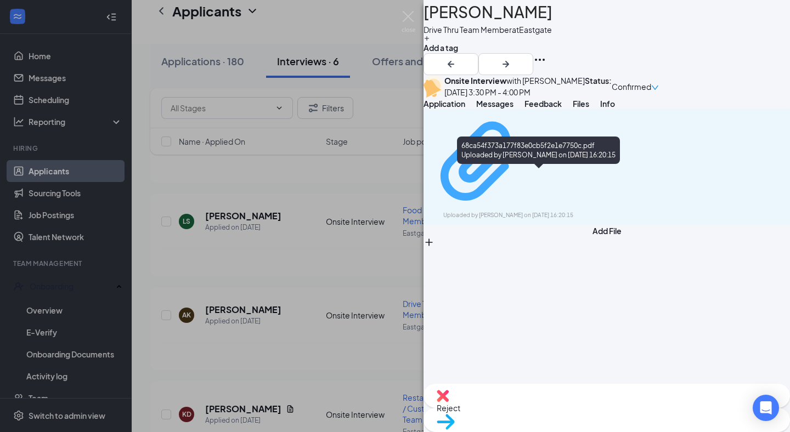
click at [608, 179] on div "68ca54f373a177f83e0cb5f2e1e7750c.pdf Uploaded by [PERSON_NAME] on [DATE] 16:20:…" at bounding box center [519, 167] width 178 height 106
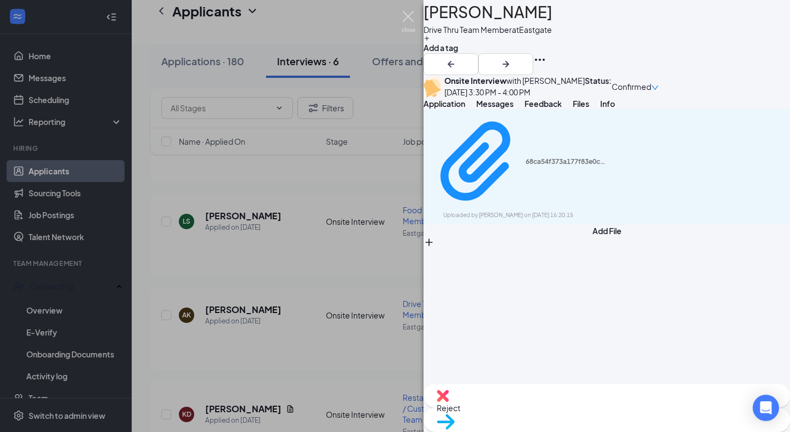
click at [408, 17] on img at bounding box center [409, 21] width 14 height 21
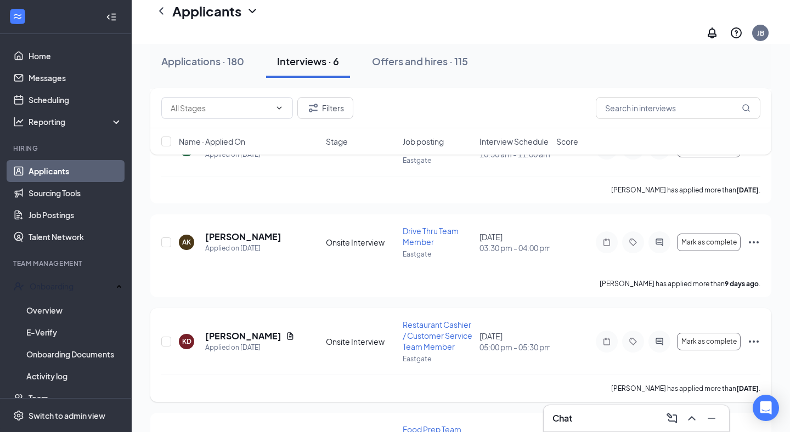
scroll to position [202, 0]
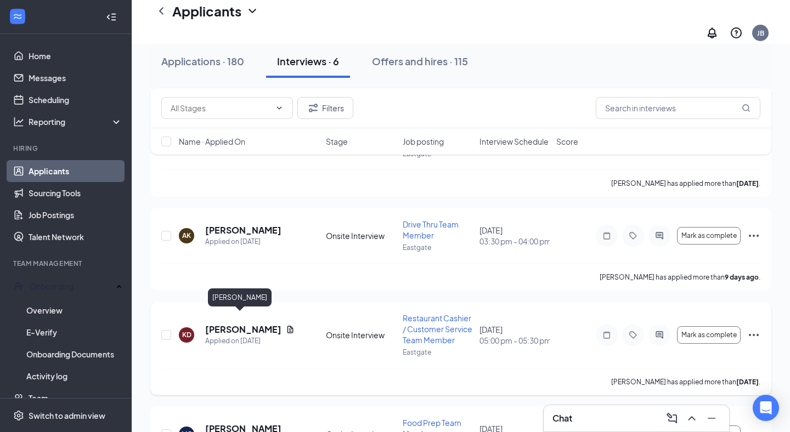
click at [243, 324] on h5 "[PERSON_NAME]" at bounding box center [243, 330] width 76 height 12
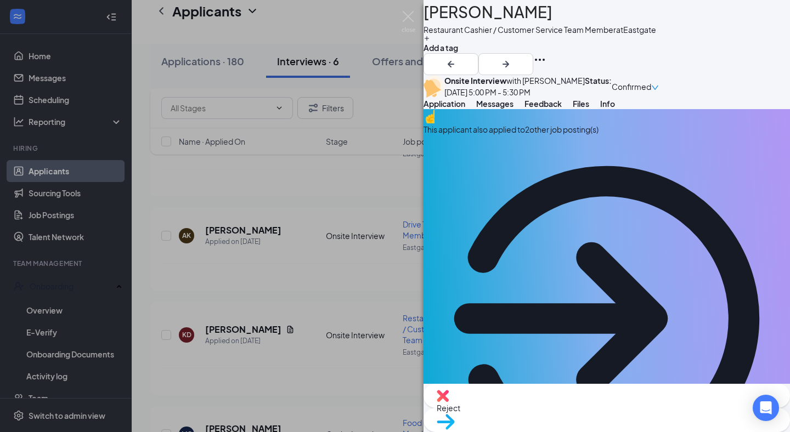
click at [545, 136] on div "This applicant also applied to 2 other job posting(s)" at bounding box center [607, 129] width 367 height 12
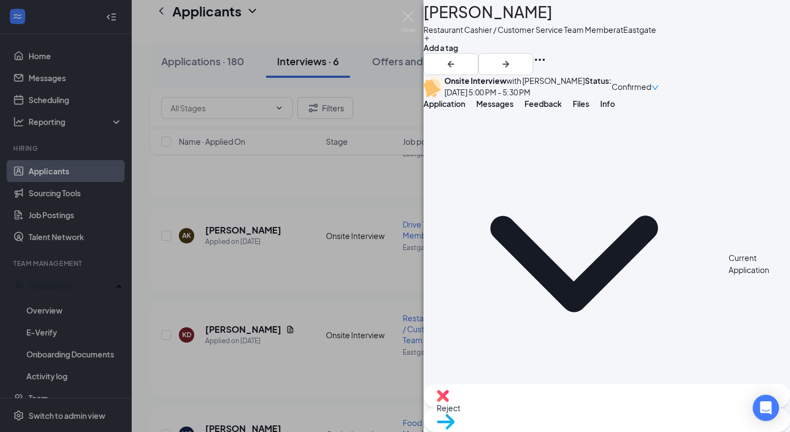
click at [589, 109] on span "Files" at bounding box center [581, 104] width 16 height 10
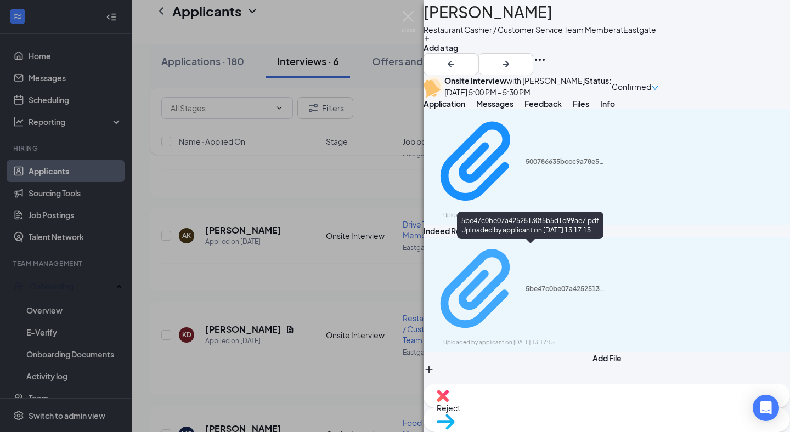
click at [564, 255] on div "5be47c0be07a42525130f5b5d1d99ae7.pdf Uploaded by applicant on [DATE] 13:17:15" at bounding box center [519, 295] width 178 height 106
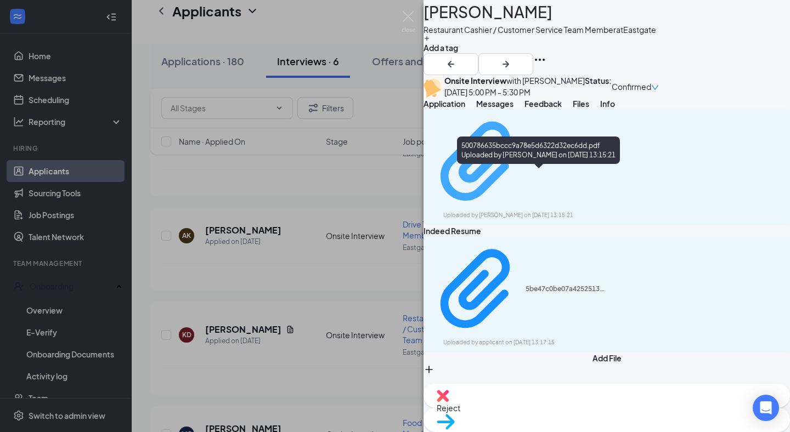
click at [526, 166] on div "500786635bccc9a78e5d6322d32ec6dd.pdf" at bounding box center [567, 161] width 82 height 9
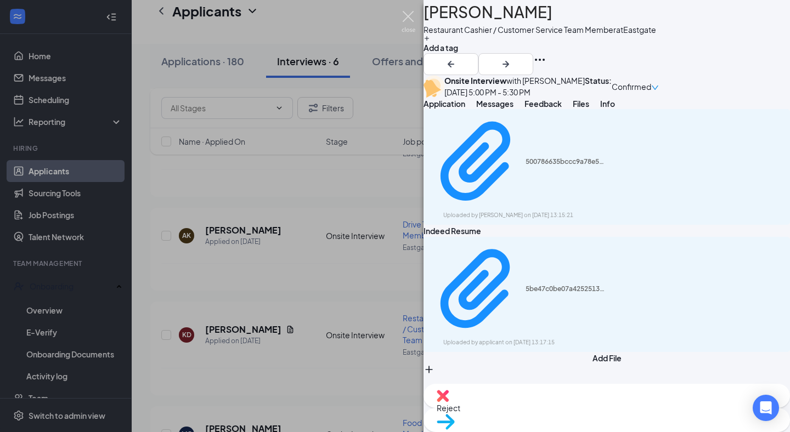
click at [410, 18] on img at bounding box center [409, 21] width 14 height 21
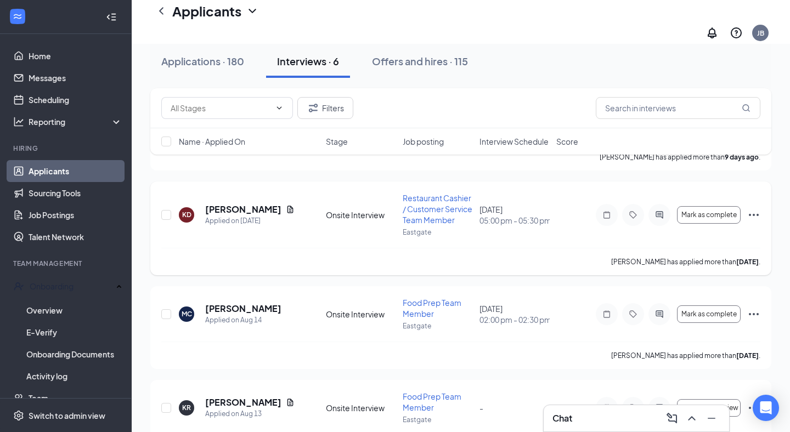
scroll to position [325, 0]
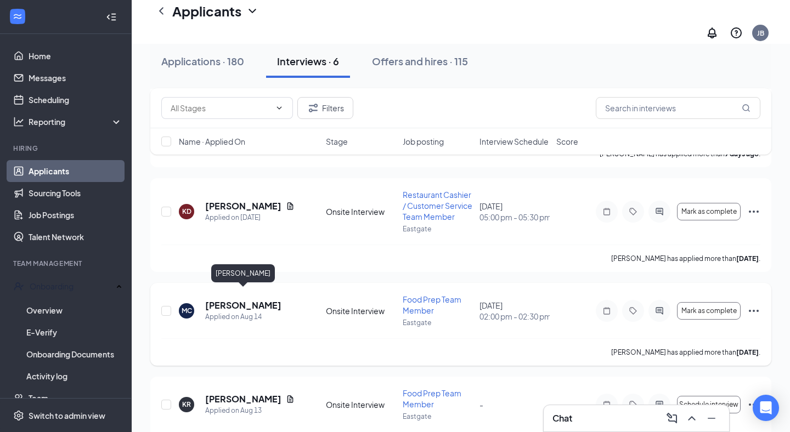
click at [254, 300] on h5 "[PERSON_NAME]" at bounding box center [243, 306] width 76 height 12
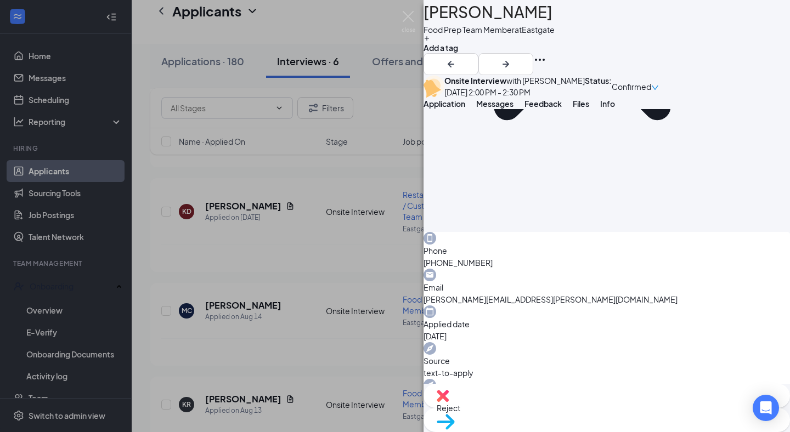
scroll to position [217, 0]
click at [589, 109] on span "Files" at bounding box center [581, 104] width 16 height 10
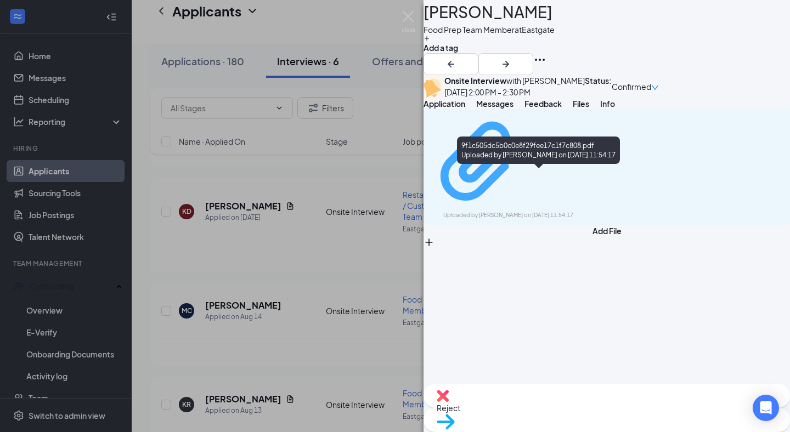
click at [575, 211] on div "Uploaded by [PERSON_NAME] on [DATE] 11:54:17" at bounding box center [525, 215] width 165 height 9
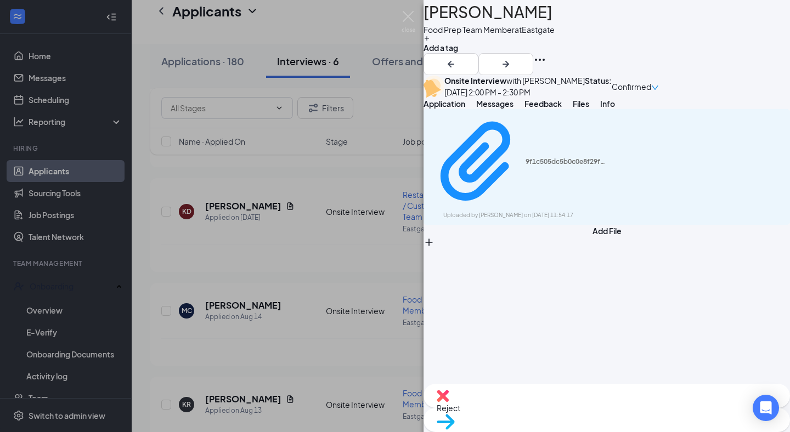
click at [514, 109] on span "Messages" at bounding box center [494, 104] width 37 height 10
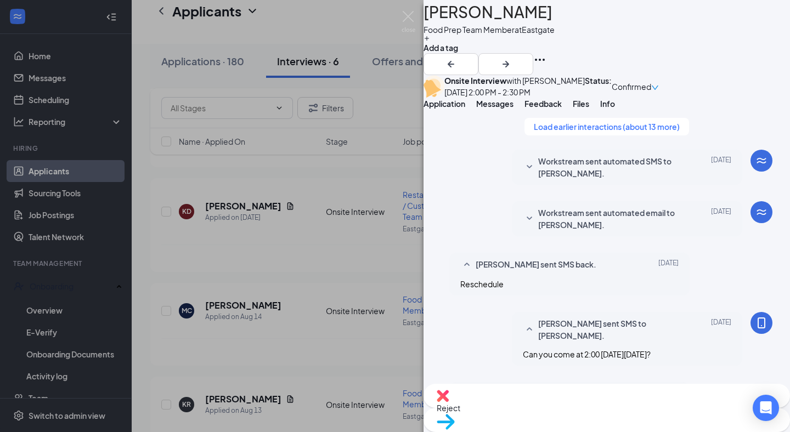
scroll to position [35, 0]
click at [409, 16] on img at bounding box center [409, 21] width 14 height 21
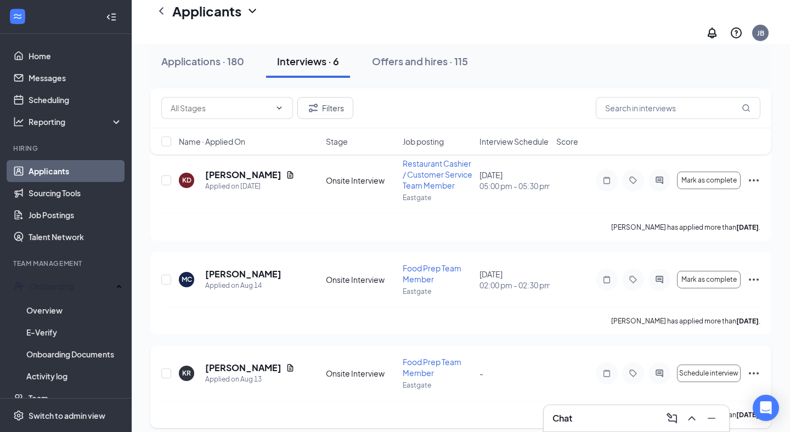
scroll to position [356, 0]
click at [221, 363] on h5 "[PERSON_NAME]" at bounding box center [243, 369] width 76 height 12
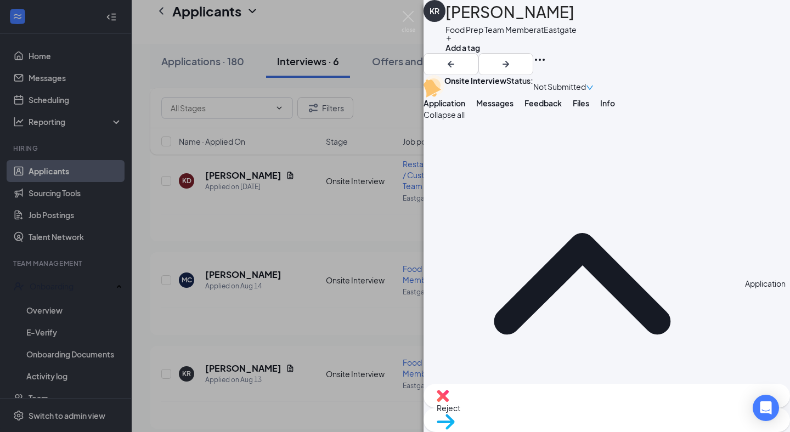
click at [562, 108] on span "Feedback" at bounding box center [543, 103] width 37 height 10
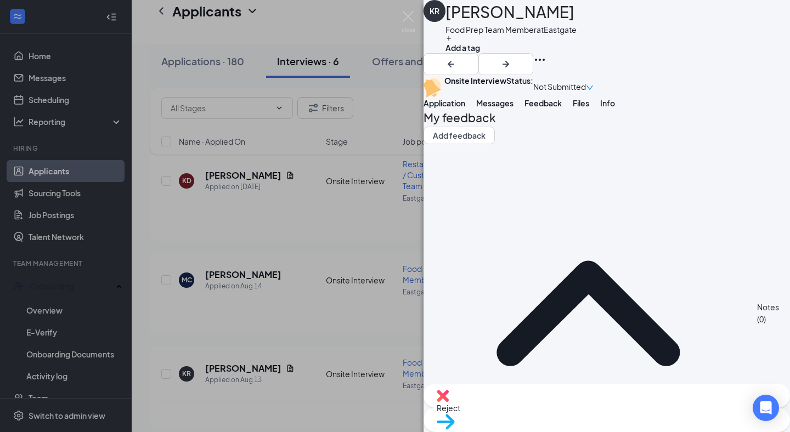
click at [589, 108] on span "Files" at bounding box center [581, 103] width 16 height 10
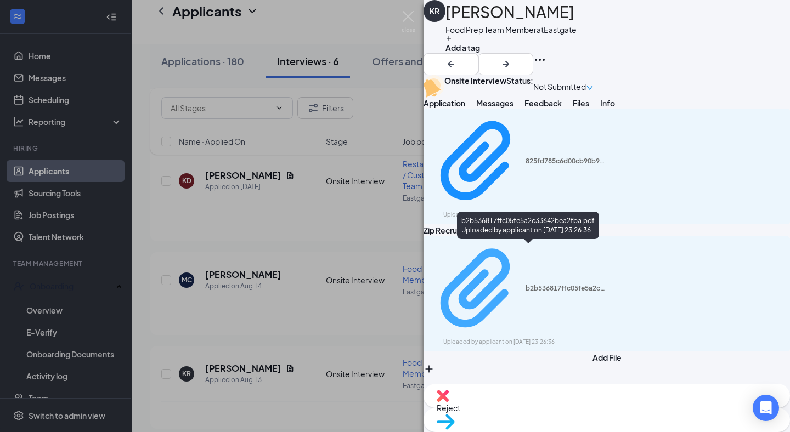
click at [545, 255] on div "b2b536817ffc05fe5a2c33642bea2fba.pdf Uploaded by applicant on [DATE] 23:26:36" at bounding box center [519, 294] width 178 height 106
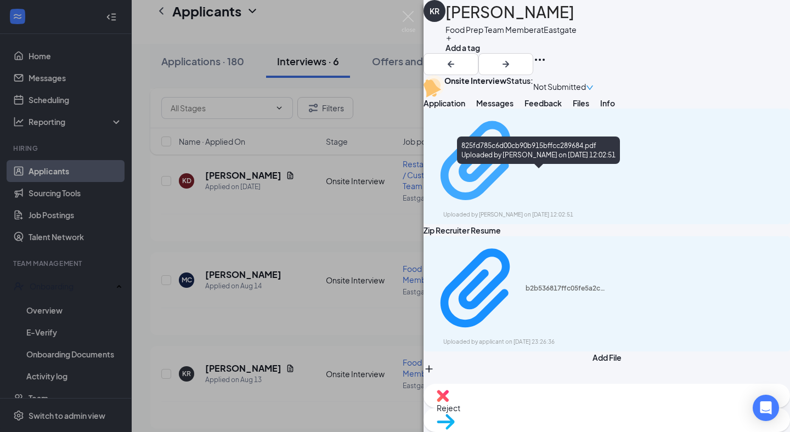
click at [511, 211] on div "Uploaded by [PERSON_NAME] on [DATE] 12:02:51" at bounding box center [525, 215] width 165 height 9
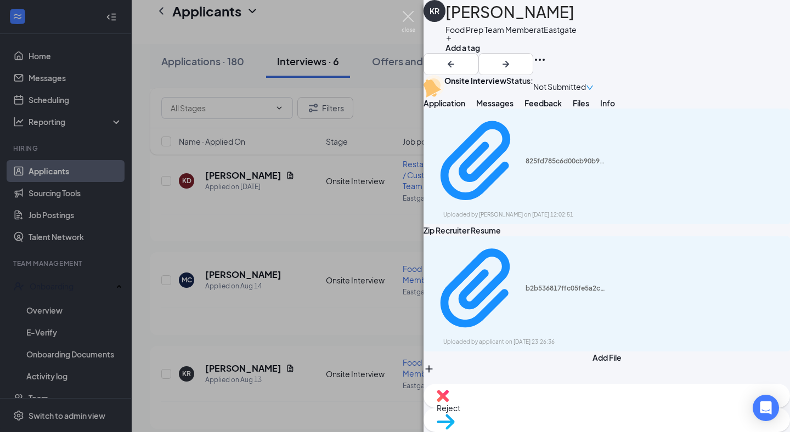
click at [408, 14] on img at bounding box center [409, 21] width 14 height 21
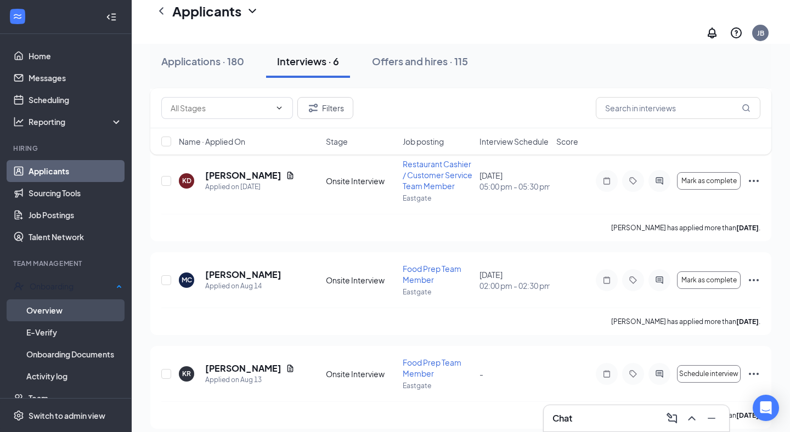
click at [55, 308] on link "Overview" at bounding box center [74, 311] width 96 height 22
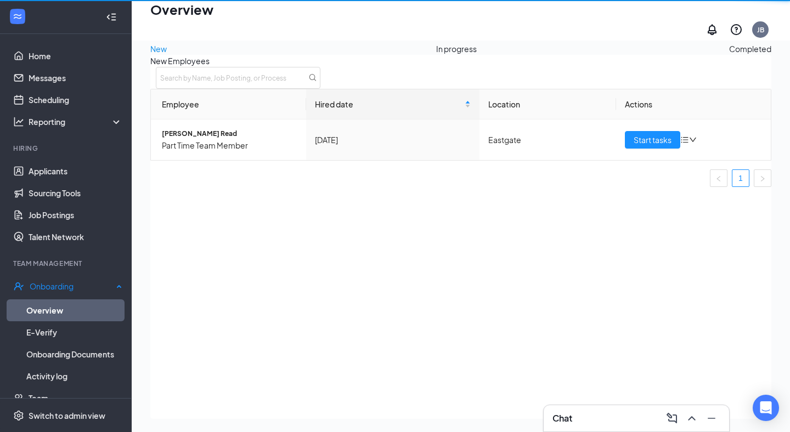
scroll to position [49, 0]
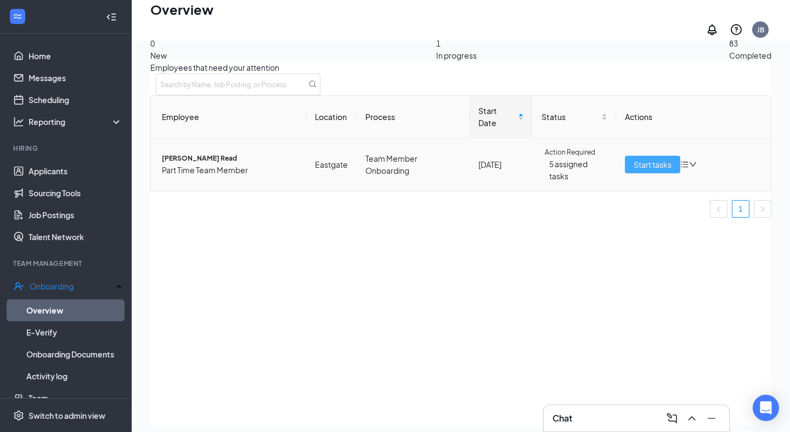
click at [650, 171] on span "Start tasks" at bounding box center [653, 165] width 38 height 12
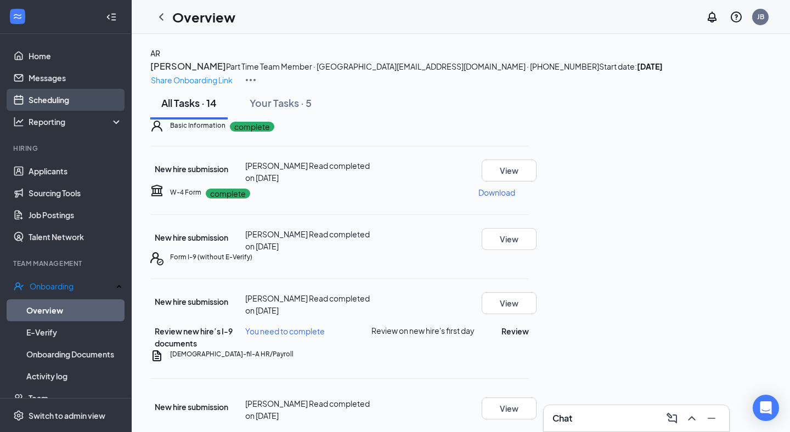
click at [81, 98] on link "Scheduling" at bounding box center [76, 100] width 94 height 22
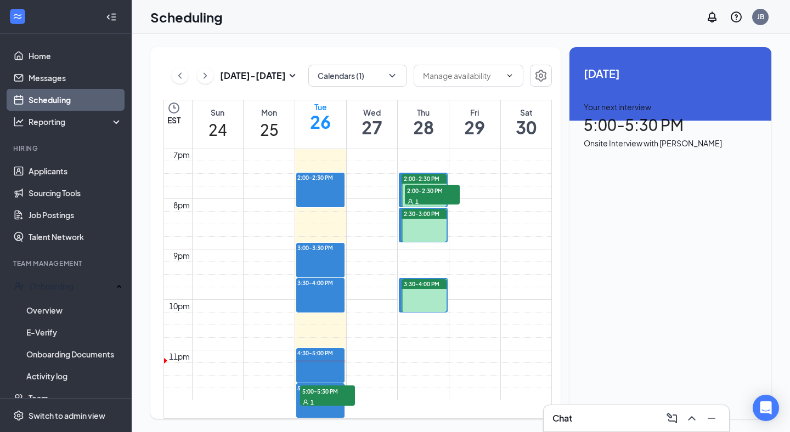
scroll to position [1162, 0]
click at [63, 76] on link "Messages" at bounding box center [76, 78] width 94 height 22
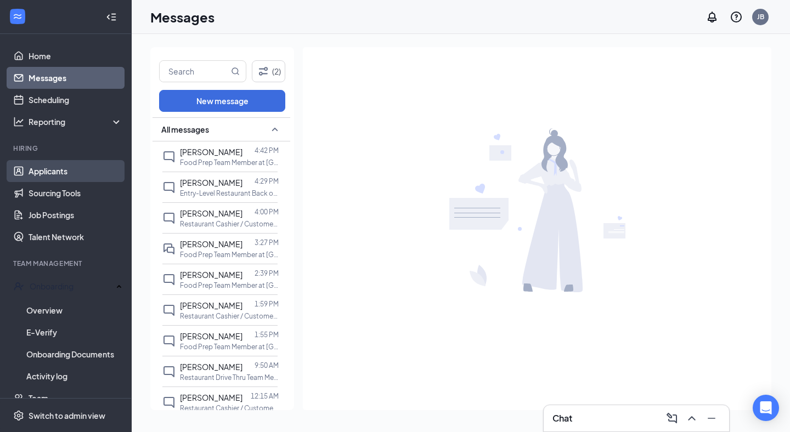
click at [73, 171] on link "Applicants" at bounding box center [76, 171] width 94 height 22
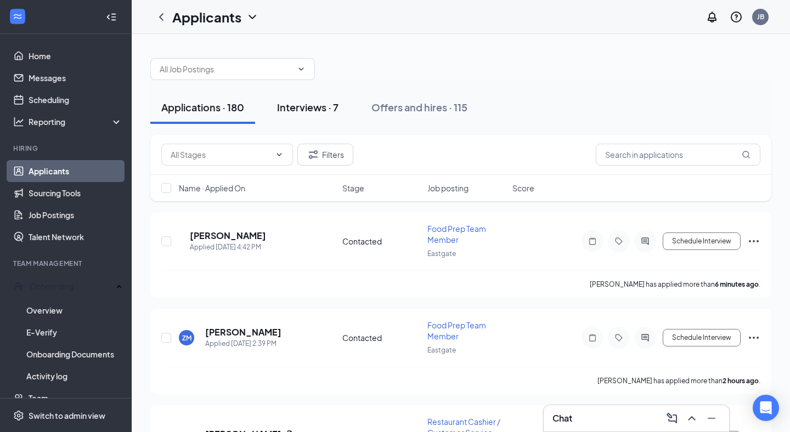
click at [324, 110] on div "Interviews · 7" at bounding box center [307, 107] width 61 height 14
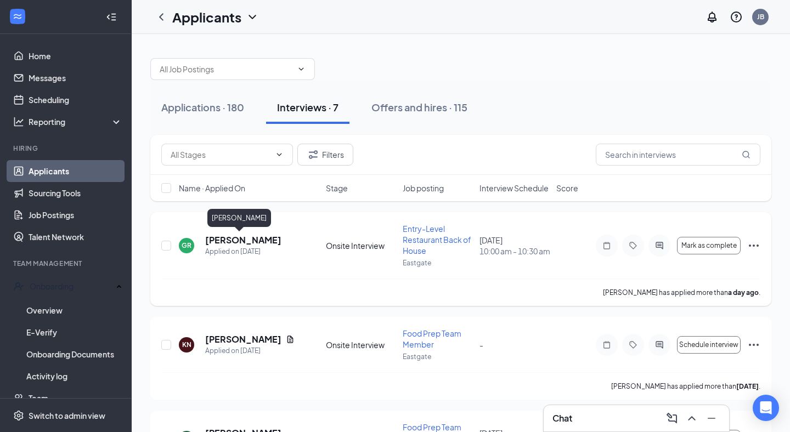
click at [227, 241] on h5 "[PERSON_NAME]" at bounding box center [243, 240] width 76 height 12
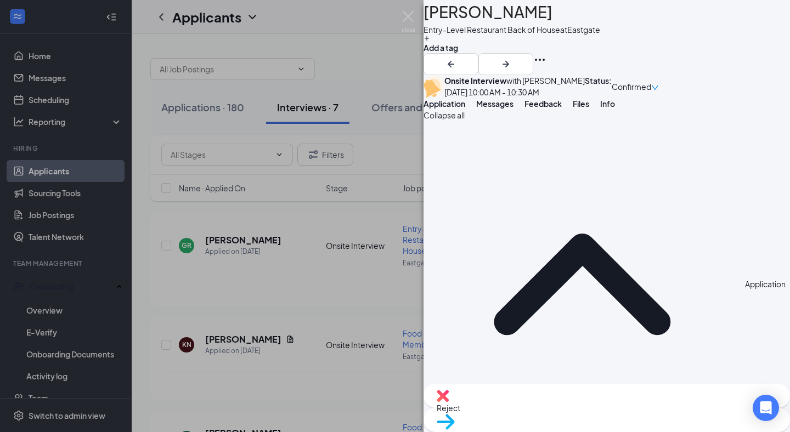
click at [589, 109] on span "Files" at bounding box center [581, 104] width 16 height 10
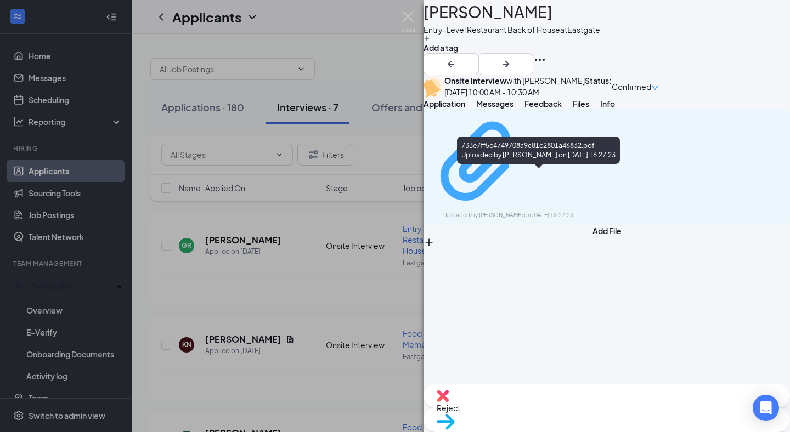
click at [583, 180] on div "733e7ff5c4749708a9c81c2801a46832.pdf Uploaded by [PERSON_NAME] on [DATE] 16:27:…" at bounding box center [519, 167] width 178 height 106
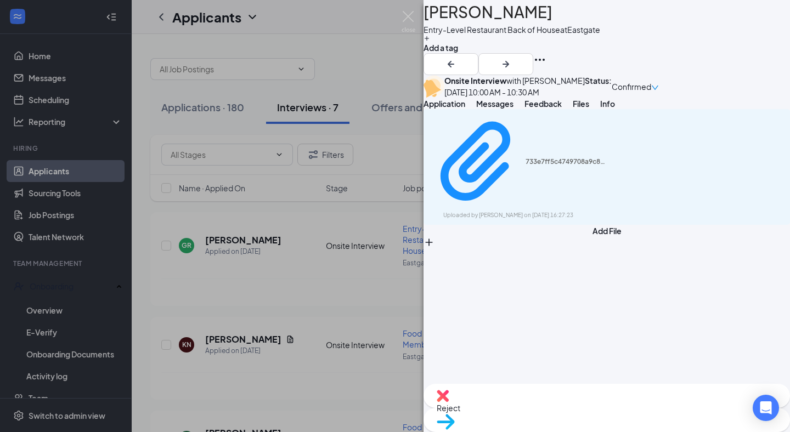
click at [465, 109] on span "Application" at bounding box center [445, 104] width 42 height 10
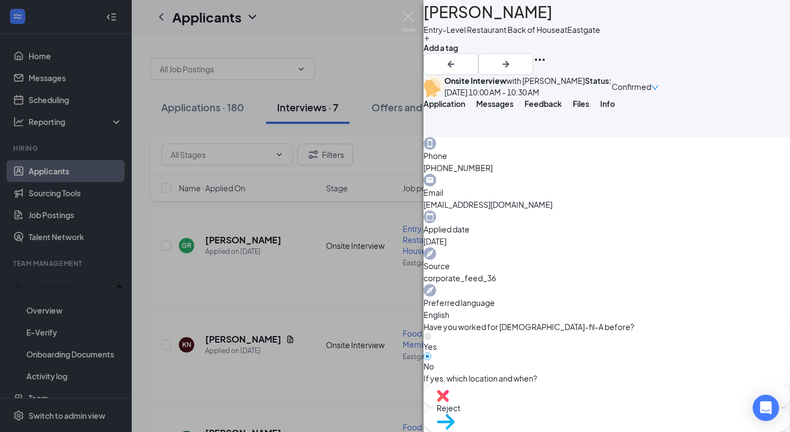
scroll to position [311, 0]
click at [406, 13] on img at bounding box center [409, 21] width 14 height 21
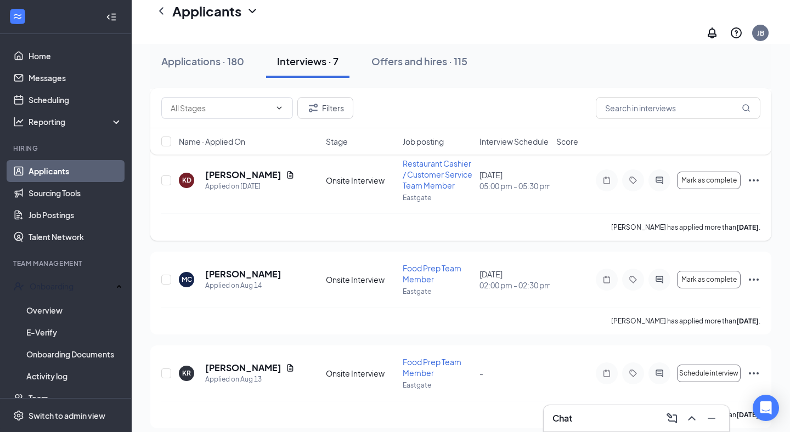
scroll to position [461, 0]
click at [660, 177] on icon "ActiveChat" at bounding box center [659, 181] width 13 height 9
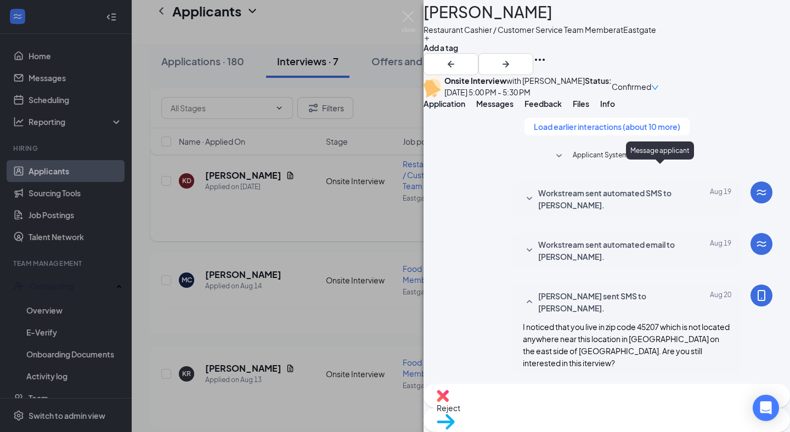
scroll to position [542, 0]
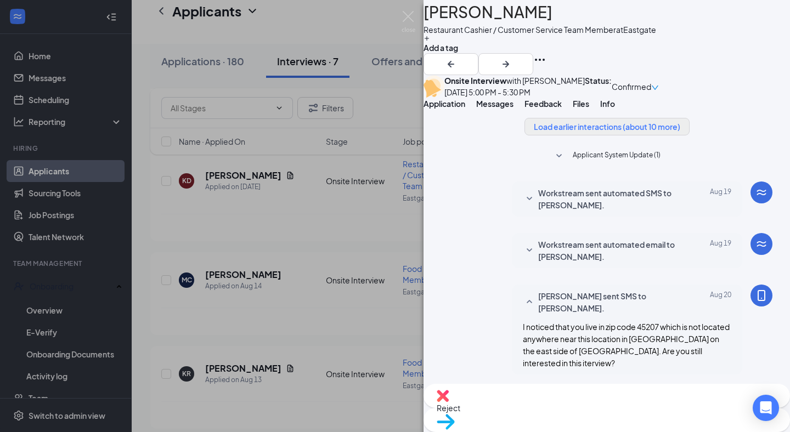
click at [617, 136] on button "Load earlier interactions (about 10 more)" at bounding box center [607, 127] width 165 height 18
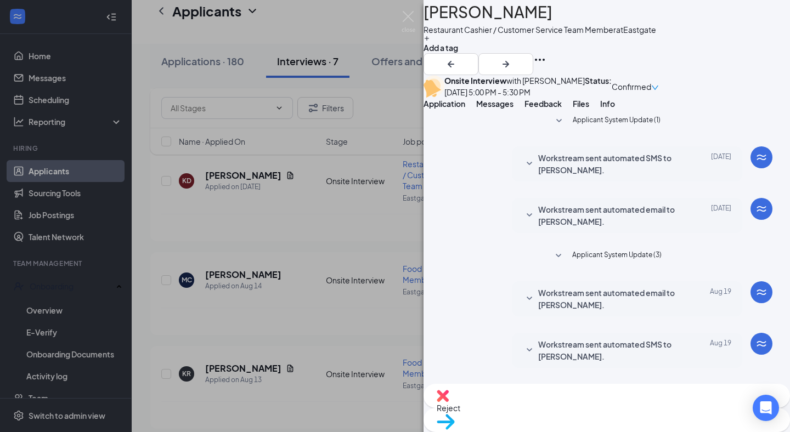
scroll to position [103, 0]
click at [559, 287] on span "Workstream sent automated email to [PERSON_NAME]." at bounding box center [610, 299] width 144 height 24
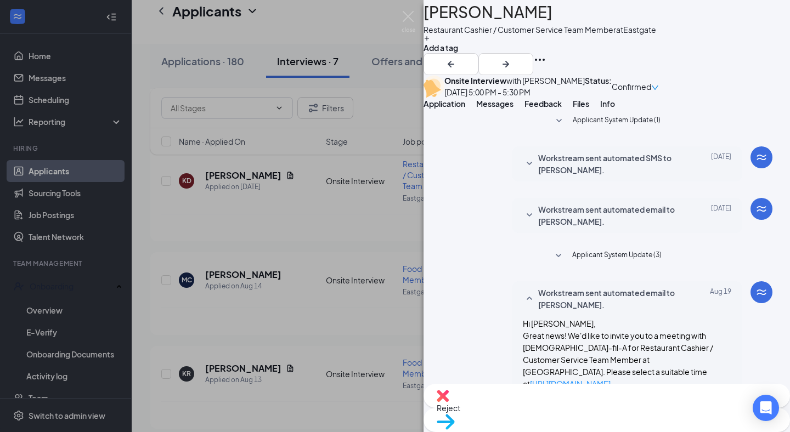
scroll to position [355, 0]
